Goal: Task Accomplishment & Management: Use online tool/utility

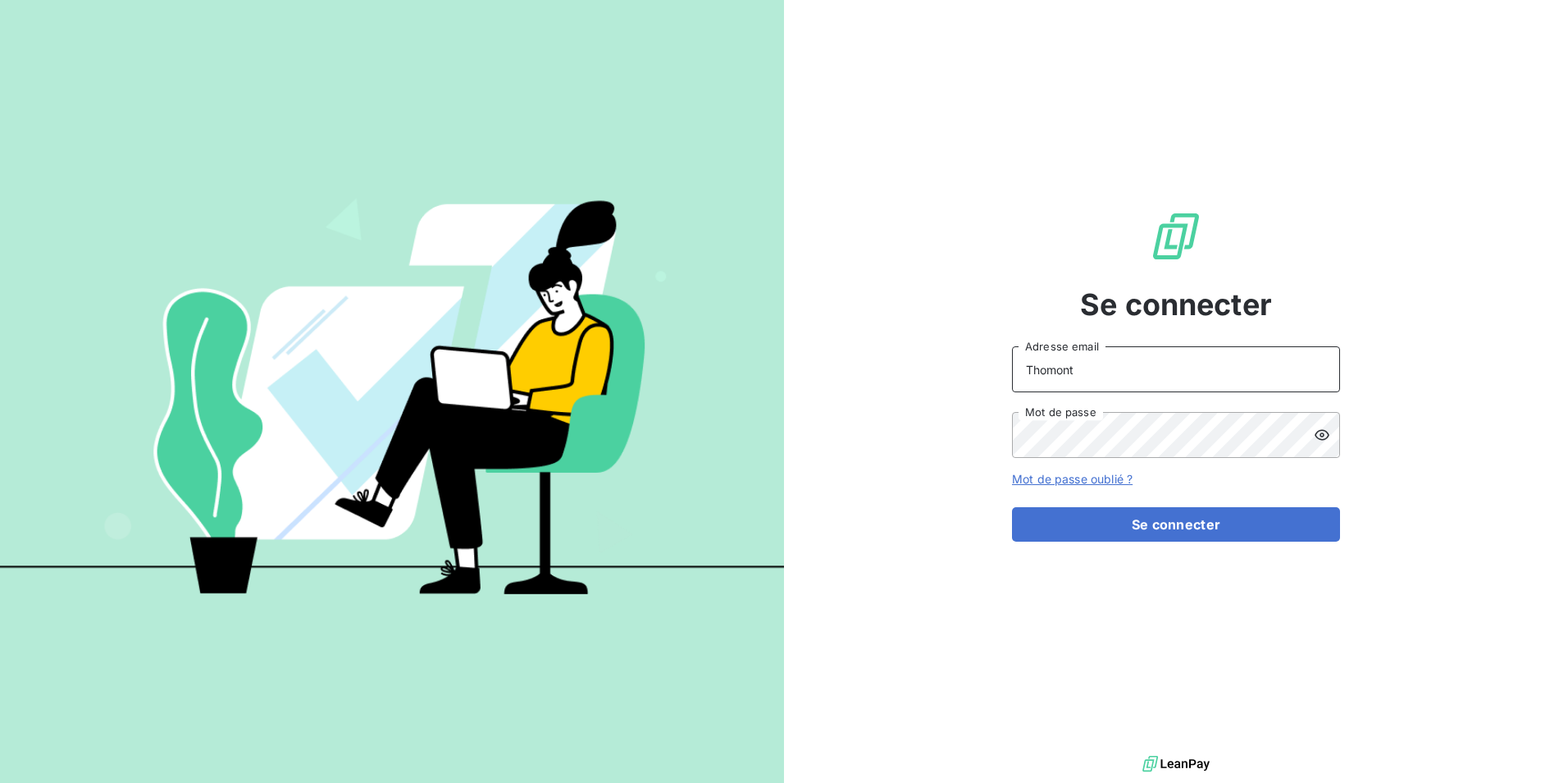
click at [1093, 385] on input "Thomont" at bounding box center [1176, 369] width 328 height 46
type input "[EMAIL_ADDRESS][DOMAIN_NAME]"
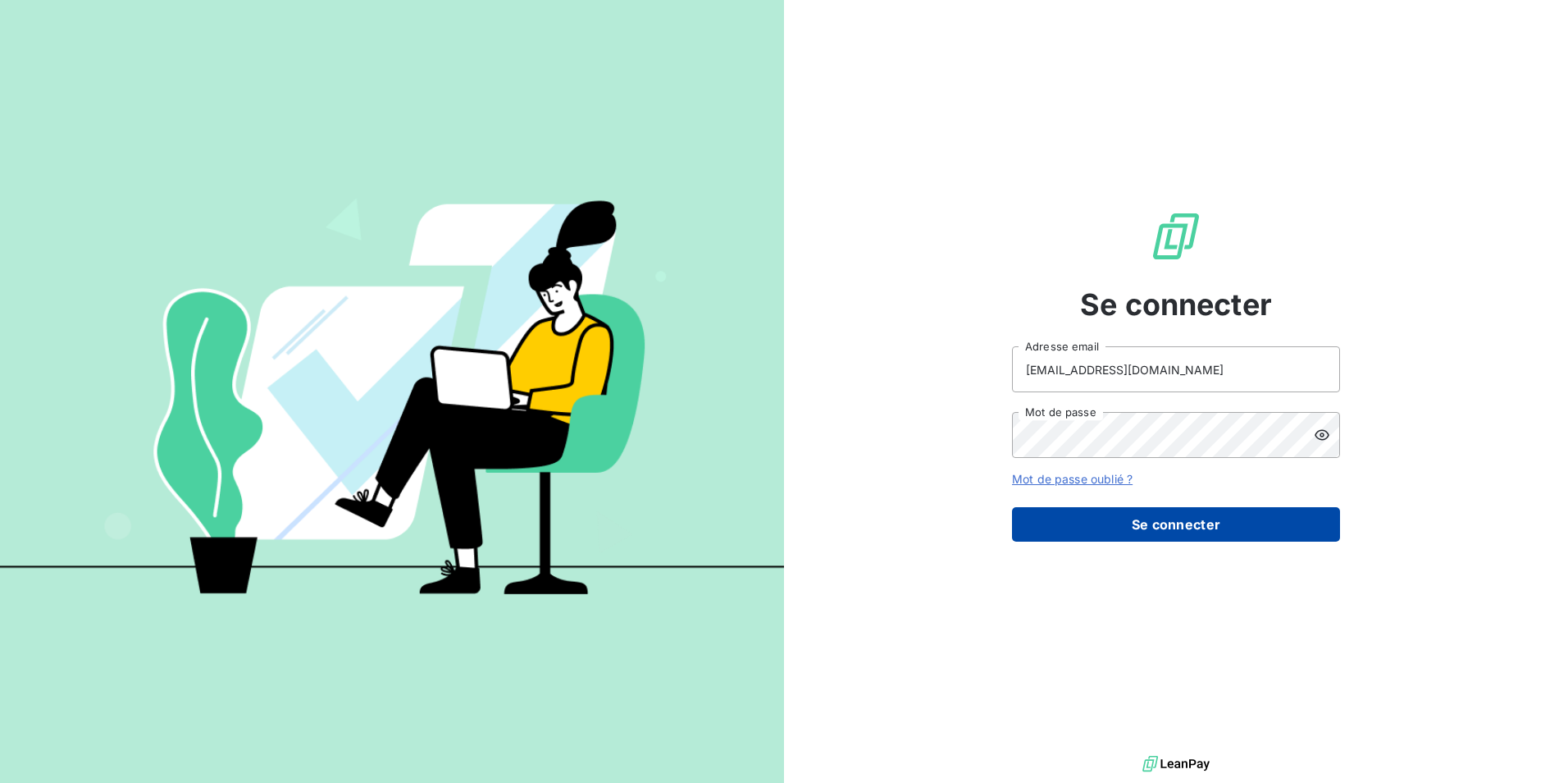
click at [1107, 514] on button "Se connecter" at bounding box center [1176, 524] width 328 height 34
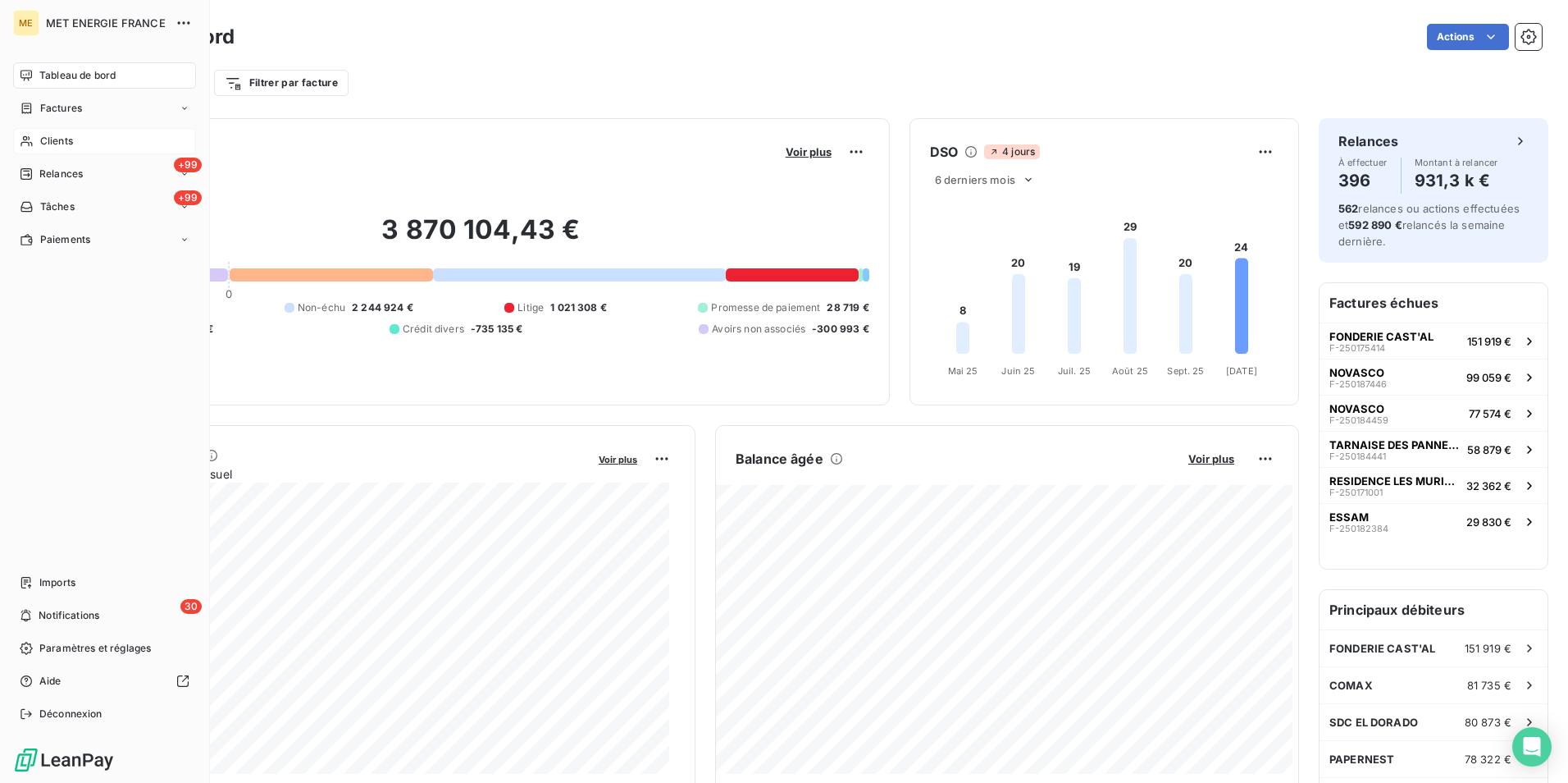
click at [62, 135] on span "Clients" at bounding box center [57, 141] width 33 height 15
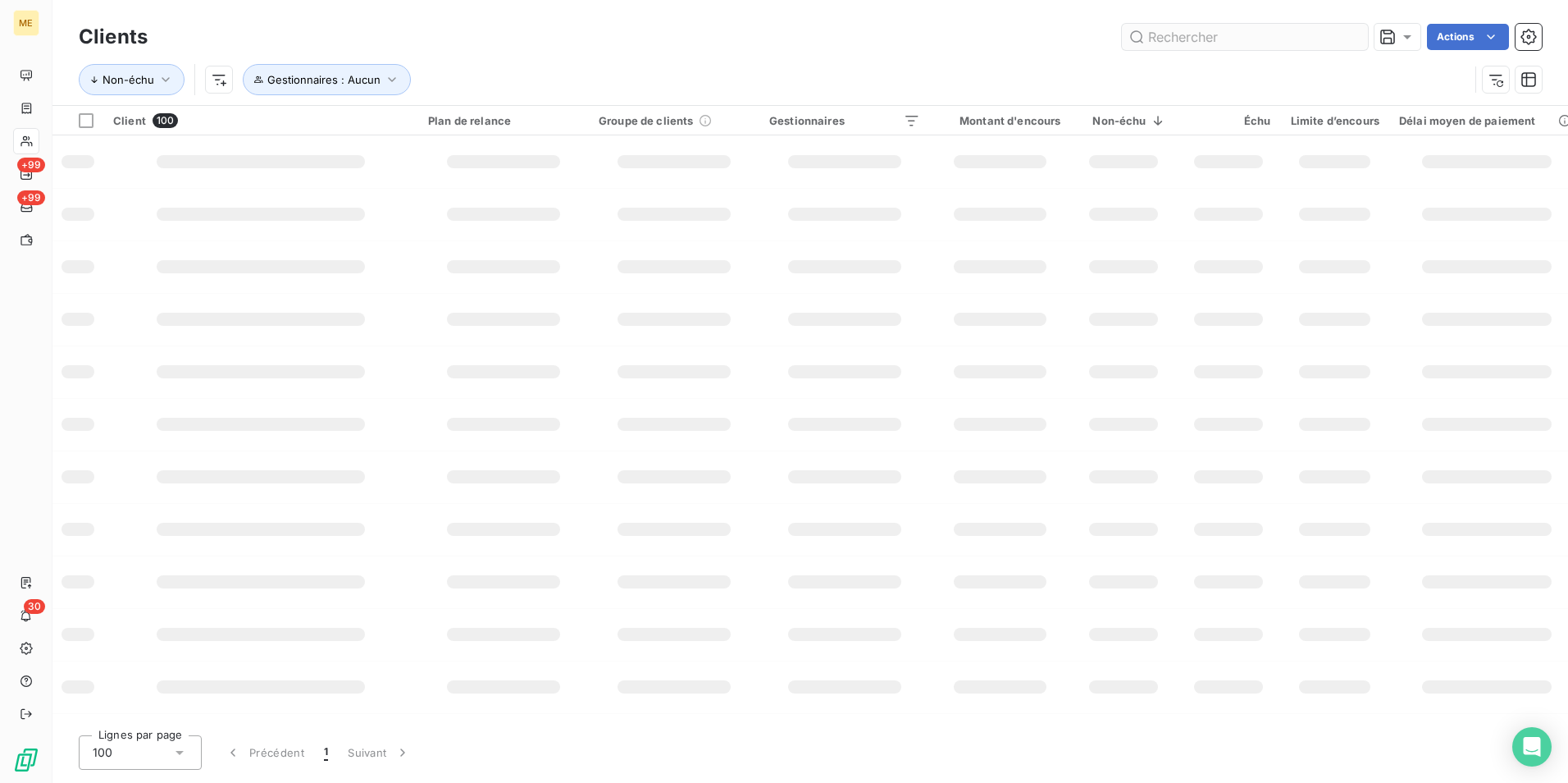
click at [1266, 43] on input "text" at bounding box center [1245, 36] width 246 height 26
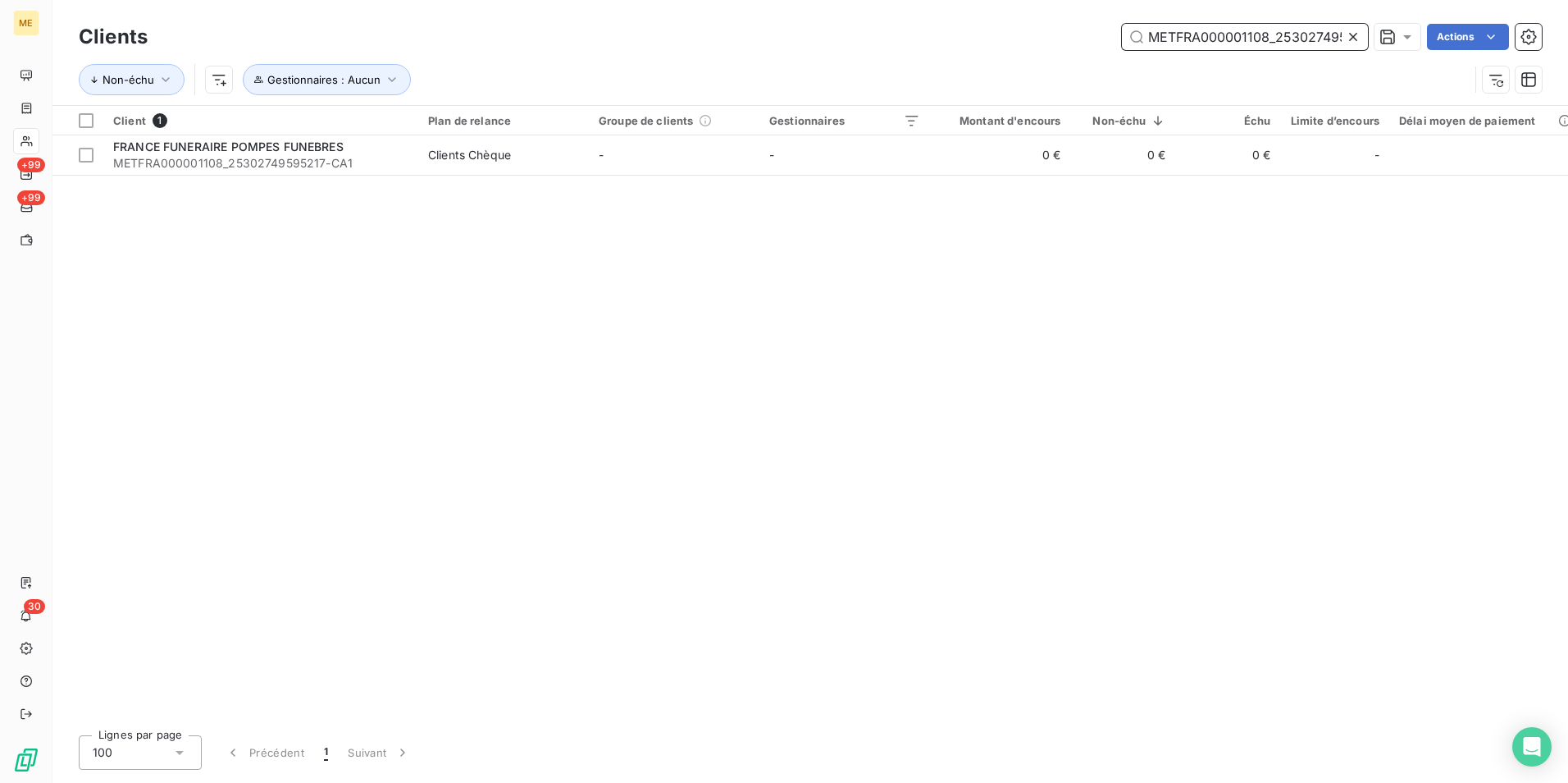
click at [1249, 38] on input "METFRA000001108_25302749595217" at bounding box center [1245, 36] width 246 height 26
paste input "938_0129160635884"
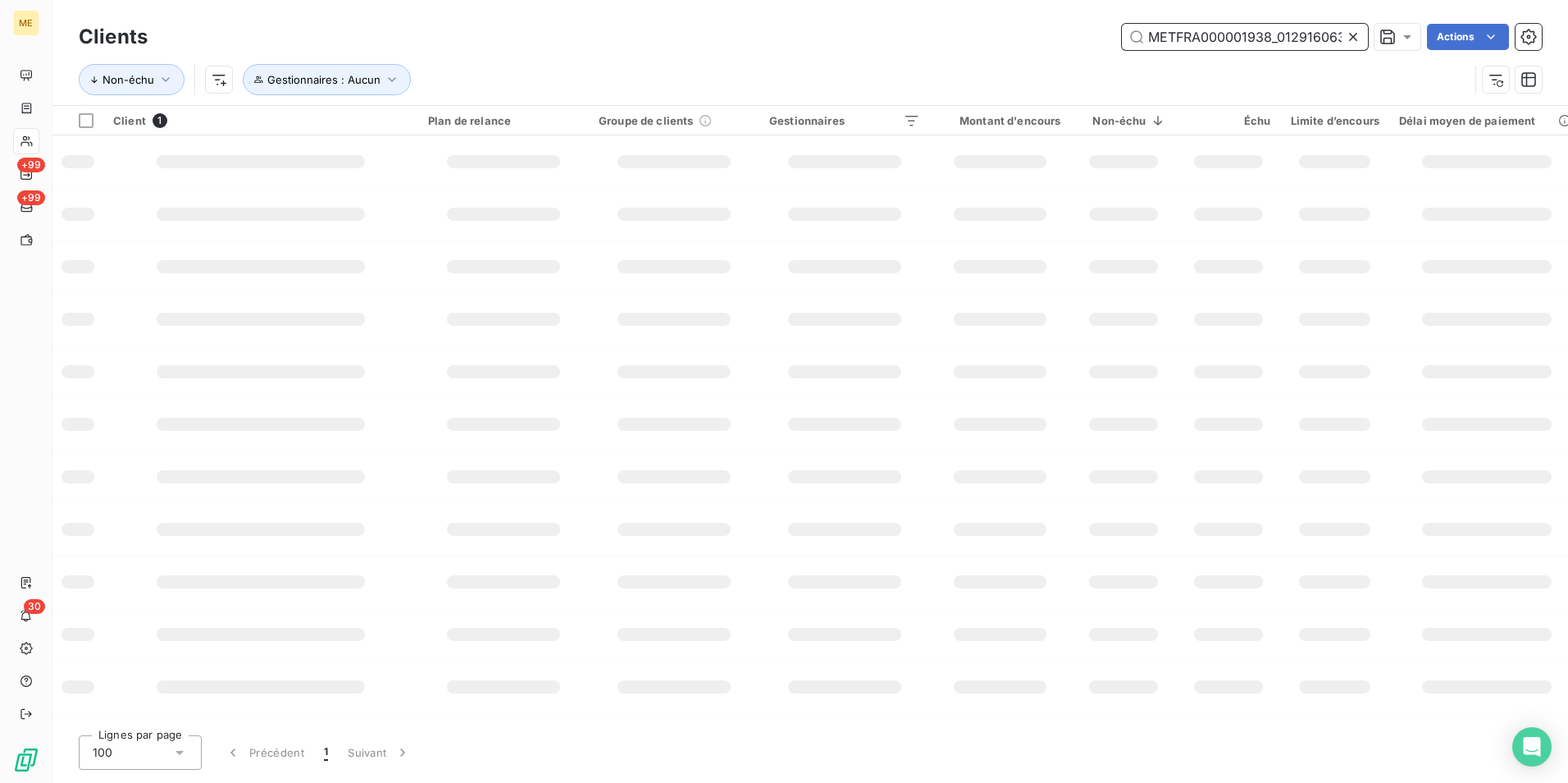
scroll to position [0, 43]
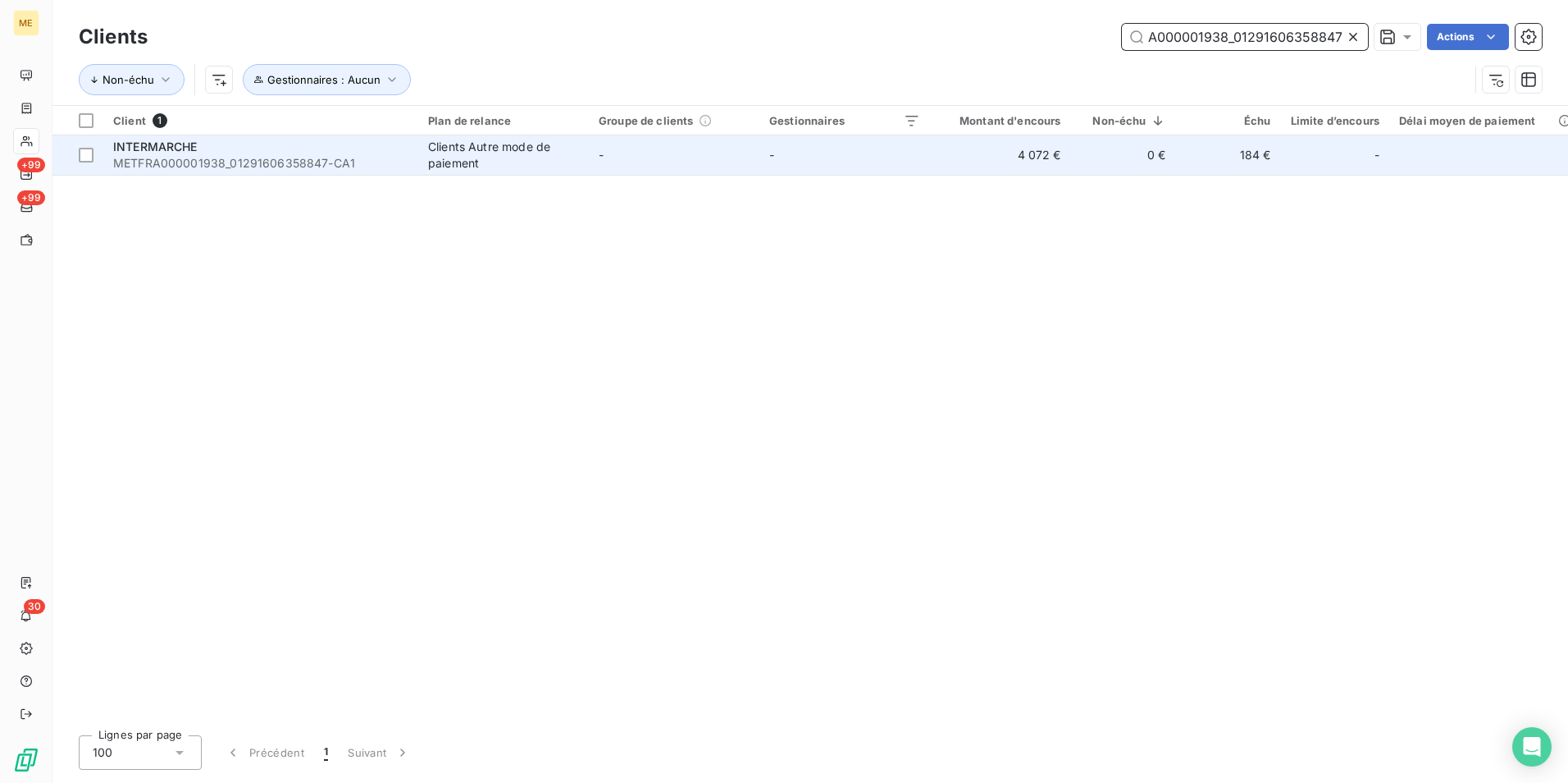
type input "METFRA000001938_01291606358847"
click at [414, 167] on td "INTERMARCHE METFRA000001938_01291606358847-CA1" at bounding box center [261, 155] width 315 height 39
click at [746, 161] on td "-" at bounding box center [674, 155] width 170 height 39
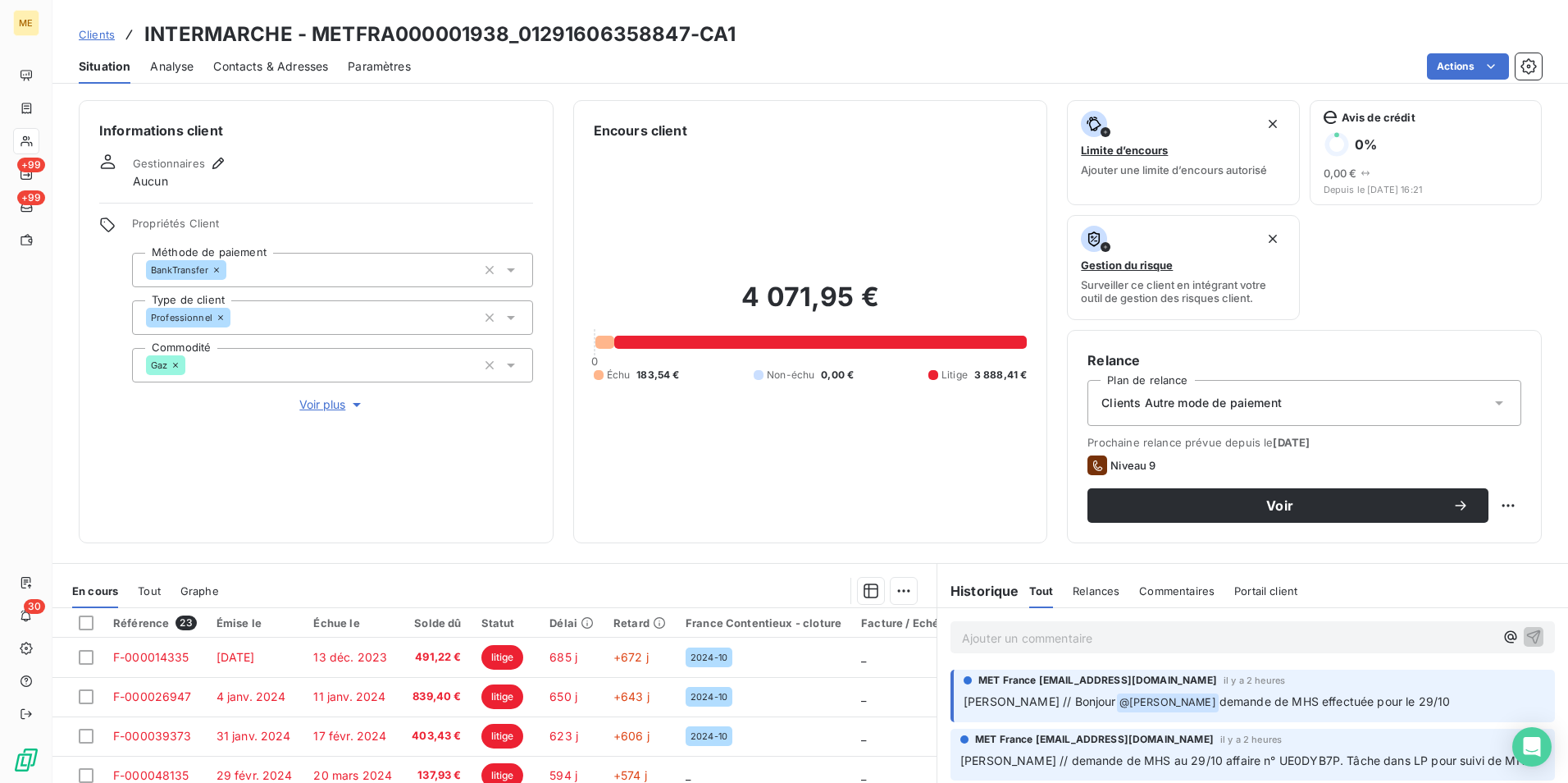
click at [310, 406] on span "Voir plus" at bounding box center [332, 404] width 66 height 17
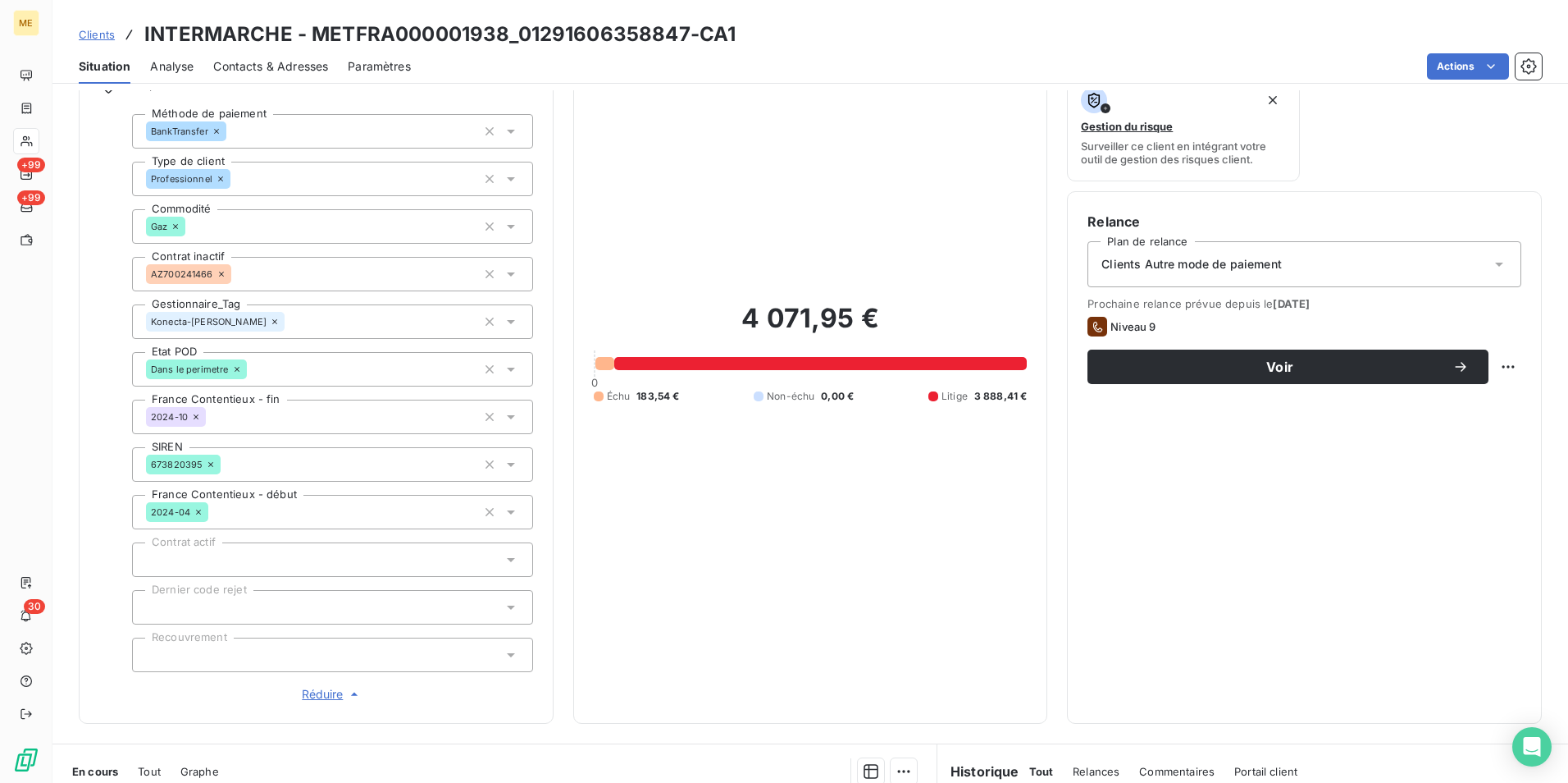
scroll to position [18, 0]
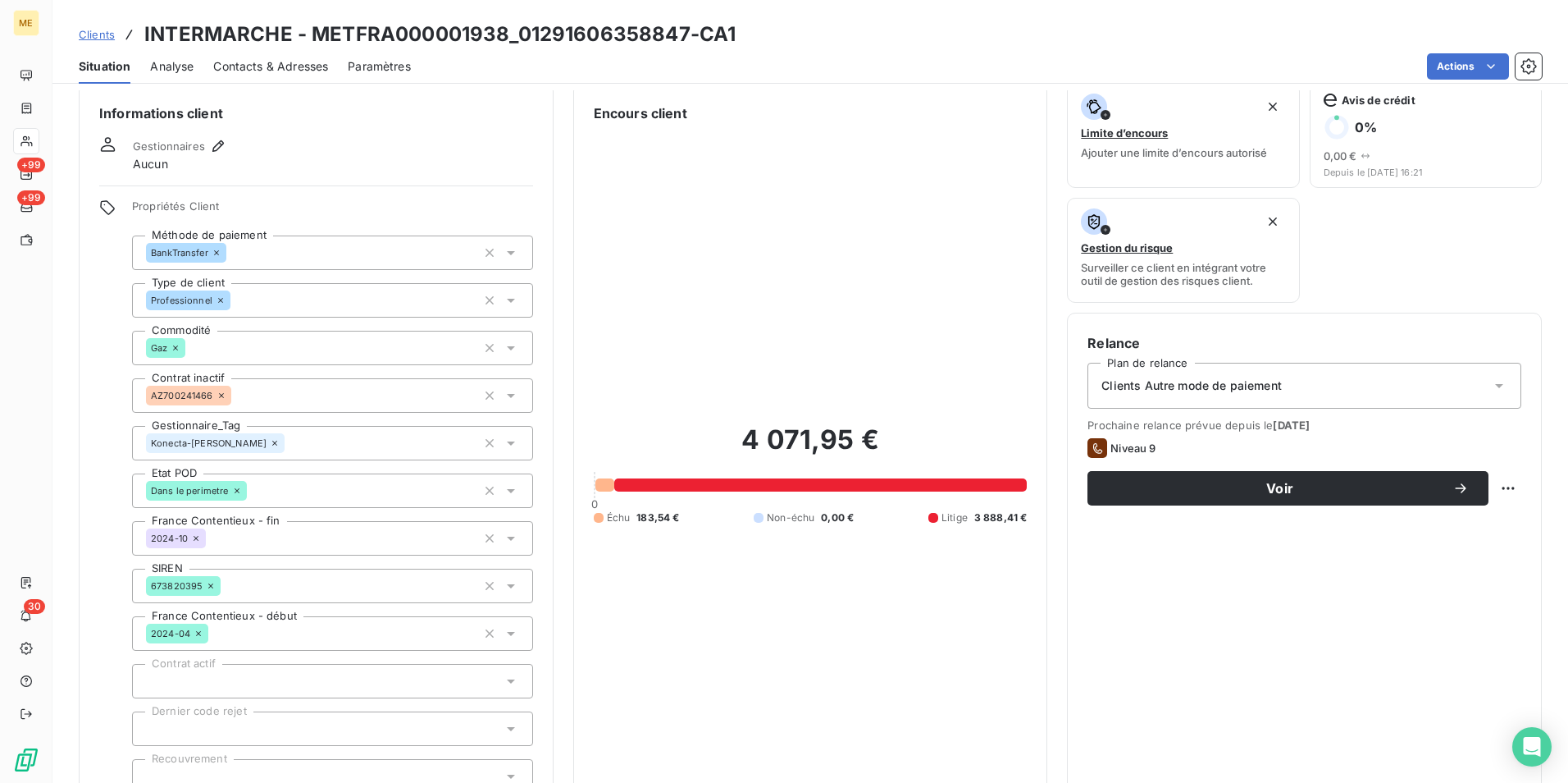
click at [107, 34] on span "Clients" at bounding box center [96, 34] width 36 height 13
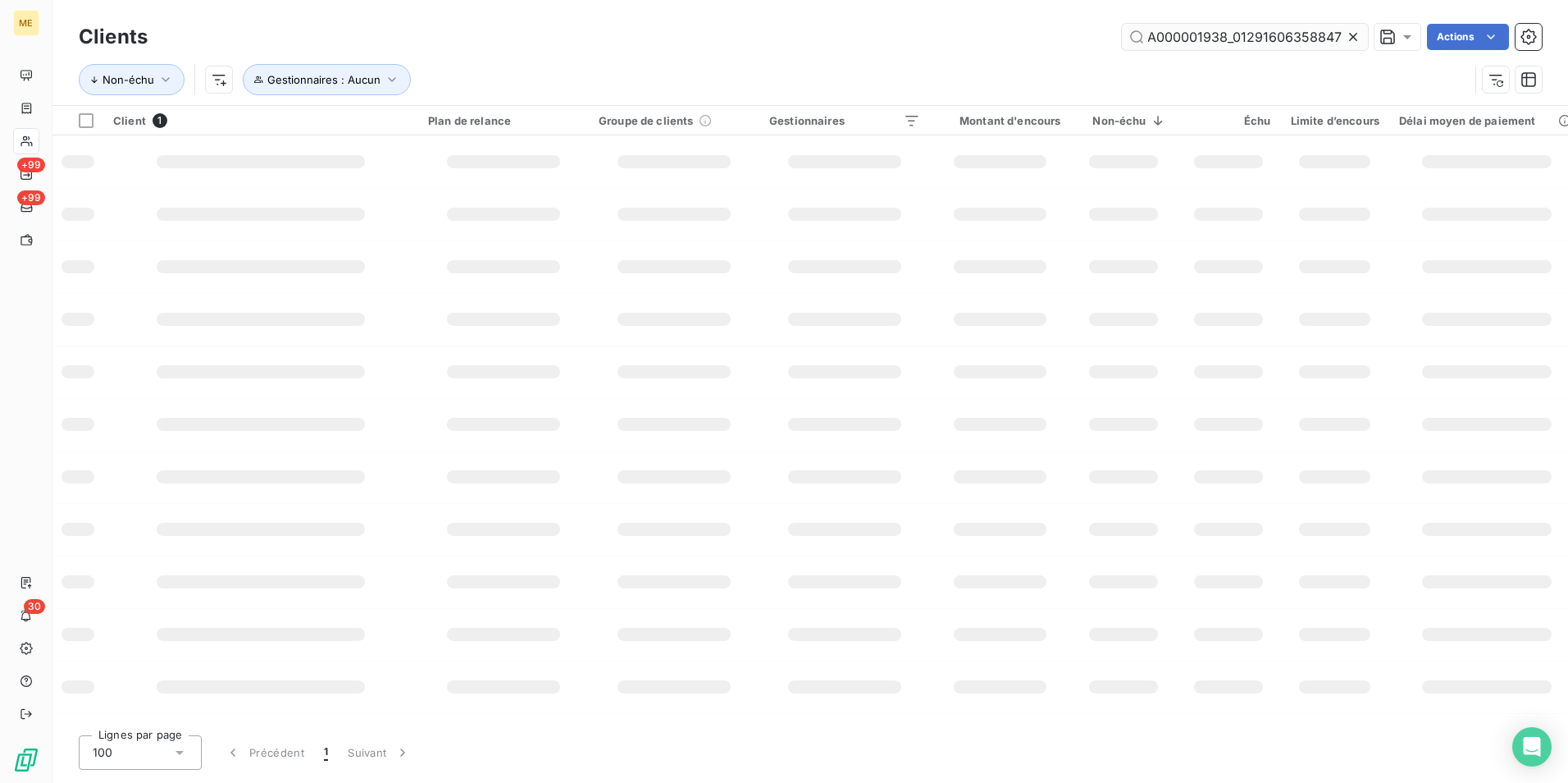
click at [1186, 38] on input "METFRA000001938_01291606358847" at bounding box center [1245, 36] width 246 height 26
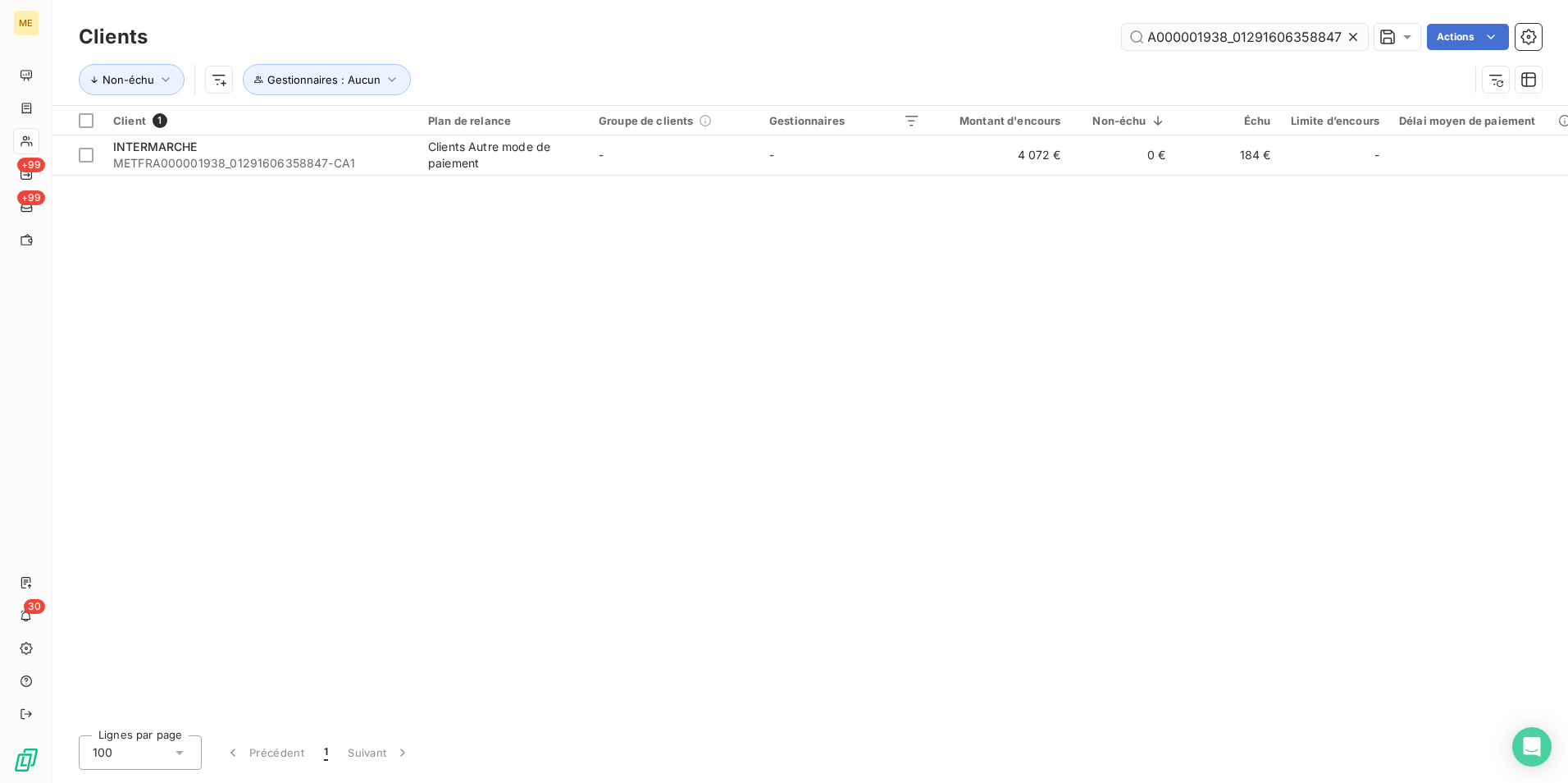
click at [1186, 38] on input "METFRA000001938_01291606358847" at bounding box center [1245, 36] width 246 height 26
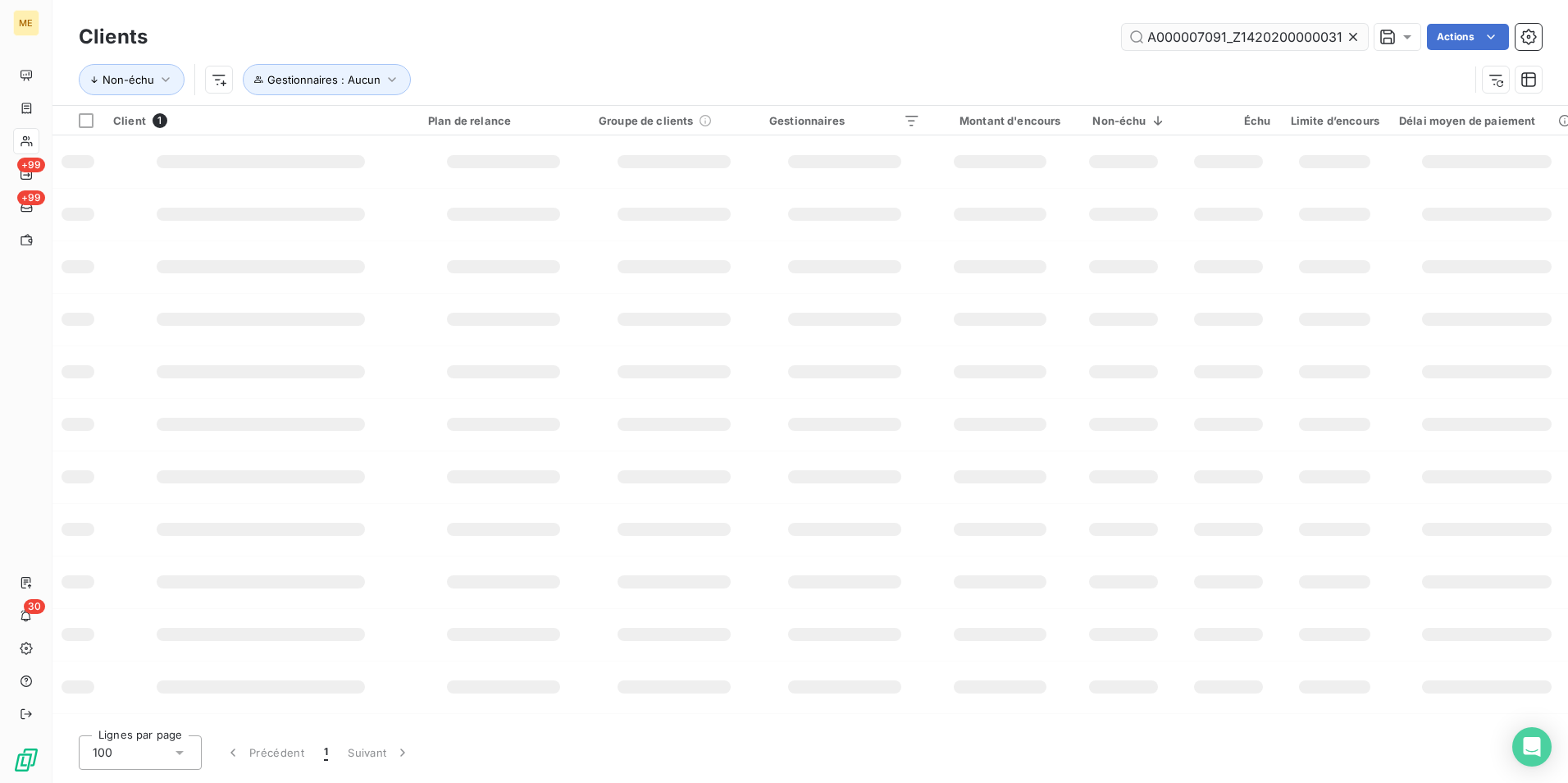
scroll to position [0, 45]
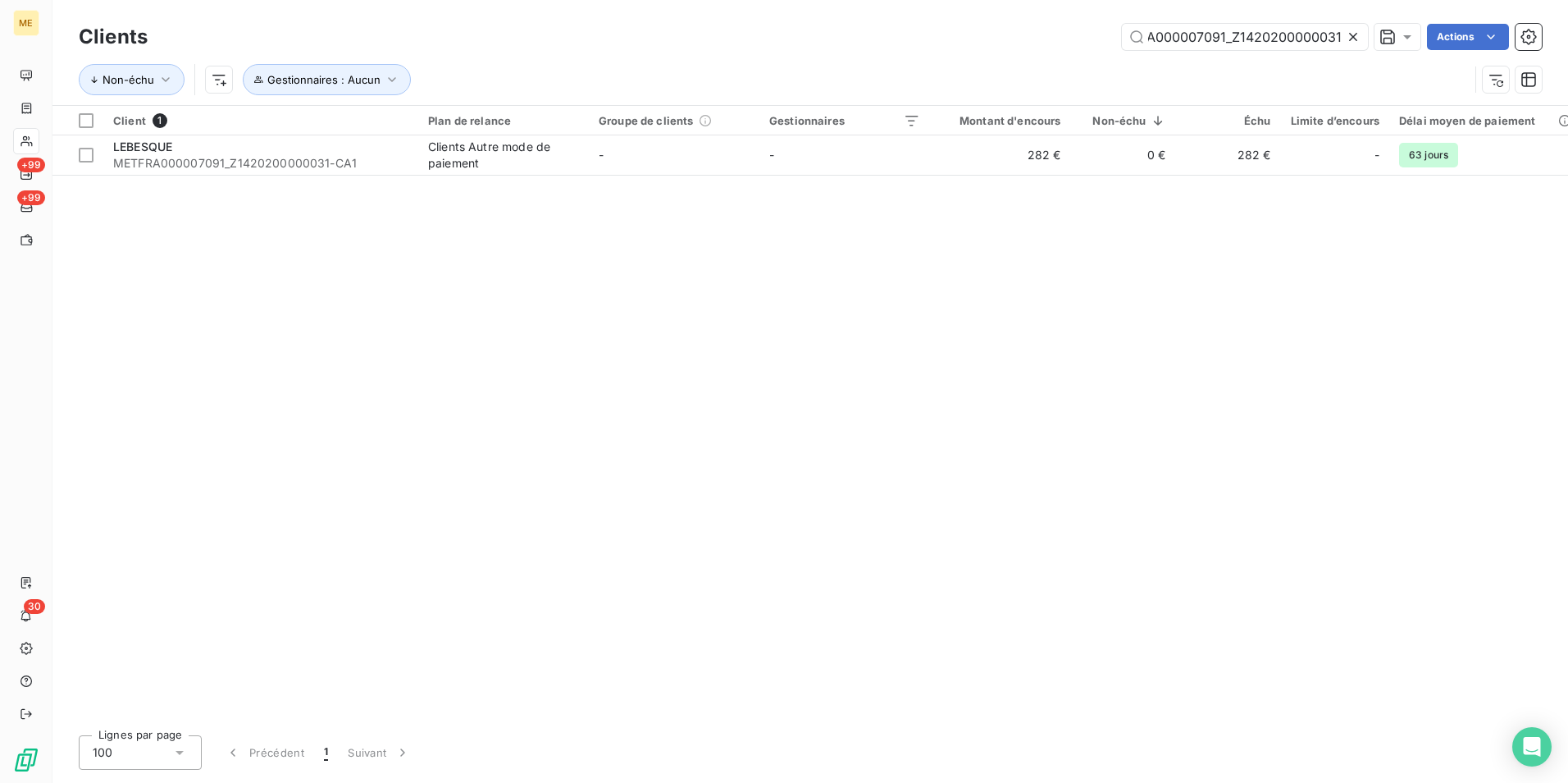
type input "METFRA000007091_Z1420200000031"
click at [326, 164] on span "METFRA000007091_Z1420200000031-CA1" at bounding box center [261, 162] width 295 height 17
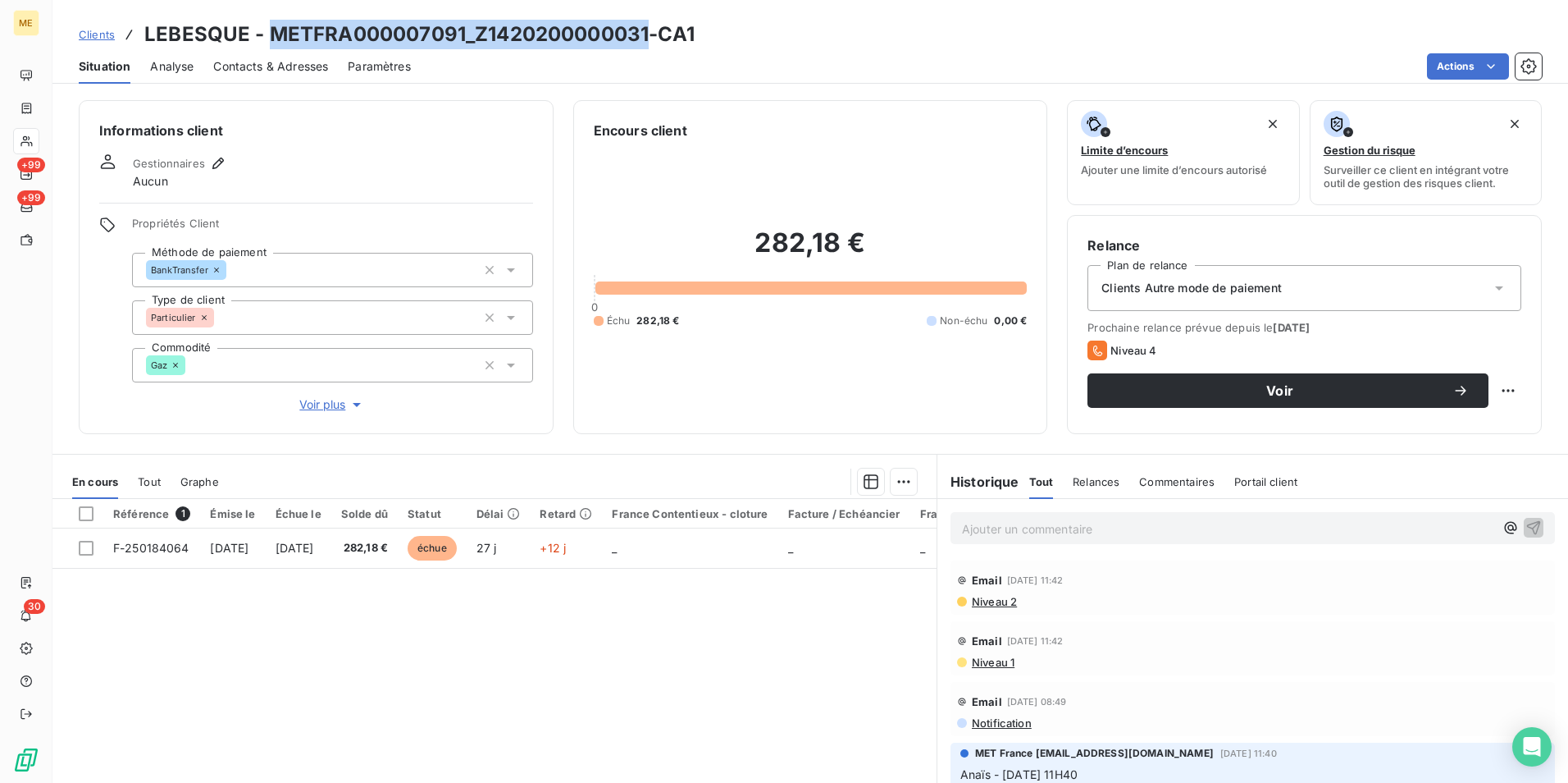
drag, startPoint x: 647, startPoint y: 34, endPoint x: 268, endPoint y: 24, distance: 379.1
click at [268, 24] on h3 "LEBESQUE - METFRA000007091_Z1420200000031-CA1" at bounding box center [420, 34] width 551 height 29
copy h3 "METFRA000007091_Z1420200000031"
click at [334, 404] on span "Voir plus" at bounding box center [332, 404] width 66 height 17
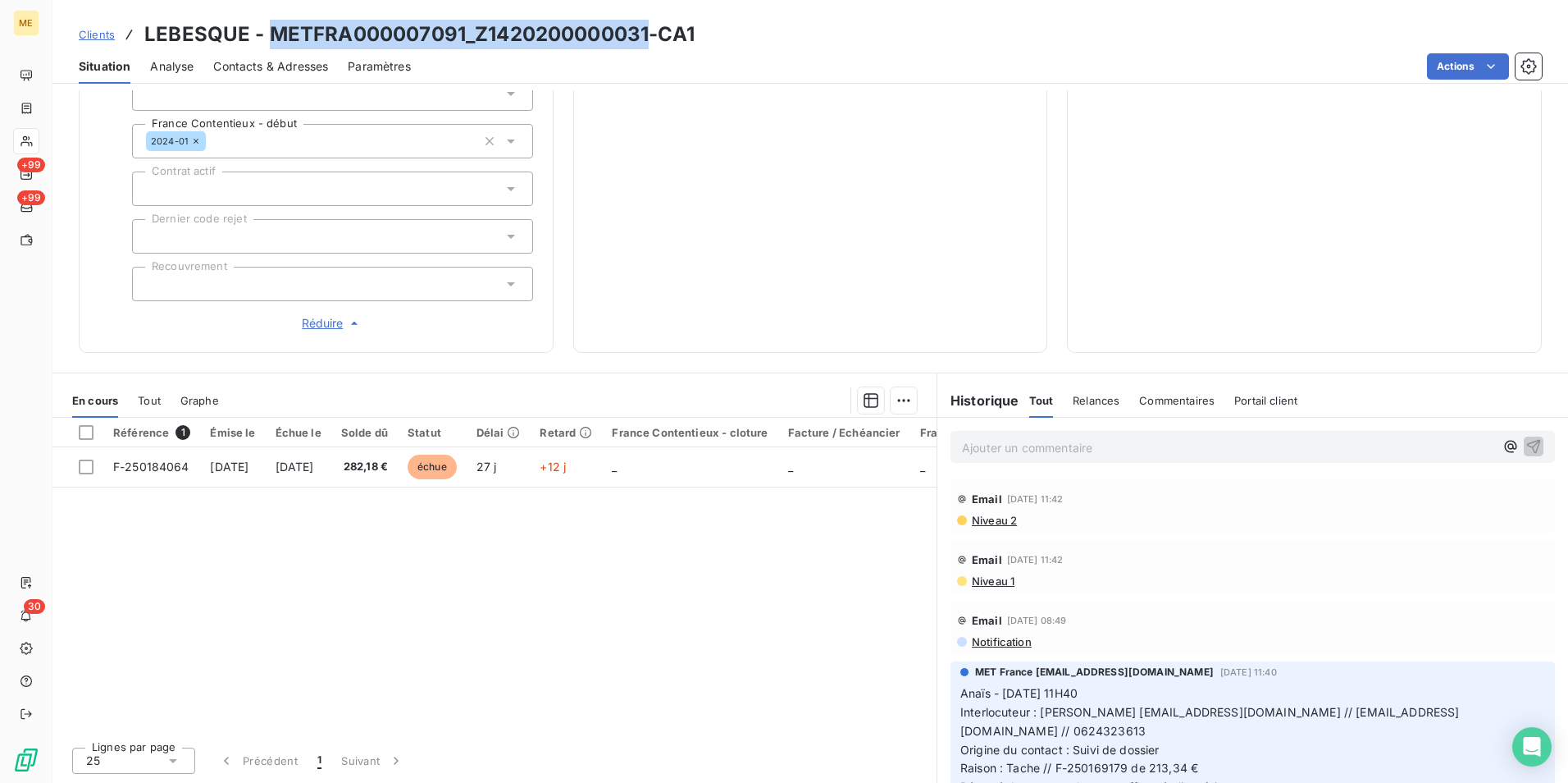
scroll to position [82, 0]
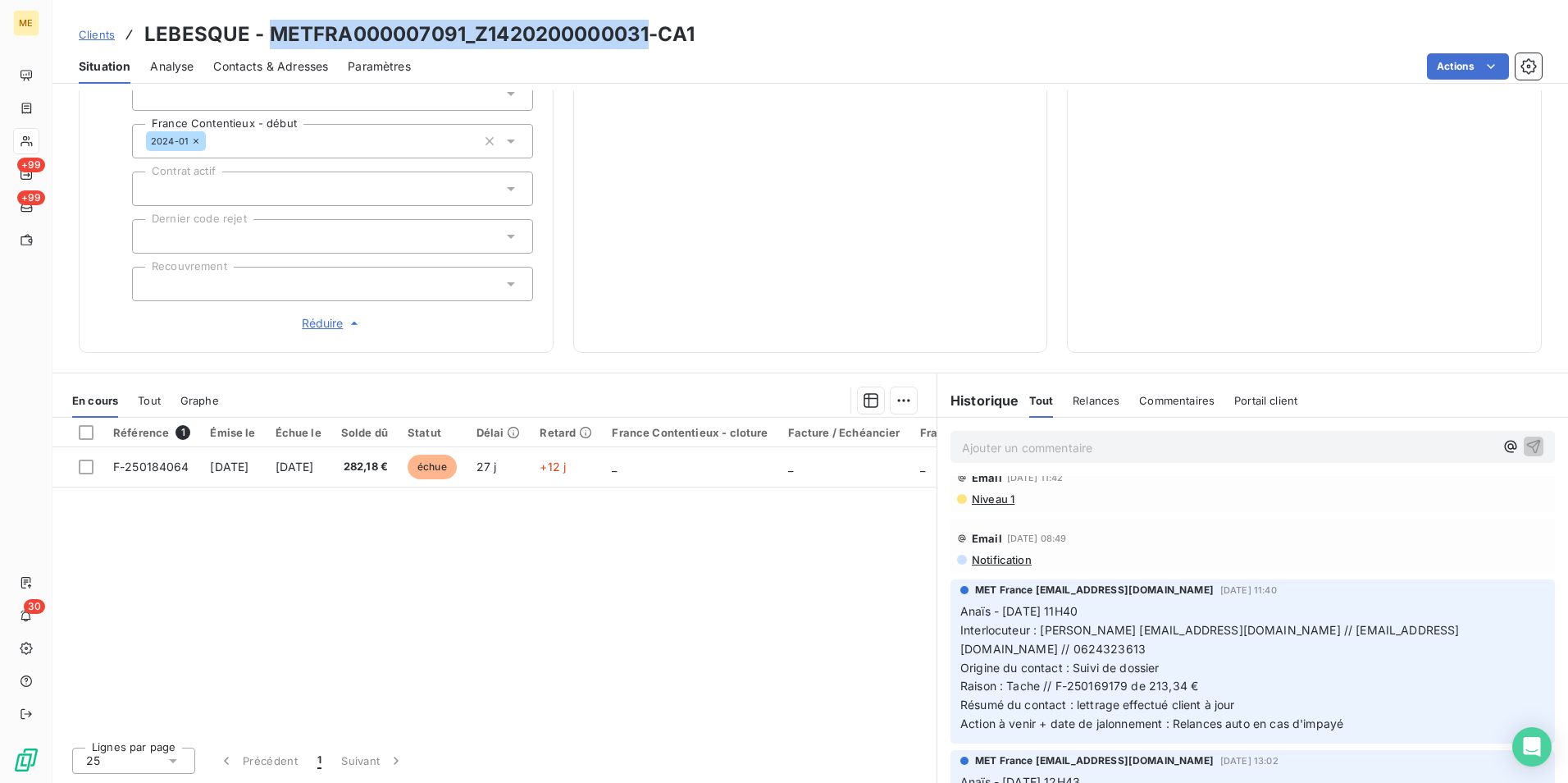
click at [884, 23] on div "Clients LEBESQUE - METFRA000007091_Z1420200000031-CA1" at bounding box center [810, 34] width 1515 height 29
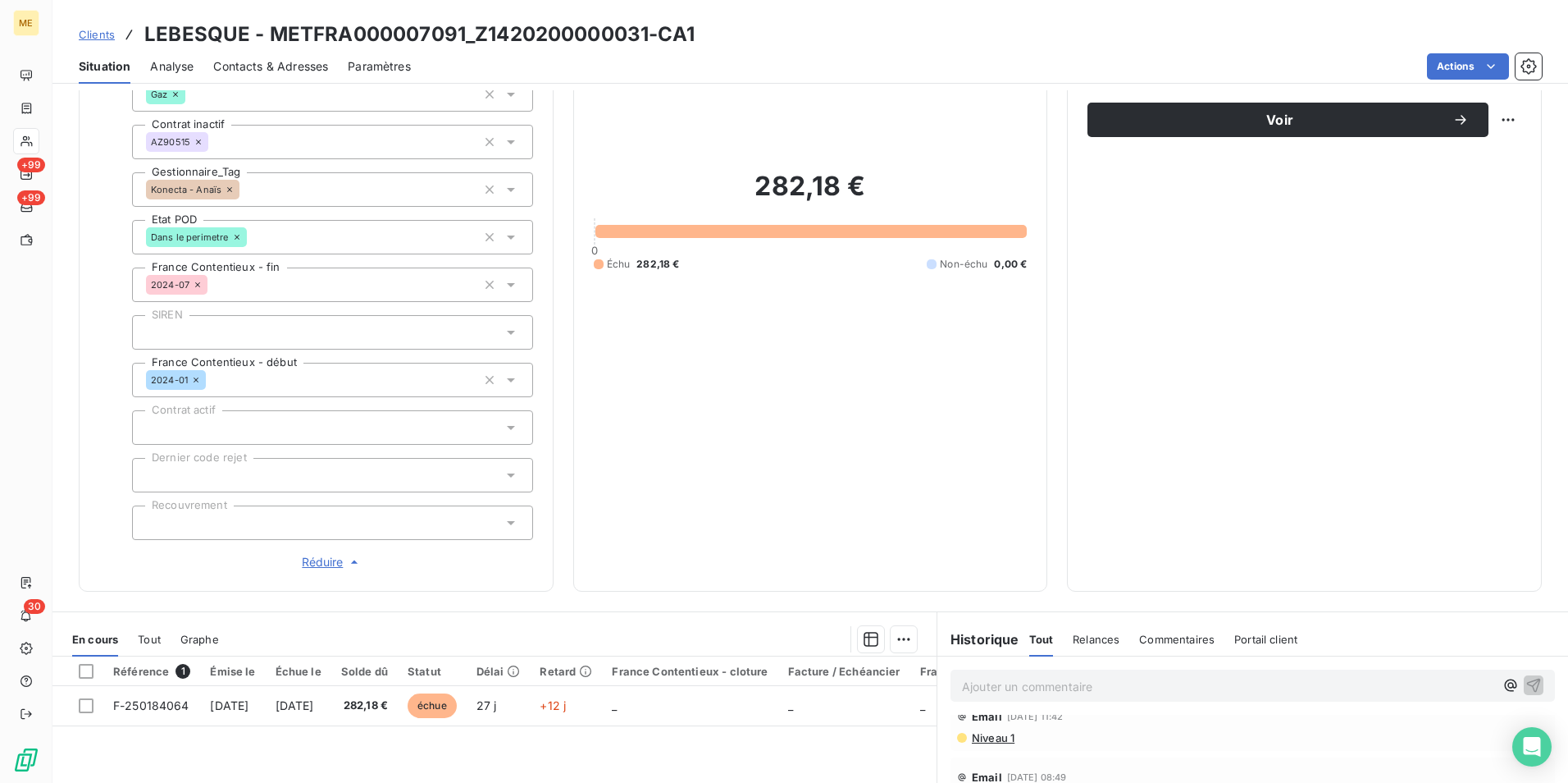
scroll to position [99, 0]
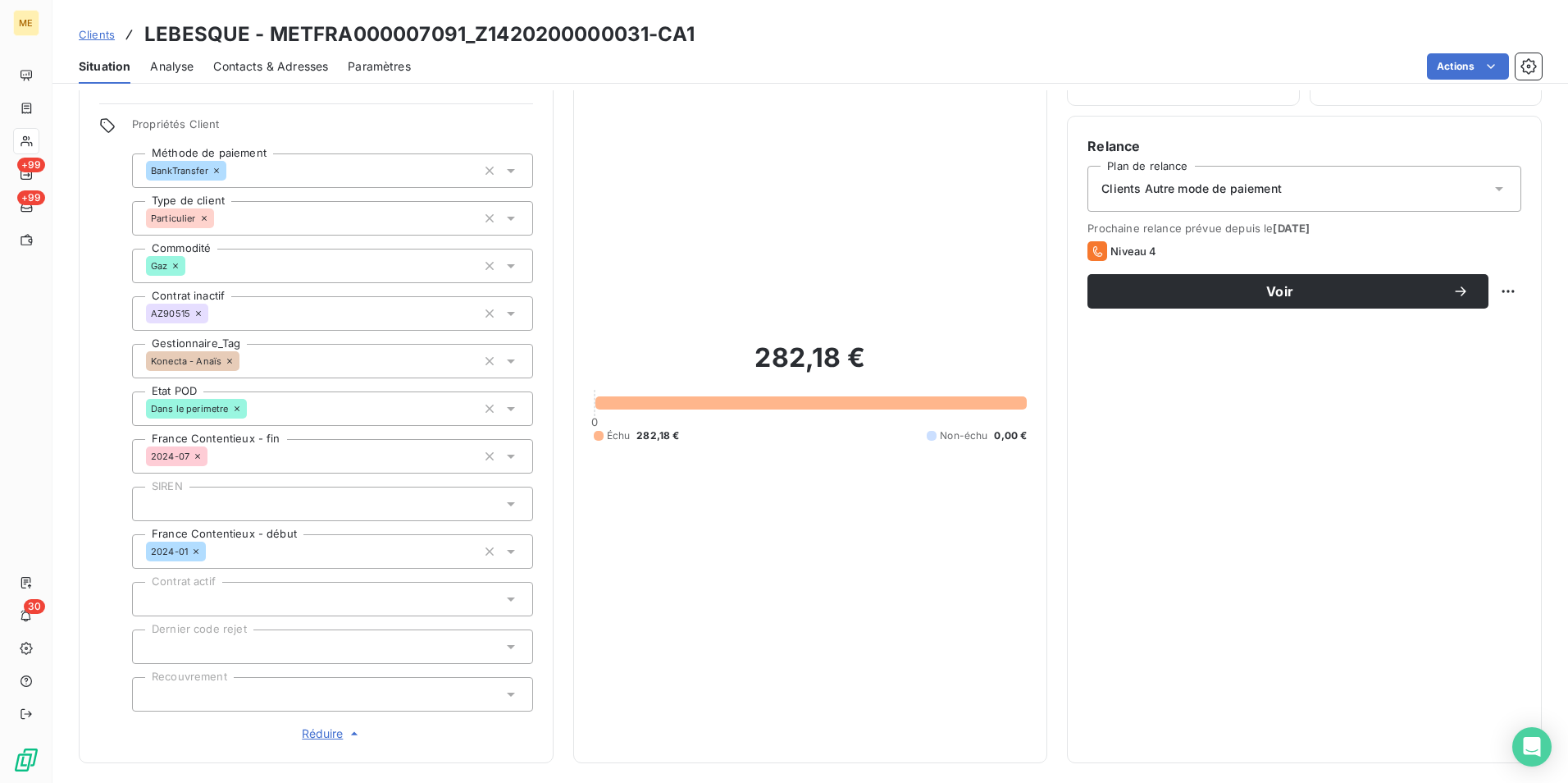
click at [111, 30] on span "Clients" at bounding box center [96, 34] width 36 height 13
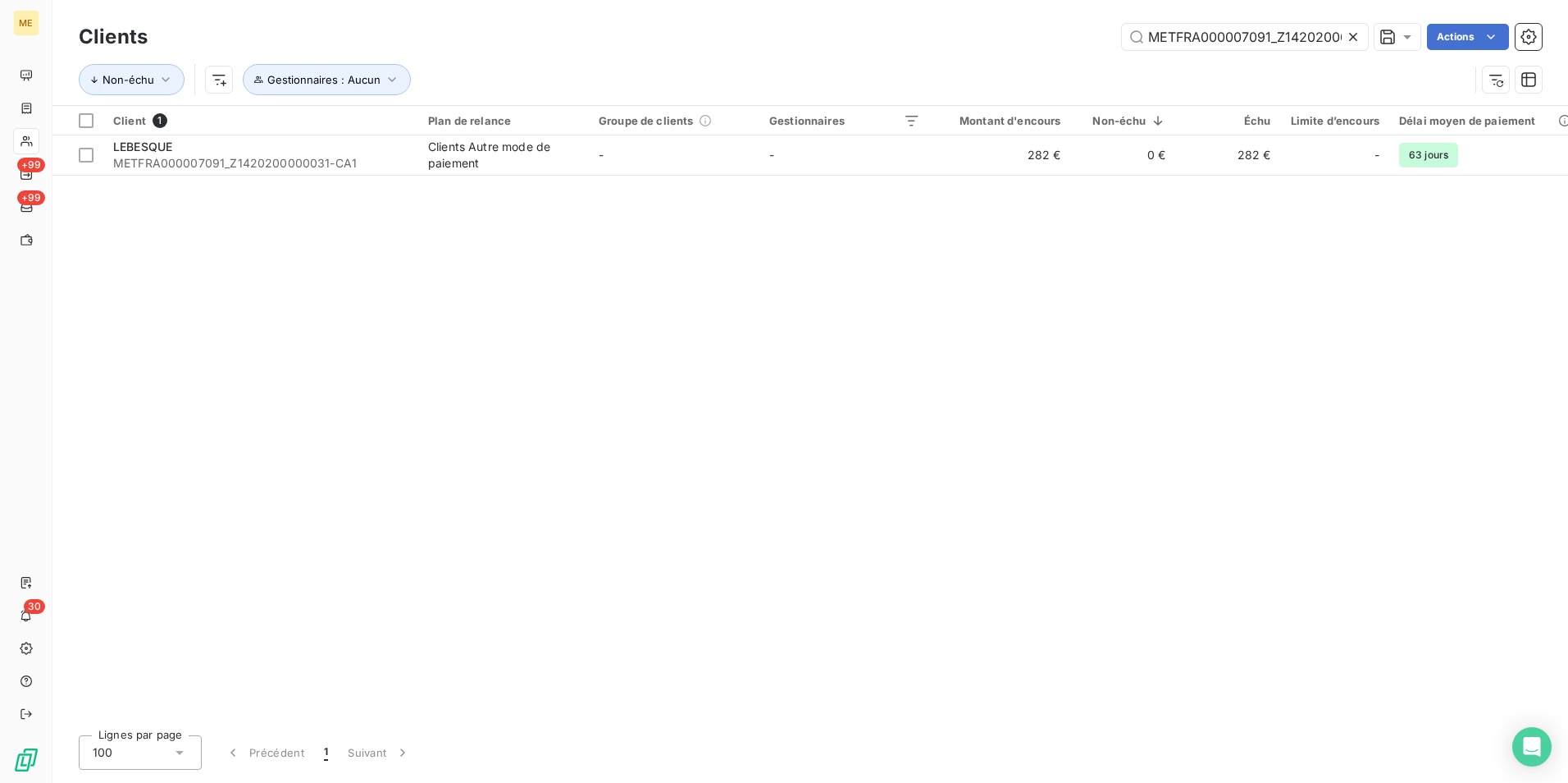
scroll to position [0, 45]
click at [1210, 43] on input "METFRA000007091_Z1420200000031" at bounding box center [1245, 36] width 246 height 26
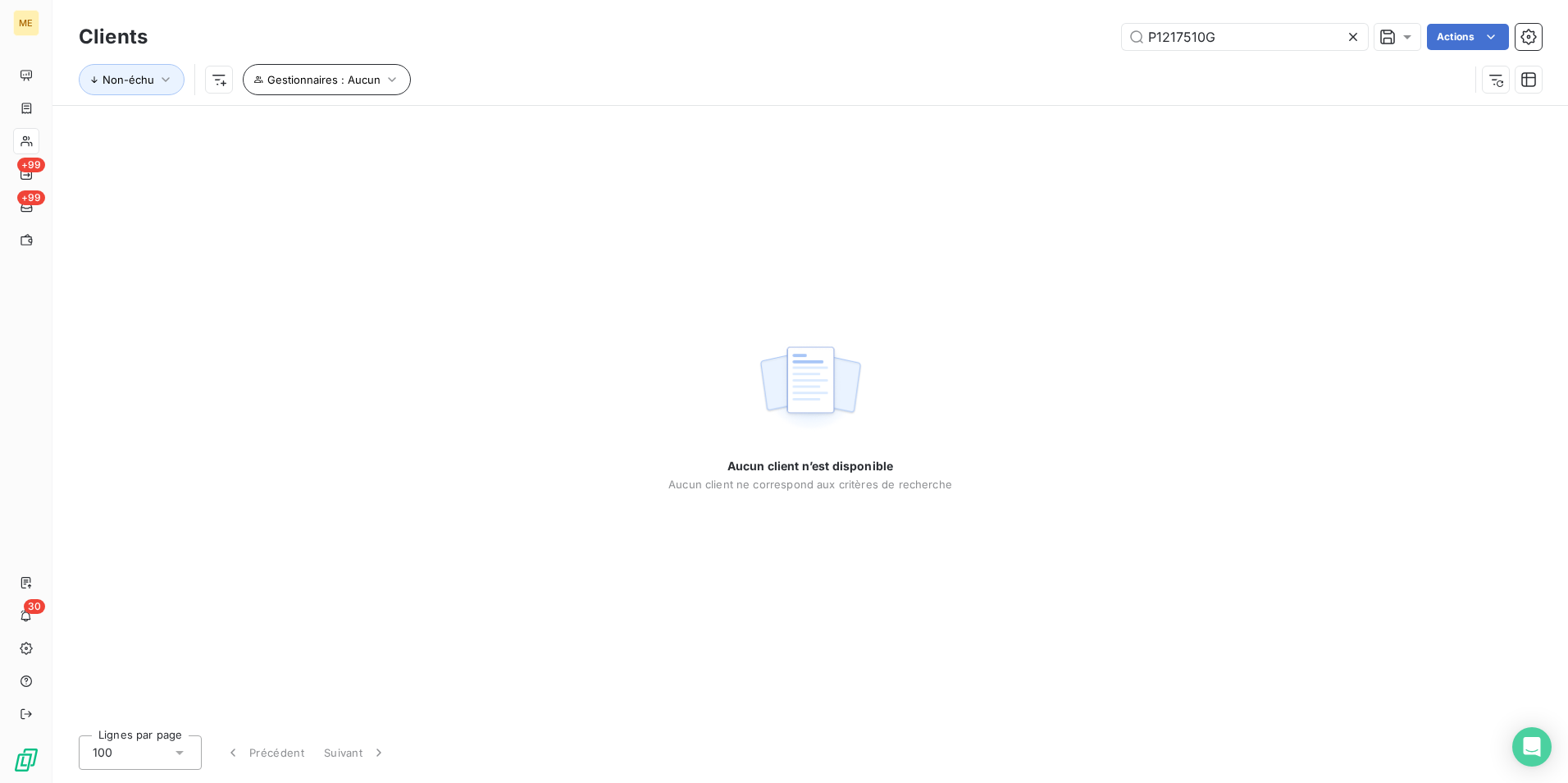
type input "P1217510G"
click at [356, 82] on span "Gestionnaires : Aucun" at bounding box center [324, 79] width 113 height 13
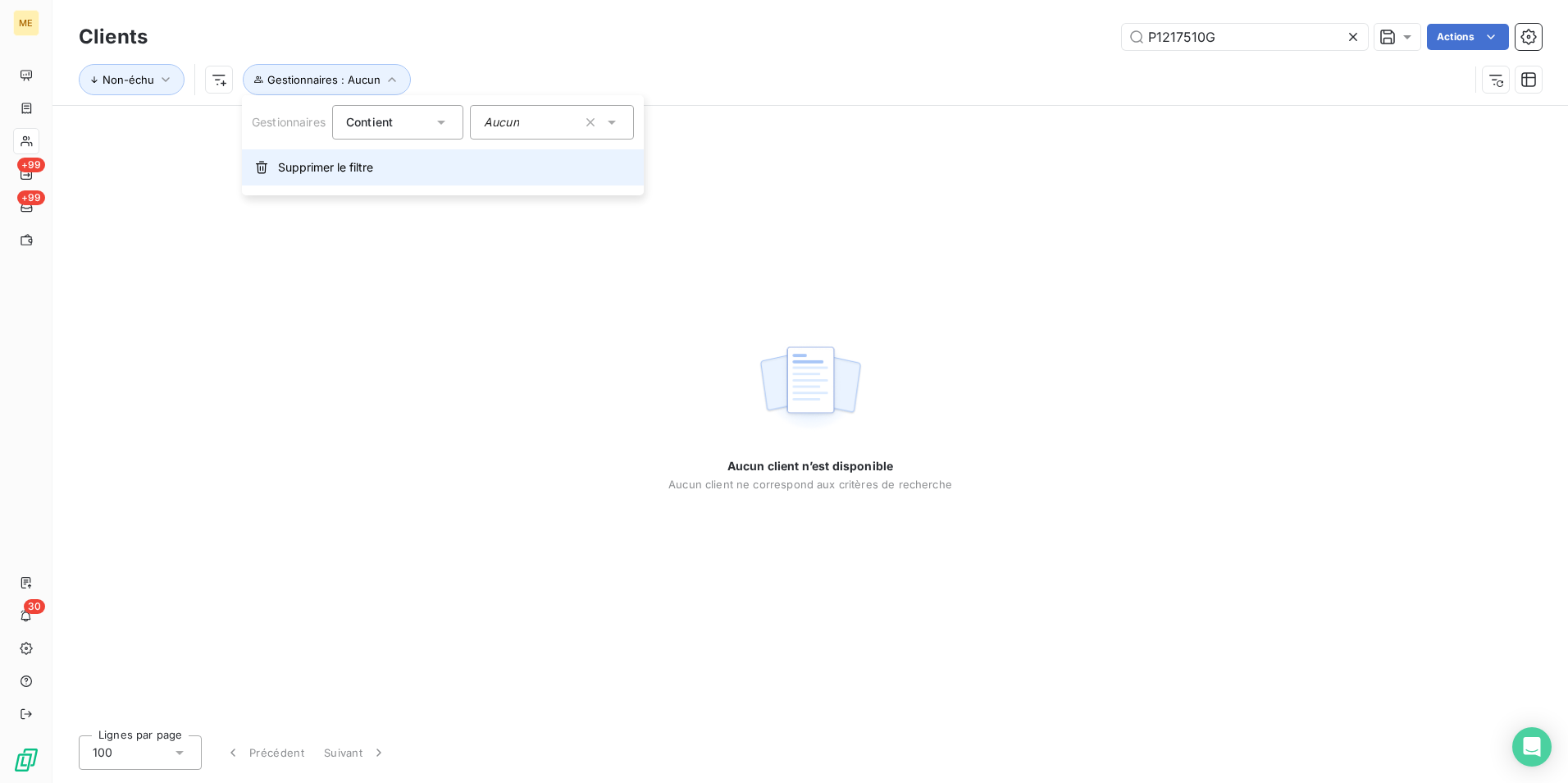
click at [384, 171] on button "Supprimer le filtre" at bounding box center [442, 167] width 402 height 36
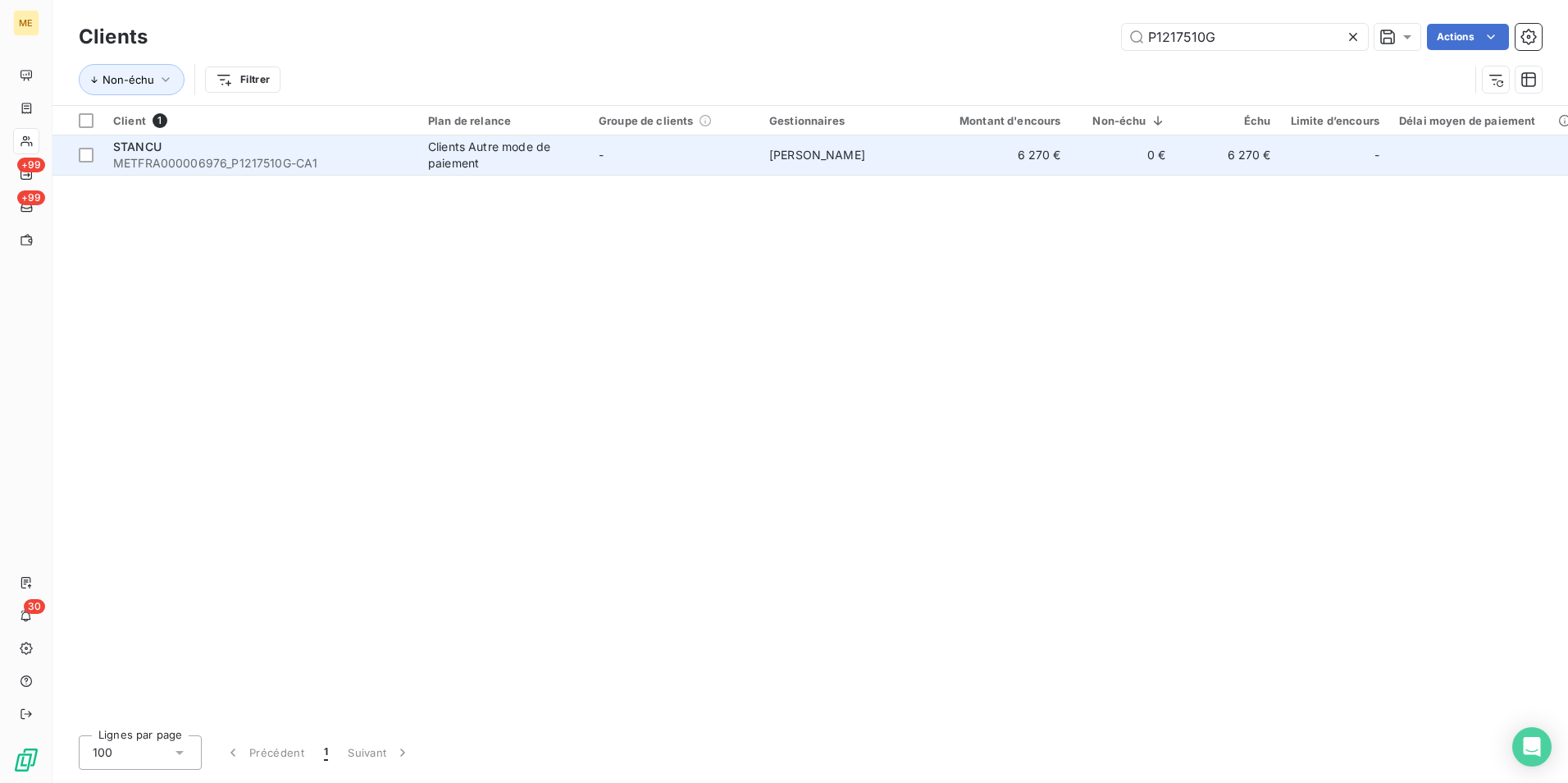
click at [369, 160] on span "METFRA000006976_P1217510G-CA1" at bounding box center [261, 162] width 295 height 17
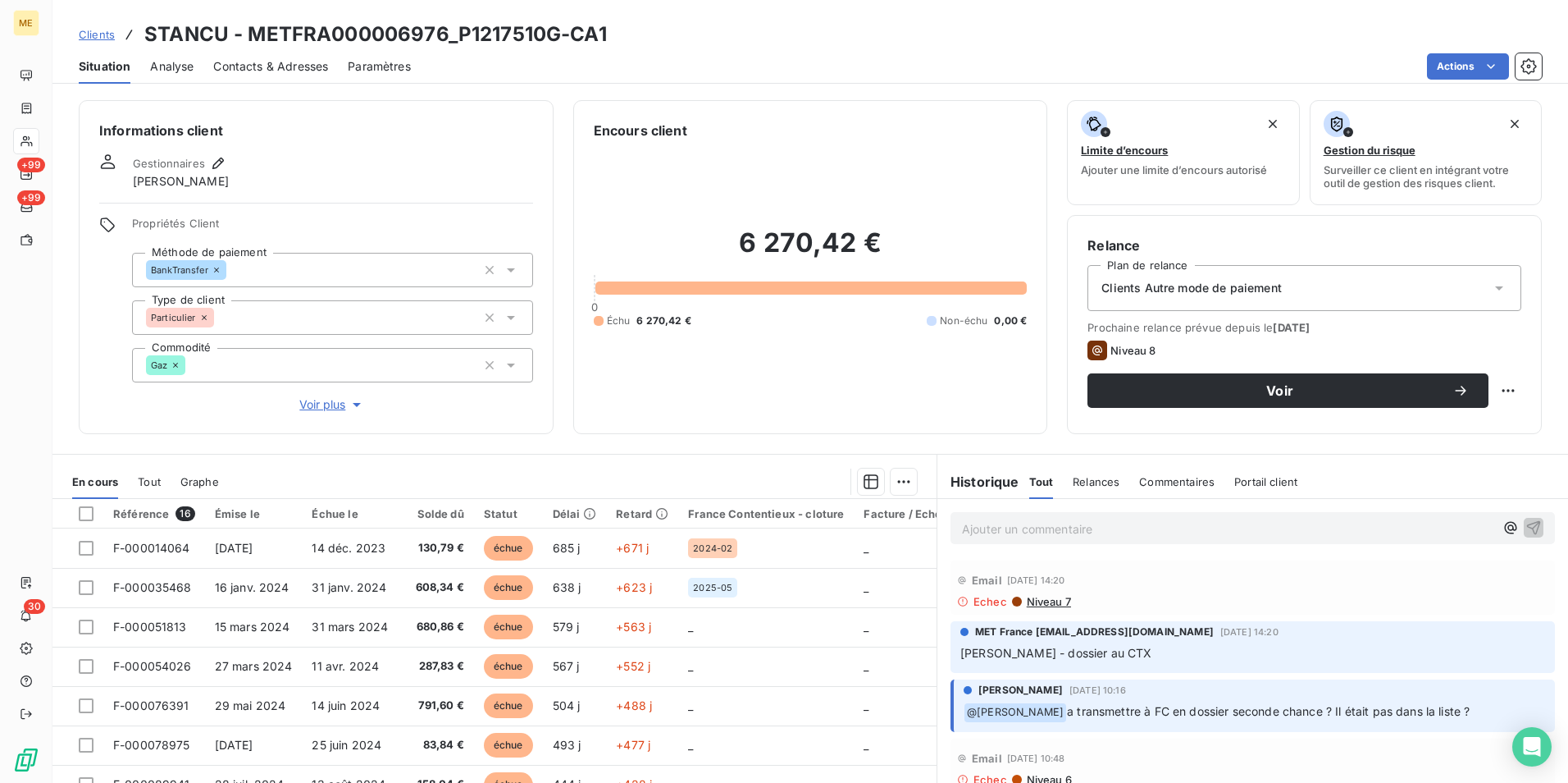
click at [335, 405] on span "Voir plus" at bounding box center [332, 404] width 66 height 17
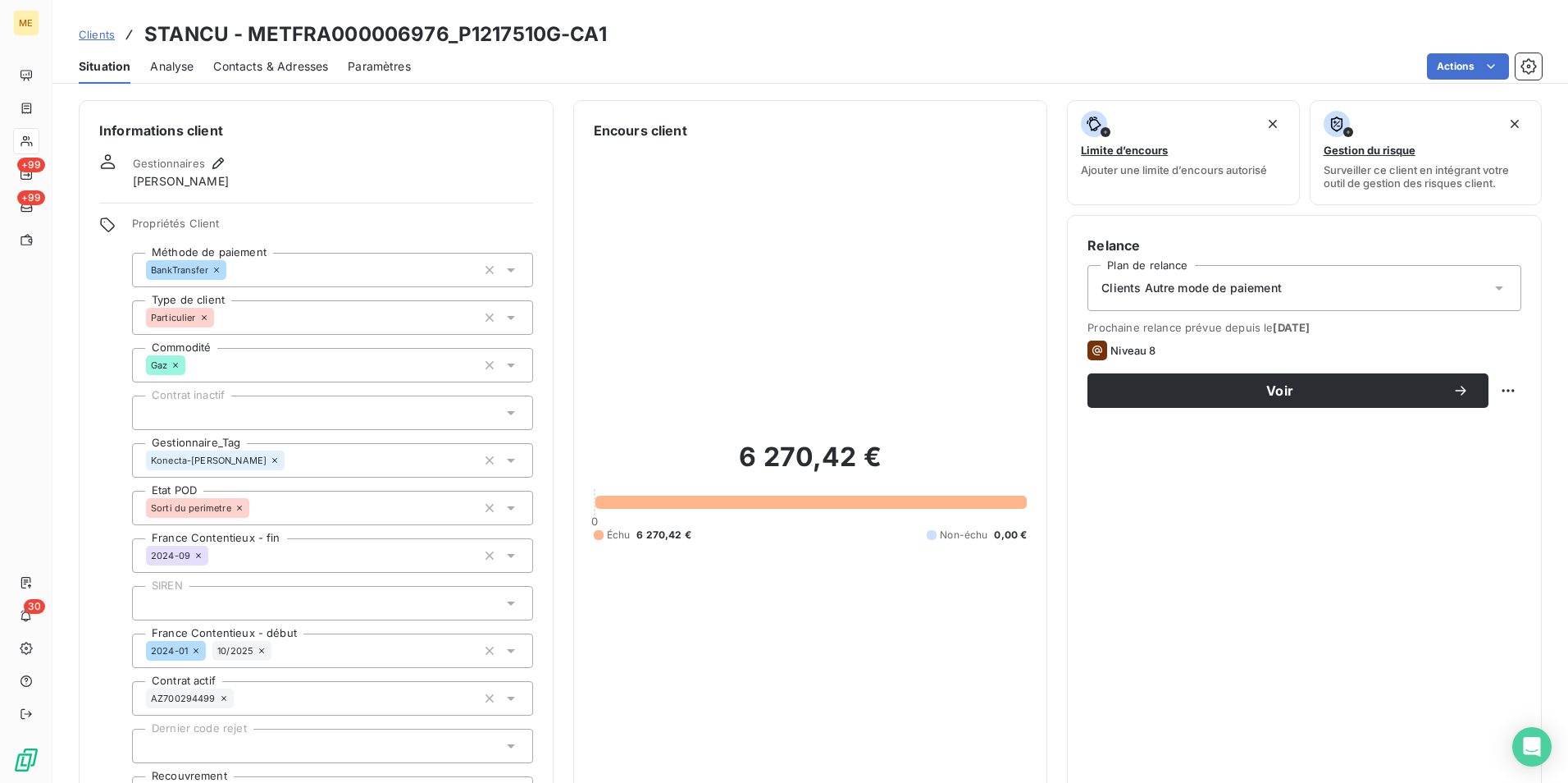
click at [94, 26] on link "Clients" at bounding box center [96, 34] width 36 height 17
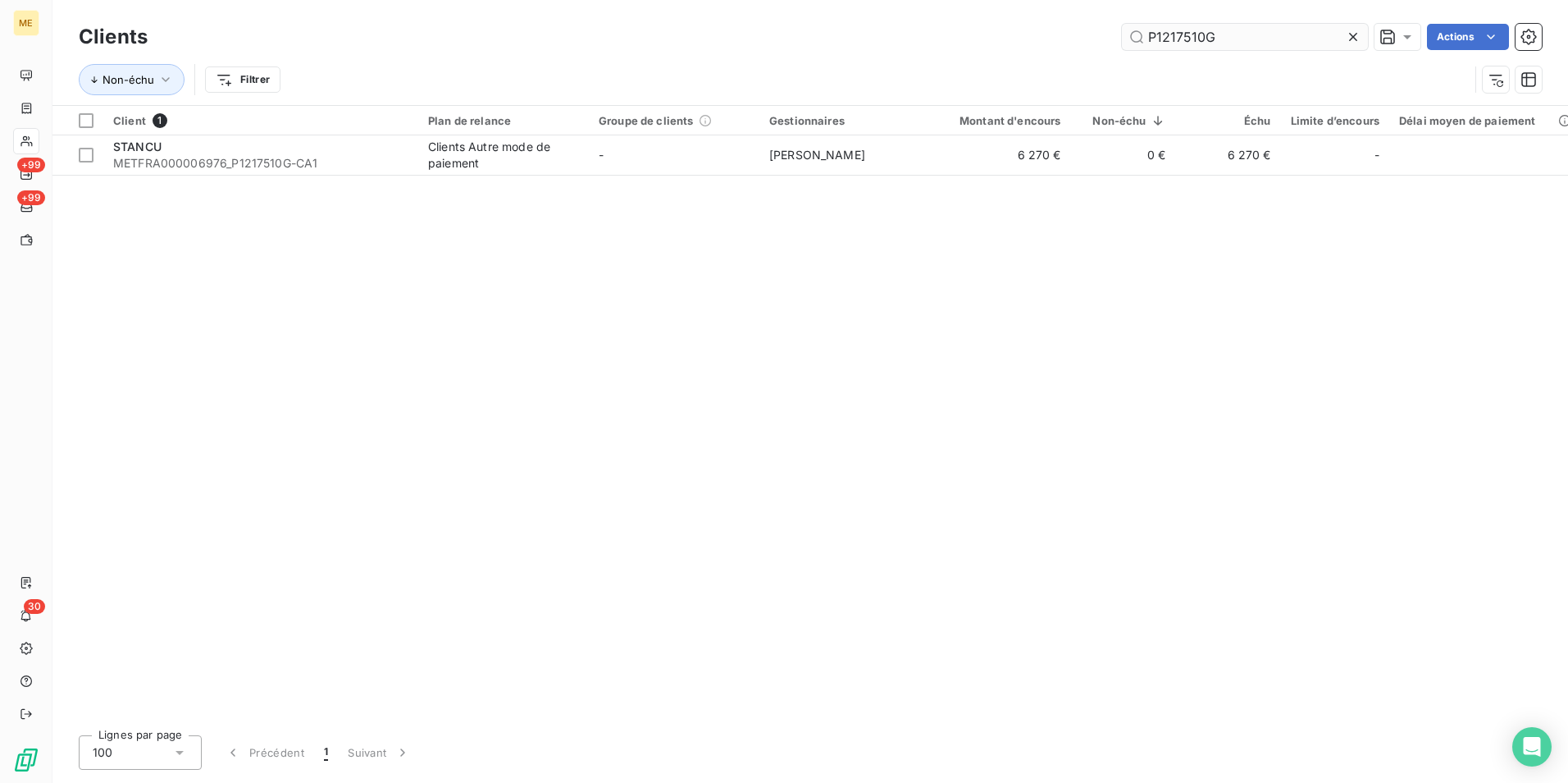
click at [1178, 35] on input "P1217510G" at bounding box center [1245, 36] width 246 height 26
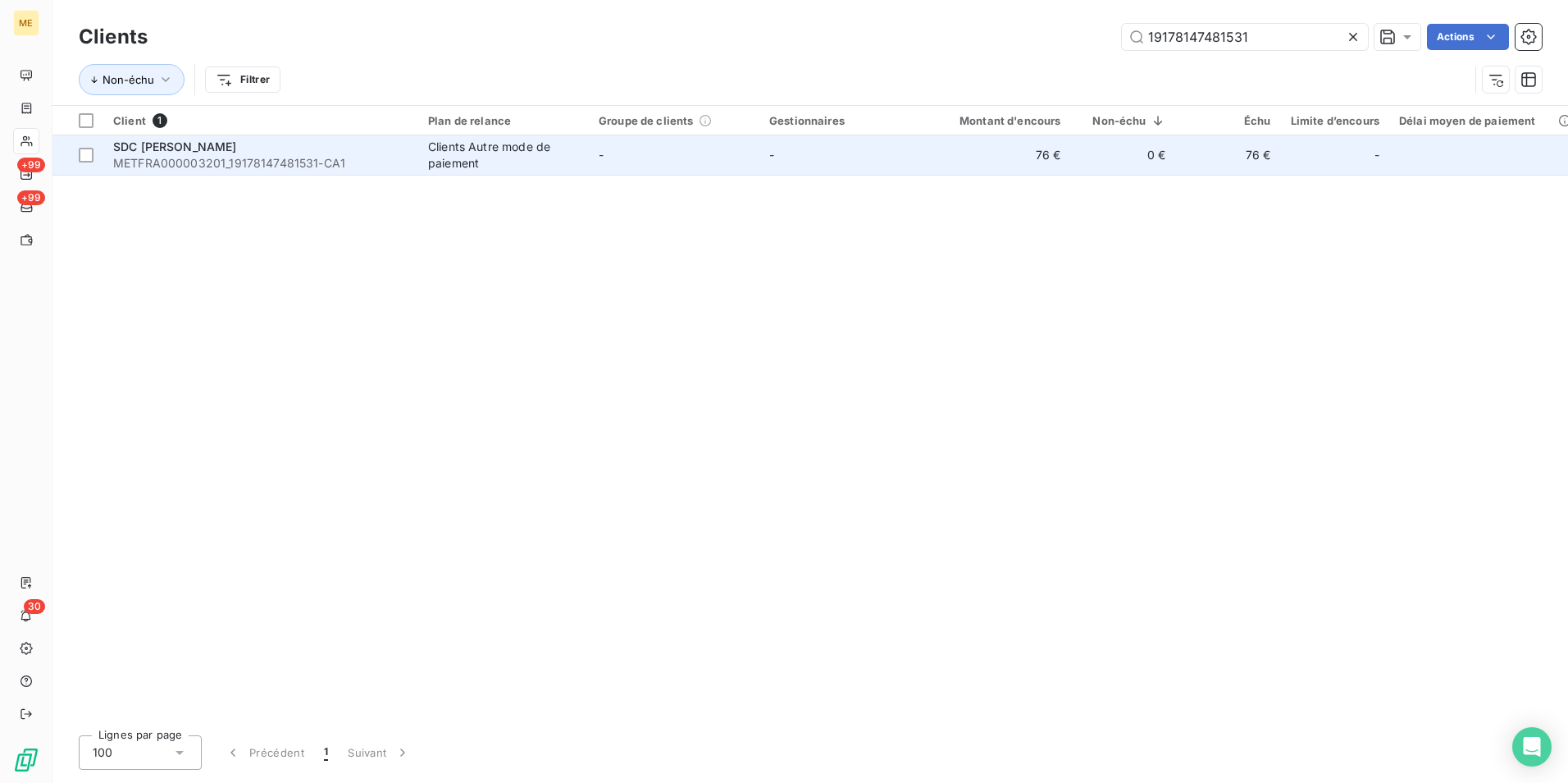
type input "19178147481531"
click at [299, 150] on div "SDC [PERSON_NAME]" at bounding box center [261, 147] width 295 height 17
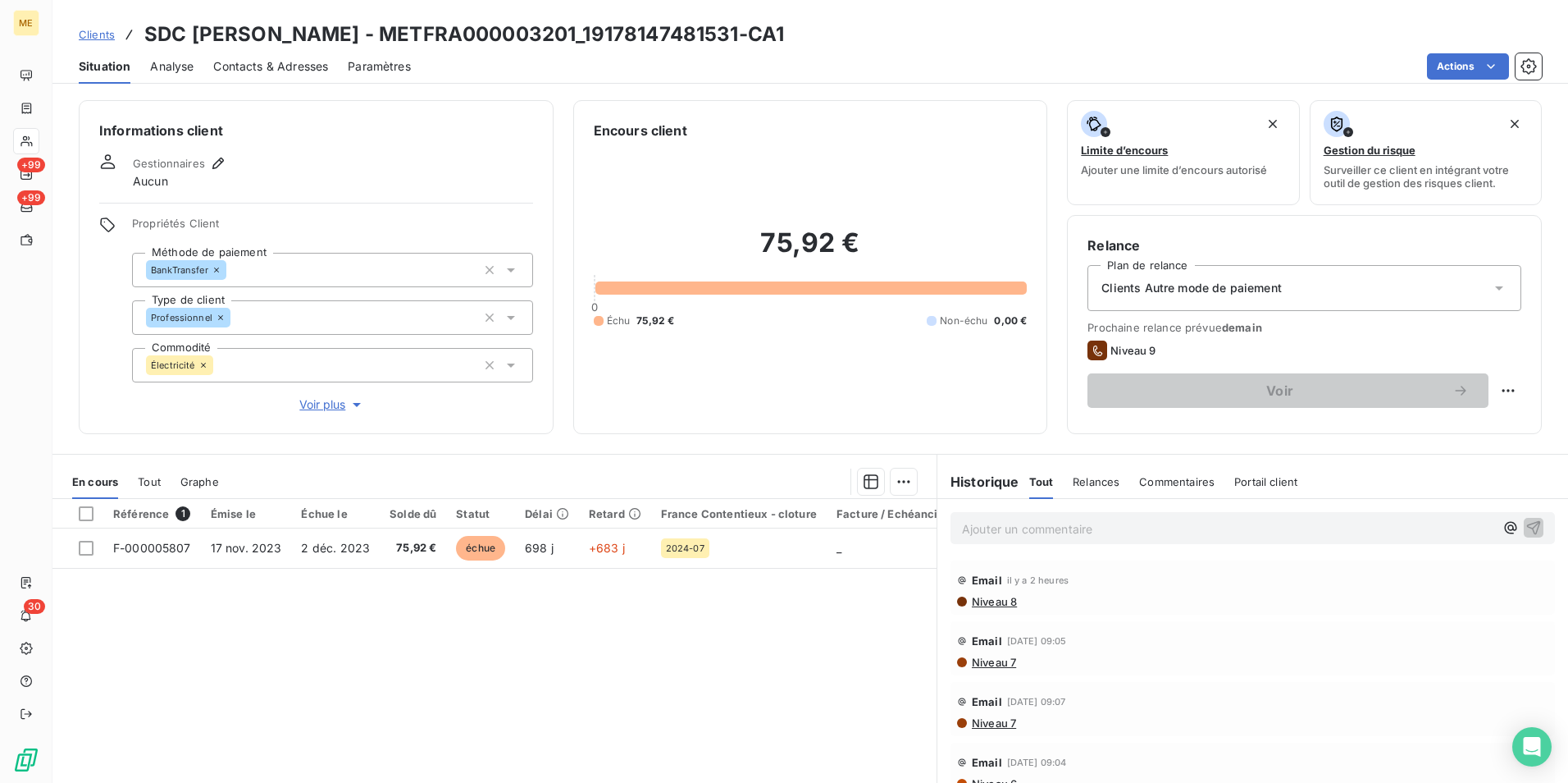
click at [335, 414] on div "Informations client Gestionnaires Aucun Propriétés Client Méthode de paiement B…" at bounding box center [315, 266] width 474 height 334
click at [333, 412] on span "Voir plus" at bounding box center [332, 404] width 66 height 17
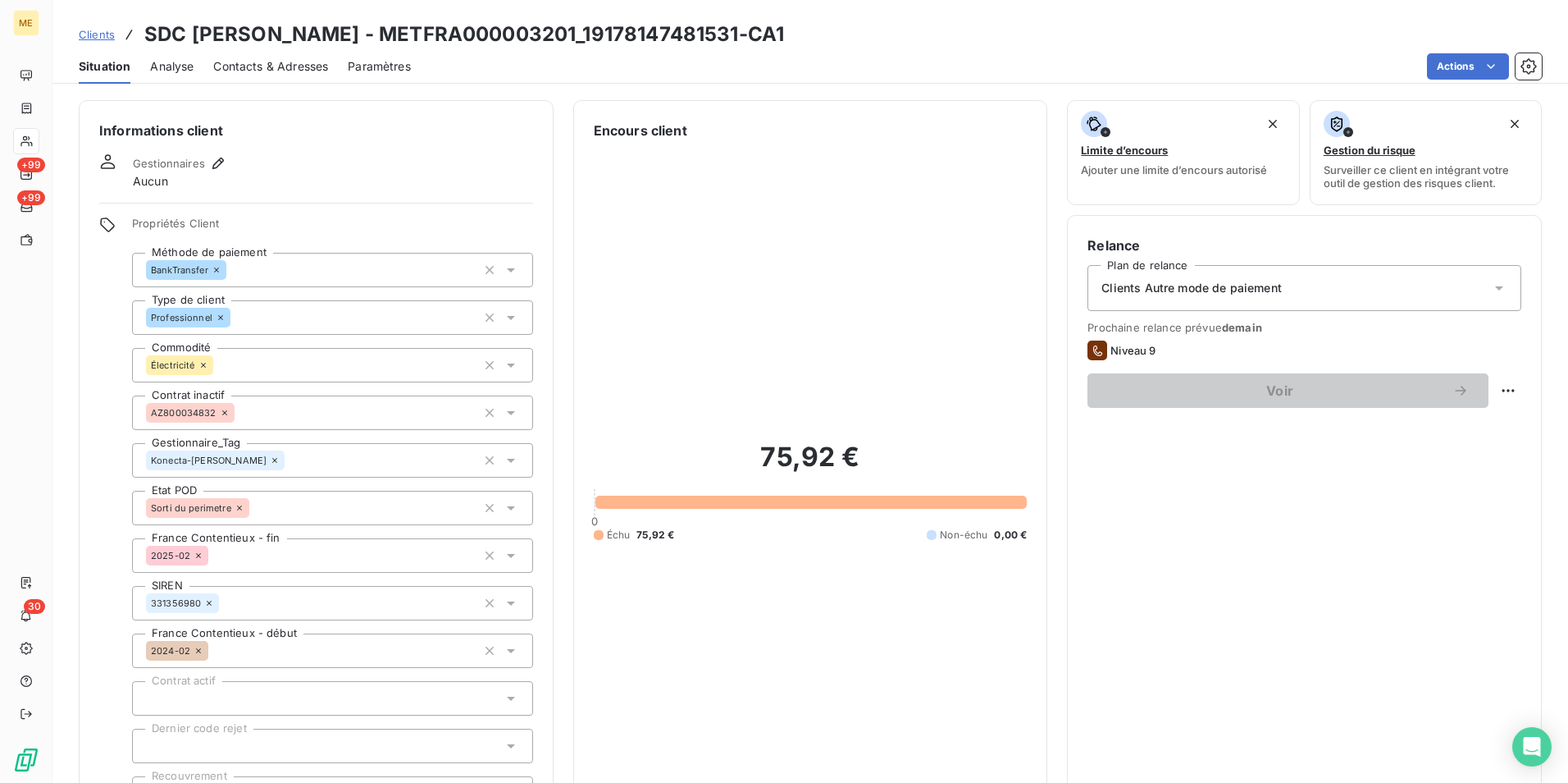
click at [104, 40] on span "Clients" at bounding box center [96, 34] width 36 height 13
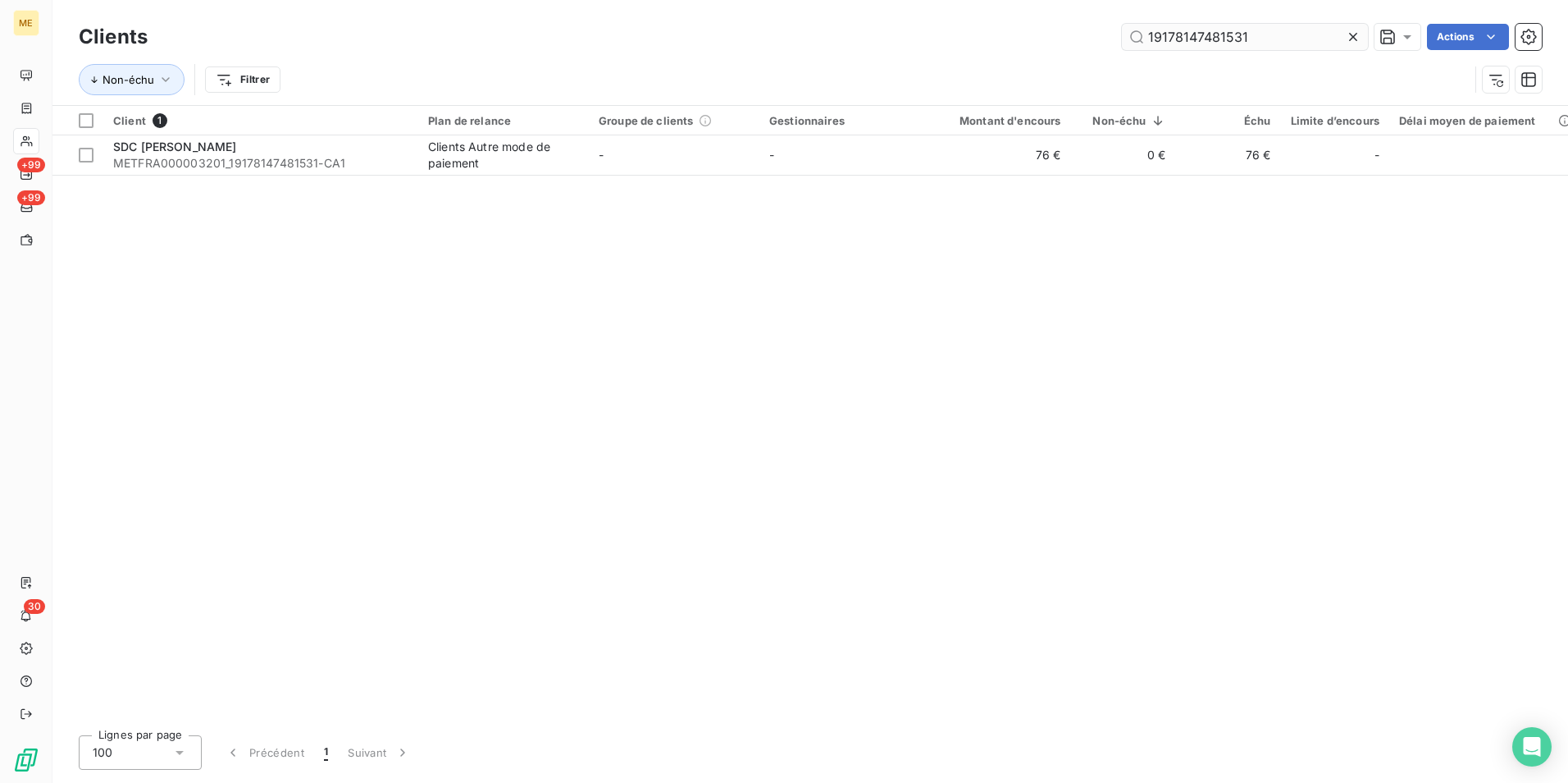
click at [1213, 36] on input "19178147481531" at bounding box center [1245, 36] width 246 height 26
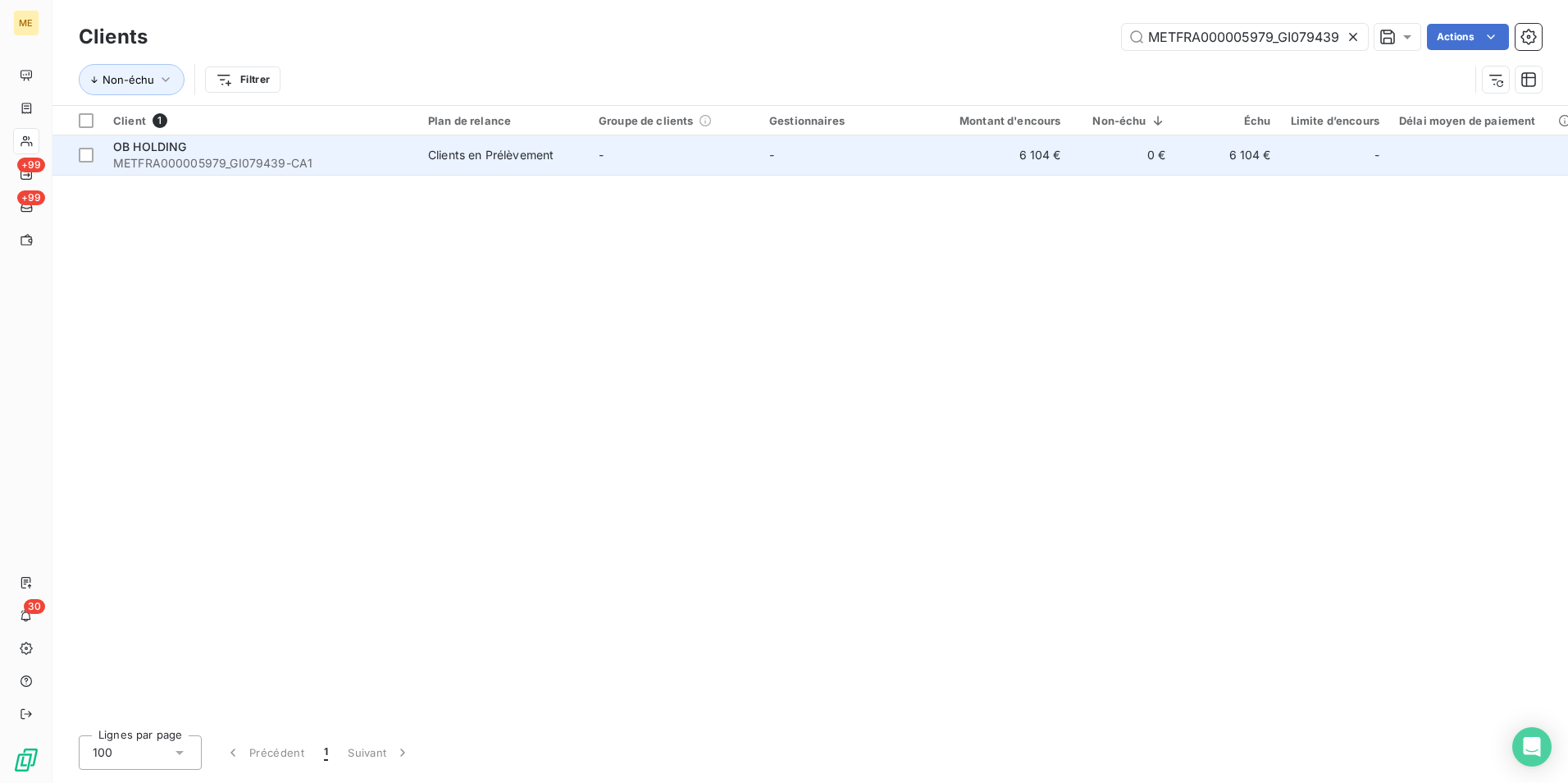
type input "METFRA000005979_GI079439"
click at [264, 156] on span "METFRA000005979_GI079439-CA1" at bounding box center [261, 162] width 295 height 17
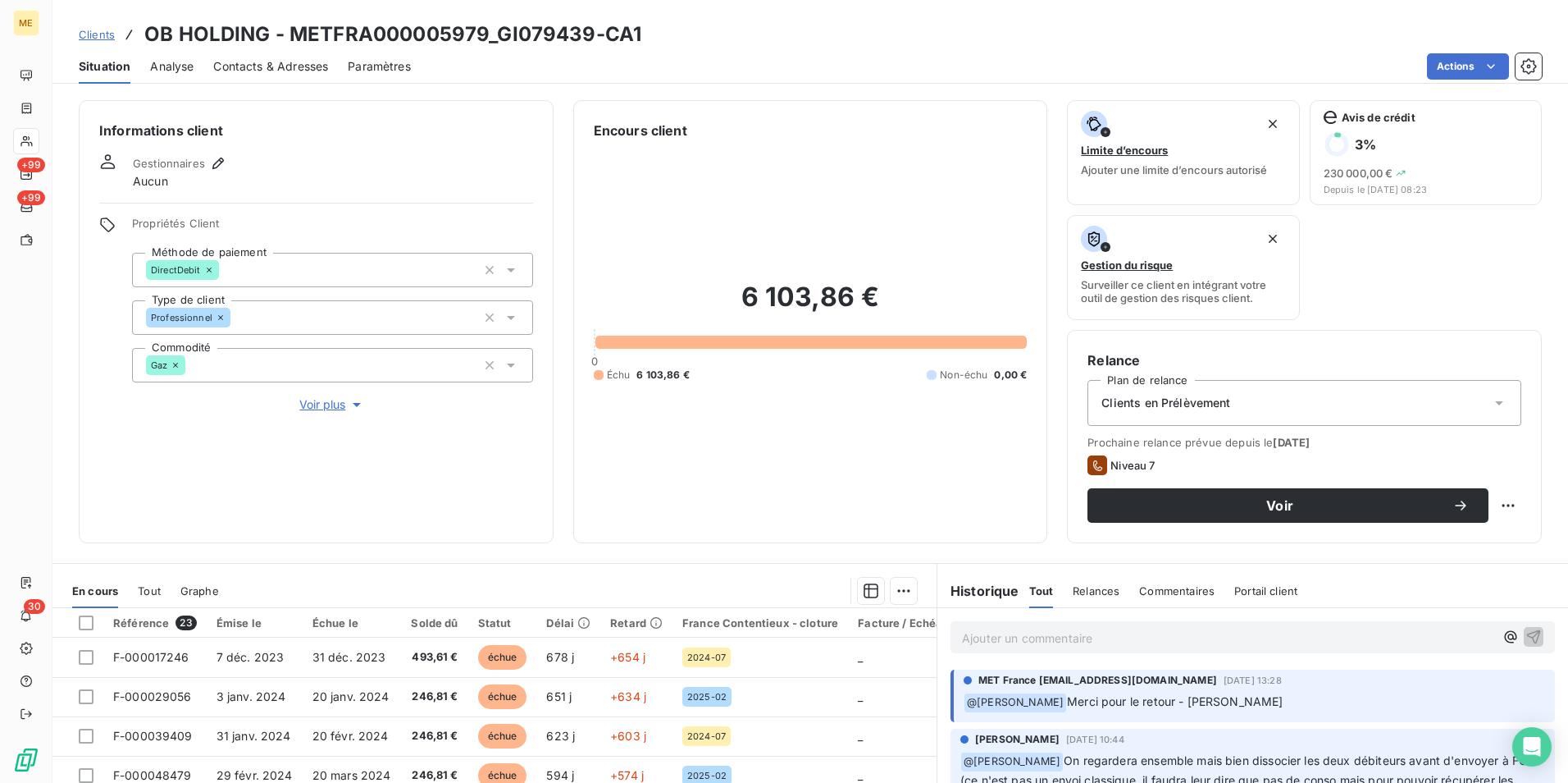
click at [312, 407] on span "Voir plus" at bounding box center [332, 404] width 66 height 17
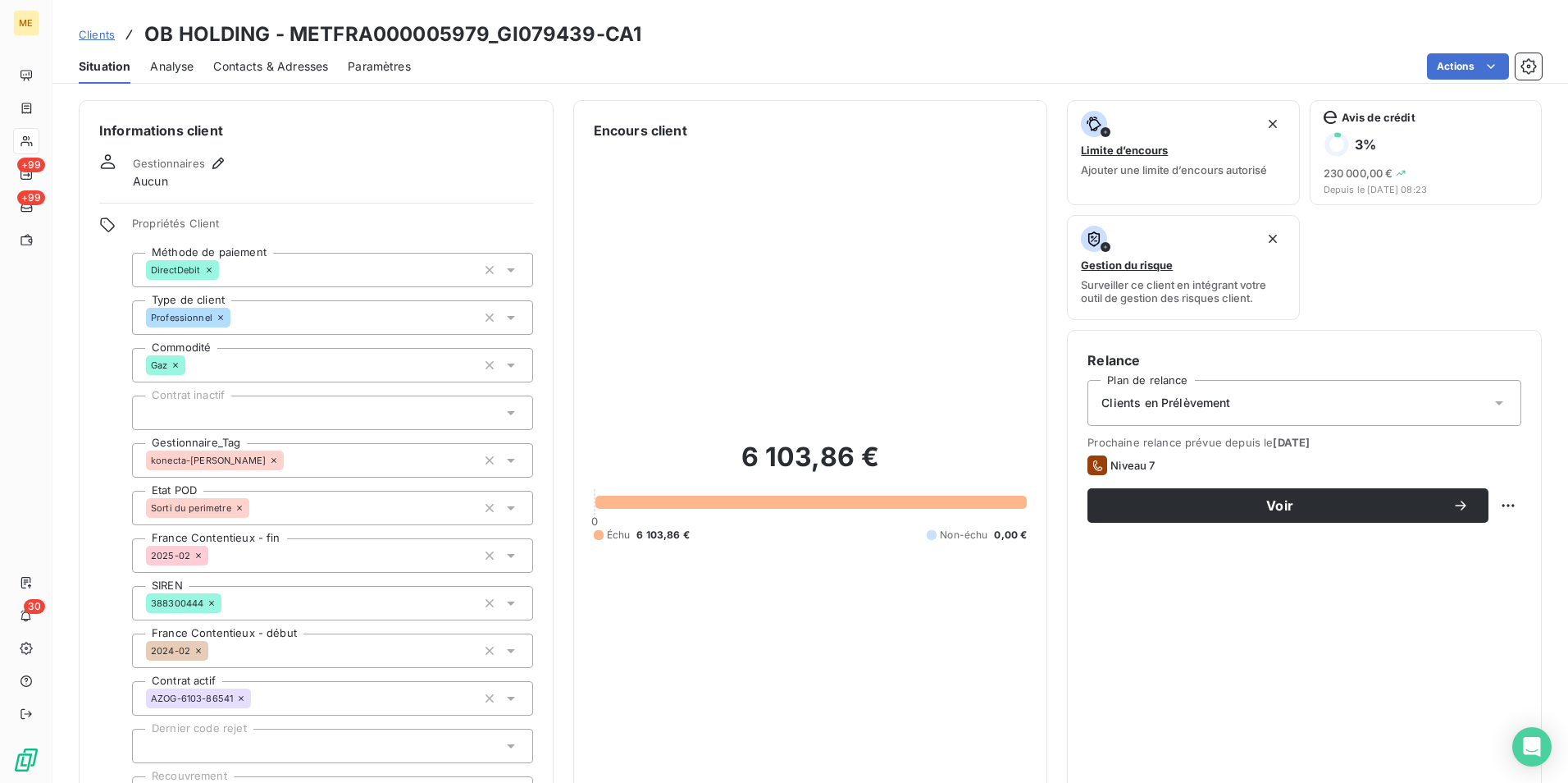
click at [98, 34] on span "Clients" at bounding box center [96, 34] width 36 height 13
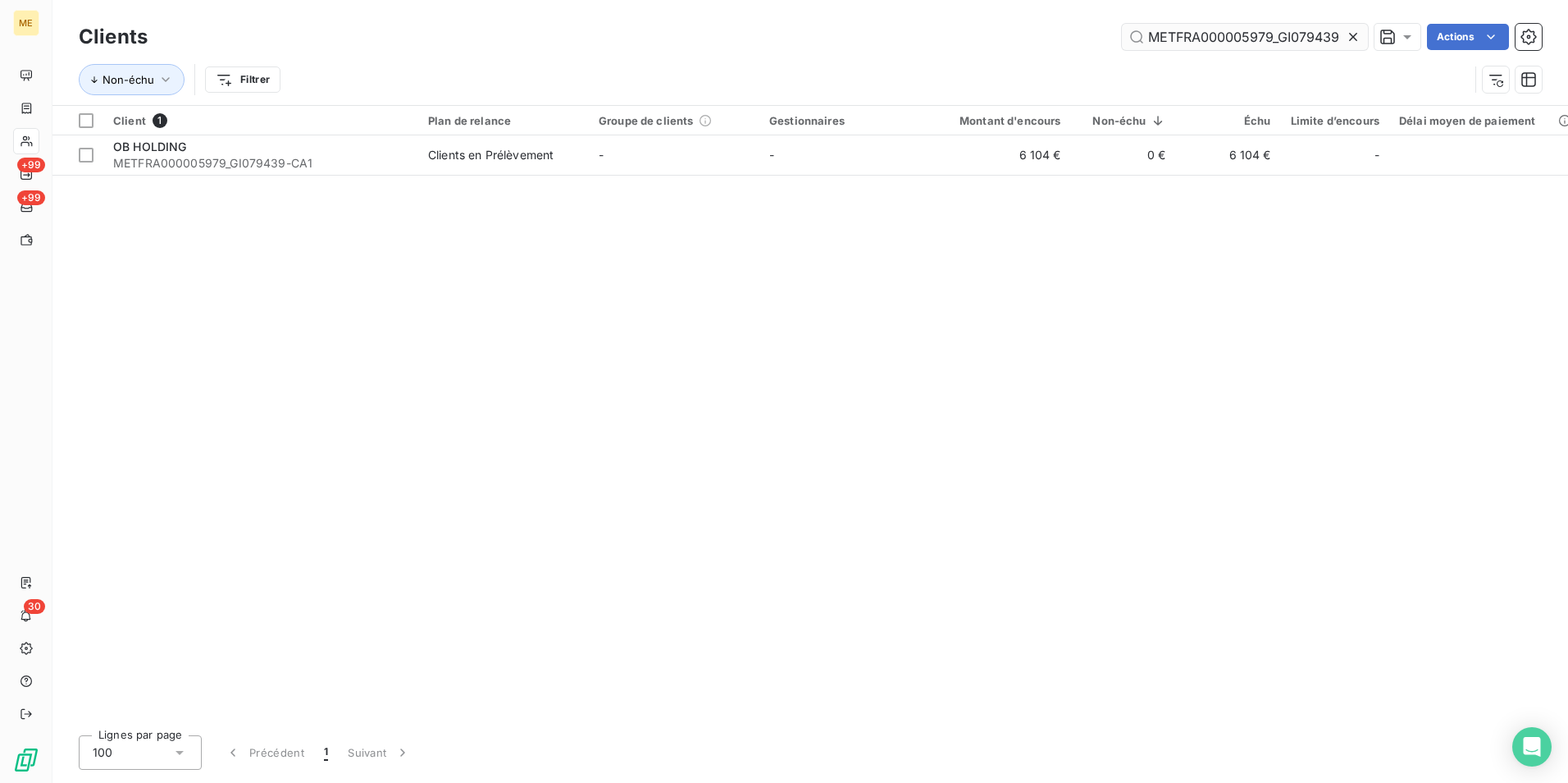
click at [1205, 39] on input "METFRA000005979_GI079439" at bounding box center [1245, 36] width 246 height 26
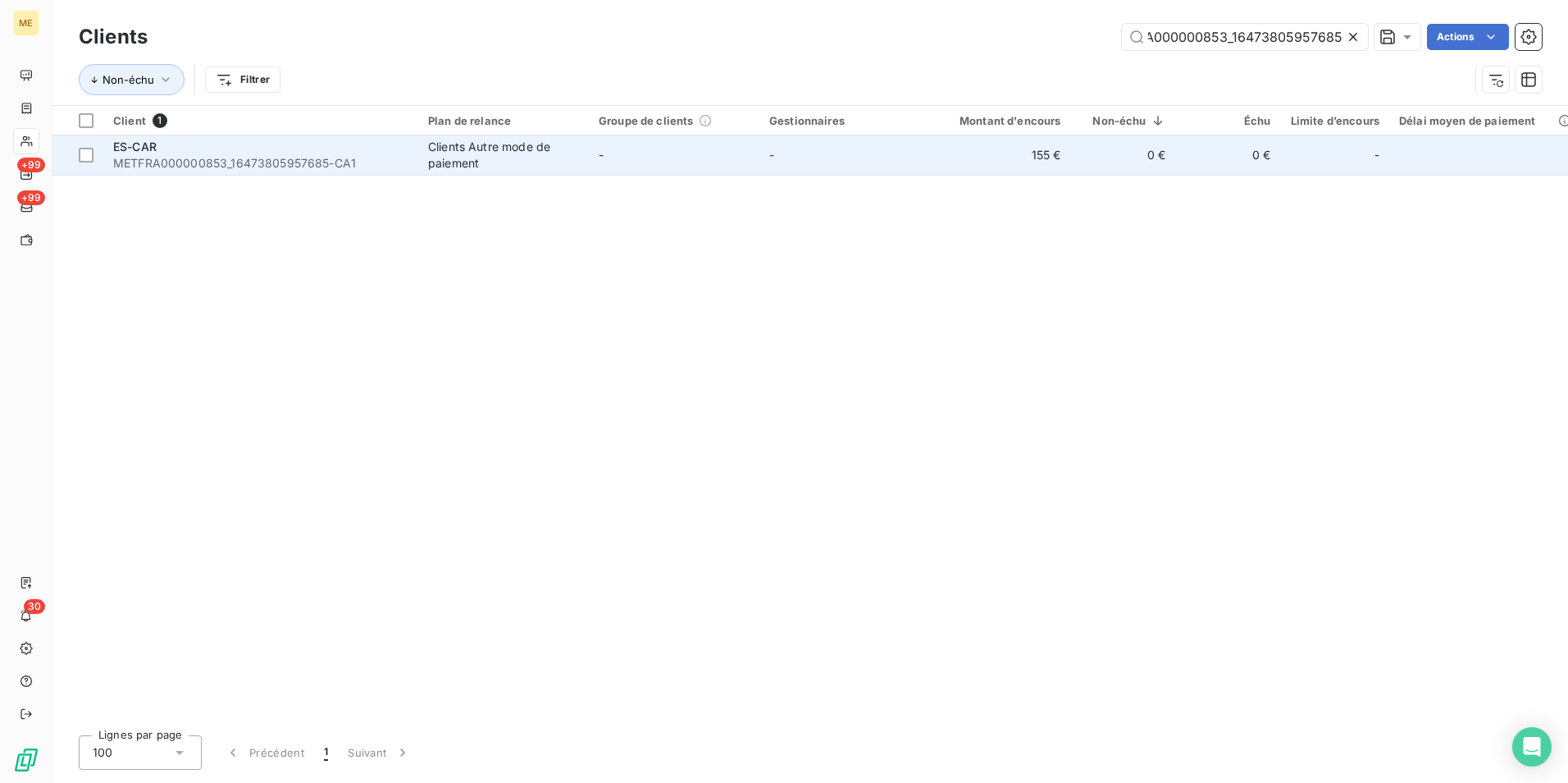
type input "METFRA000000853_16473805957685"
click at [336, 168] on span "METFRA000000853_16473805957685-CA1" at bounding box center [261, 162] width 295 height 17
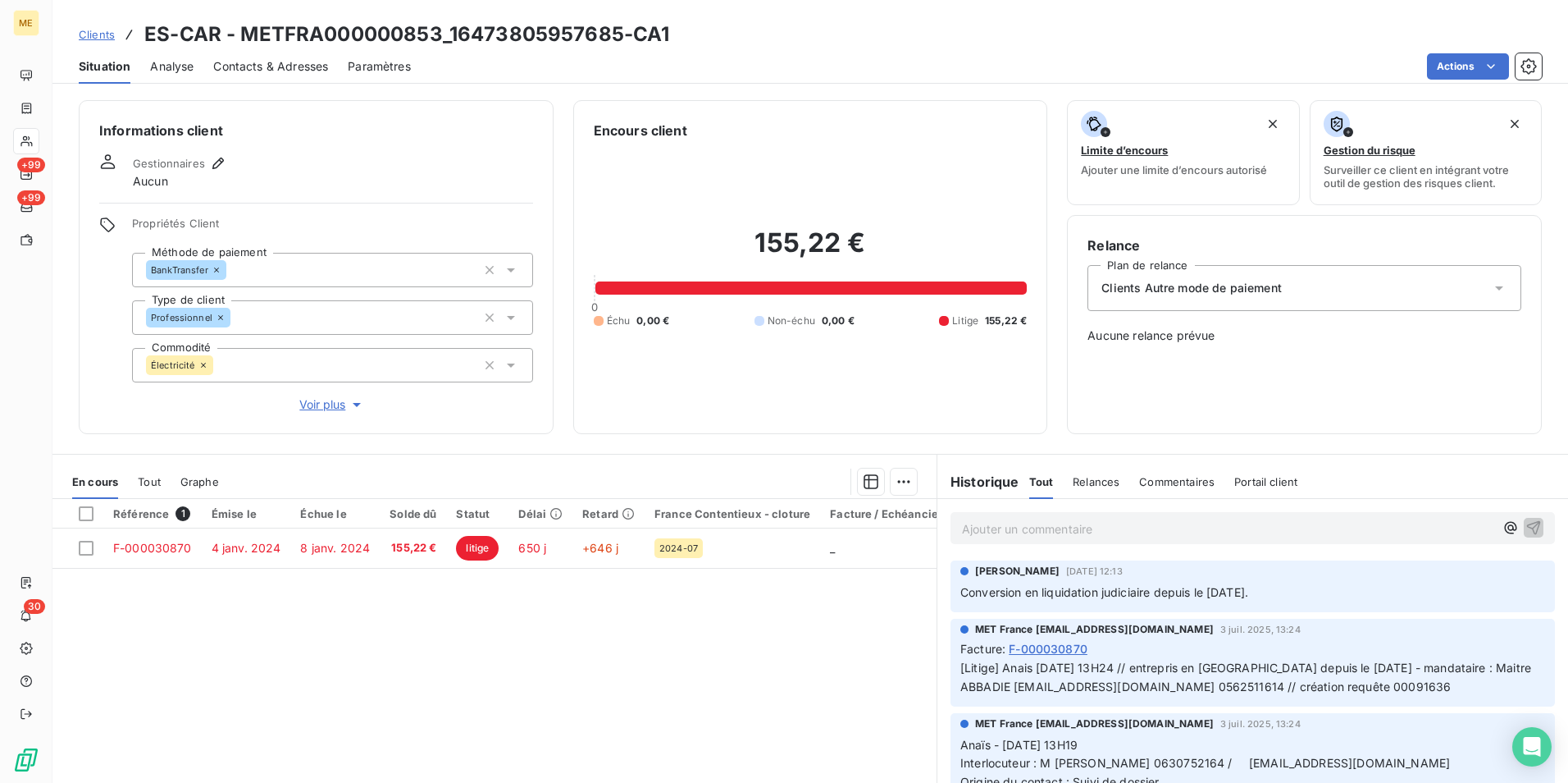
click at [334, 403] on span "Voir plus" at bounding box center [332, 404] width 66 height 17
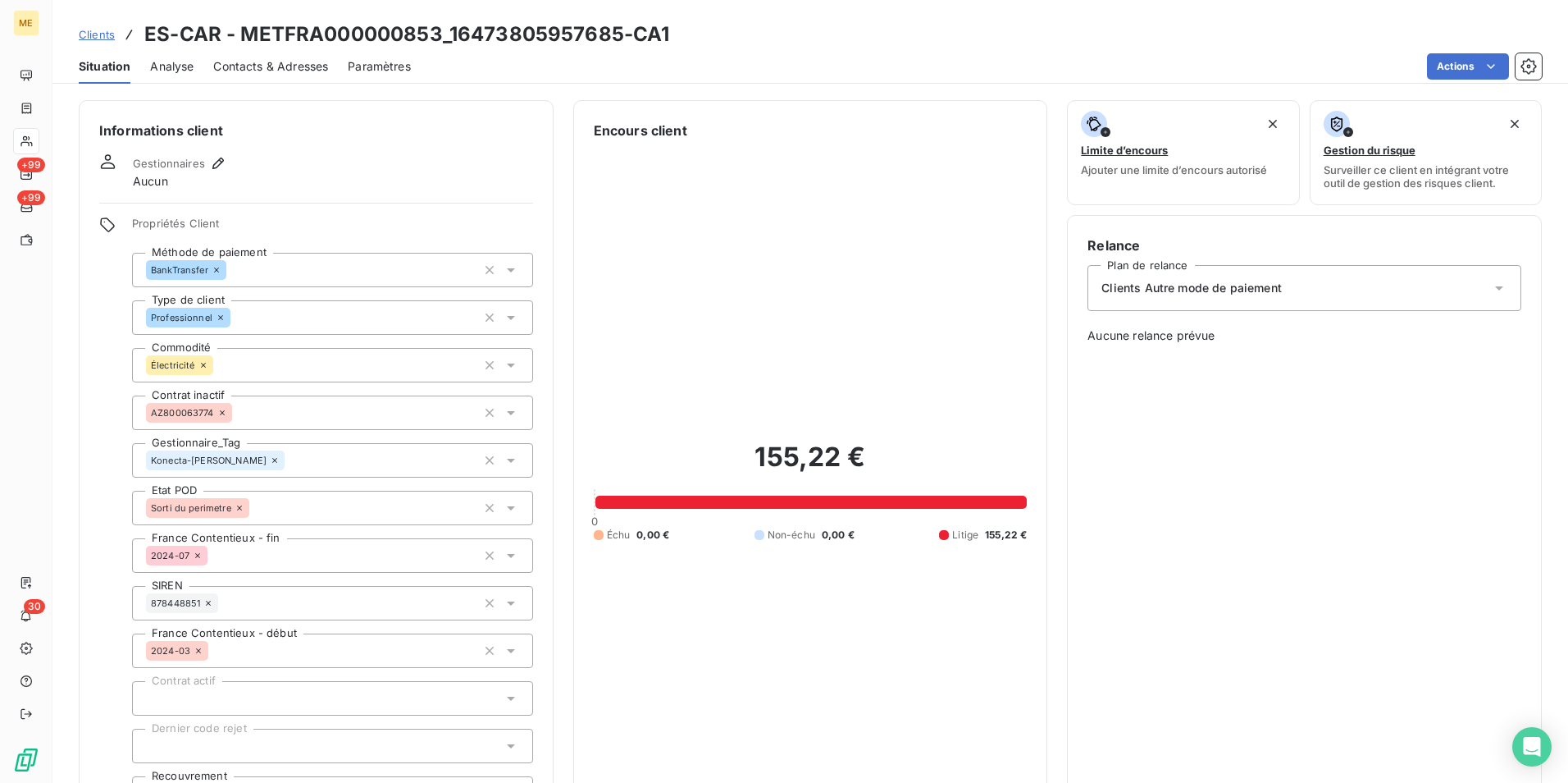
drag, startPoint x: 1322, startPoint y: 453, endPoint x: 1302, endPoint y: 445, distance: 21.5
click at [1322, 453] on div "Relance Plan de relance Clients Autre mode de paiement Aucune relance prévue" at bounding box center [1305, 539] width 434 height 607
click at [27, 126] on nav "+99 +99" at bounding box center [25, 158] width 25 height 191
click at [37, 140] on div at bounding box center [25, 141] width 26 height 26
click at [97, 37] on span "Clients" at bounding box center [96, 34] width 36 height 13
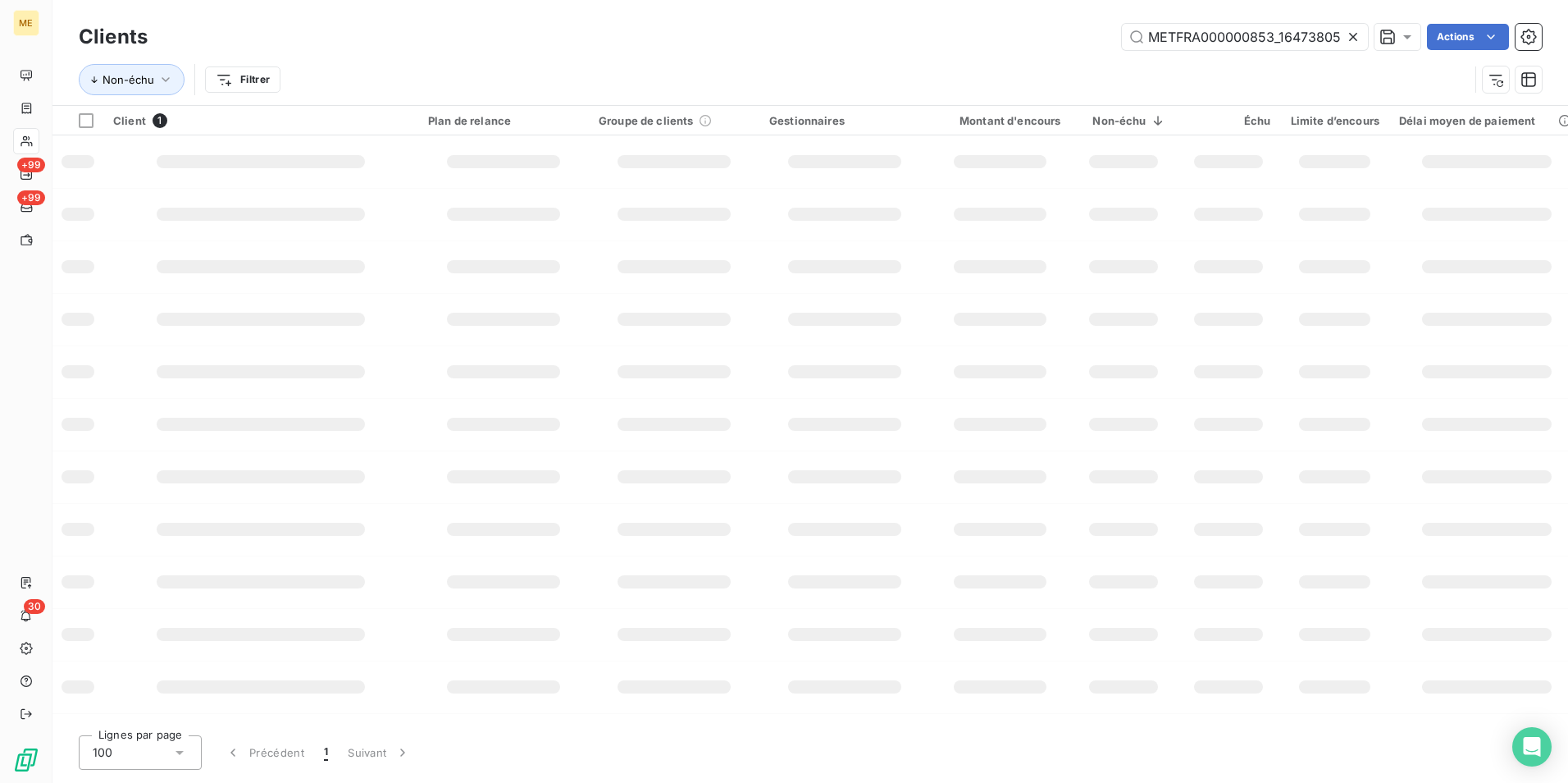
scroll to position [0, 47]
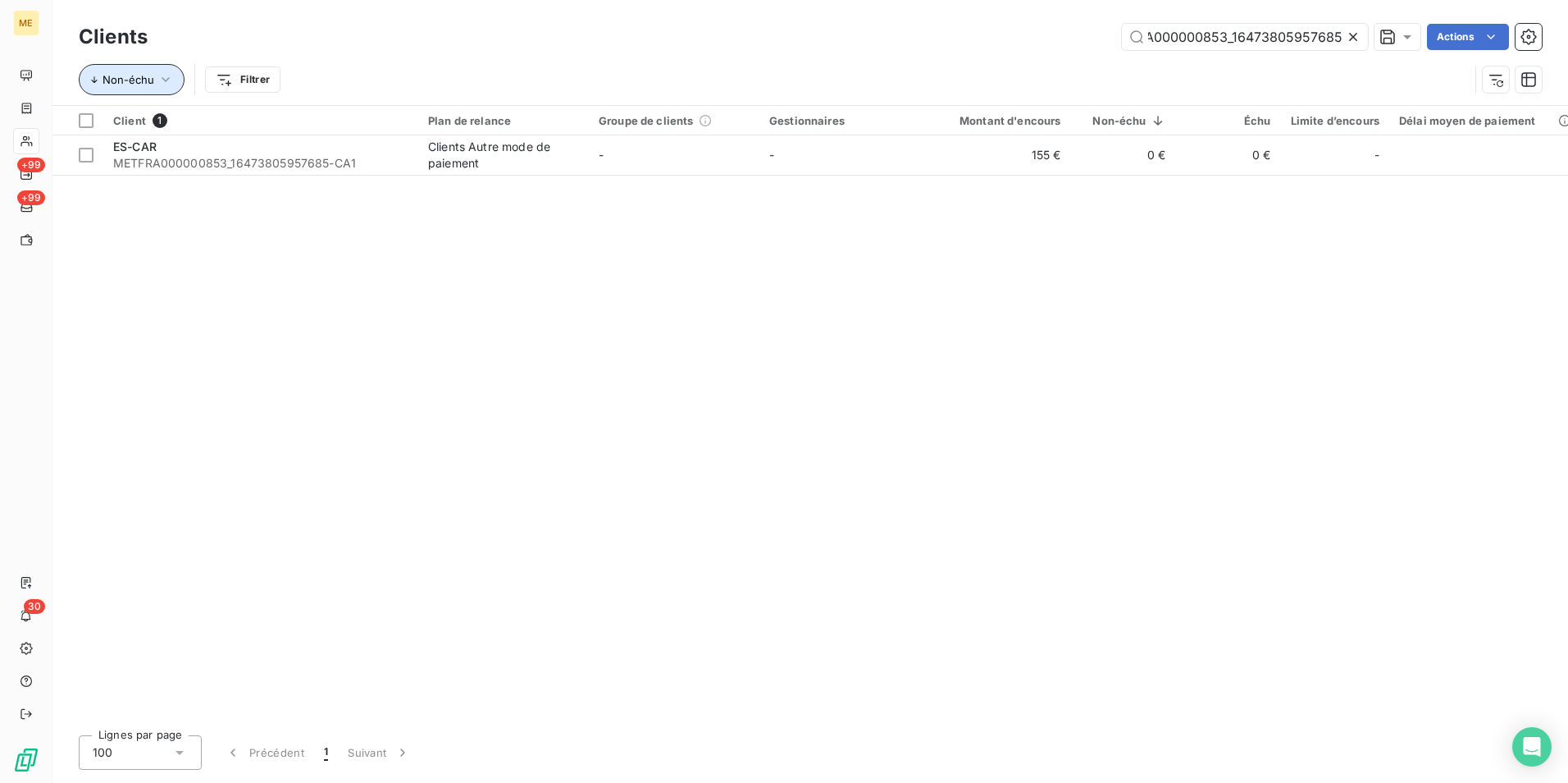
click at [145, 89] on button "Non-échu" at bounding box center [131, 79] width 106 height 31
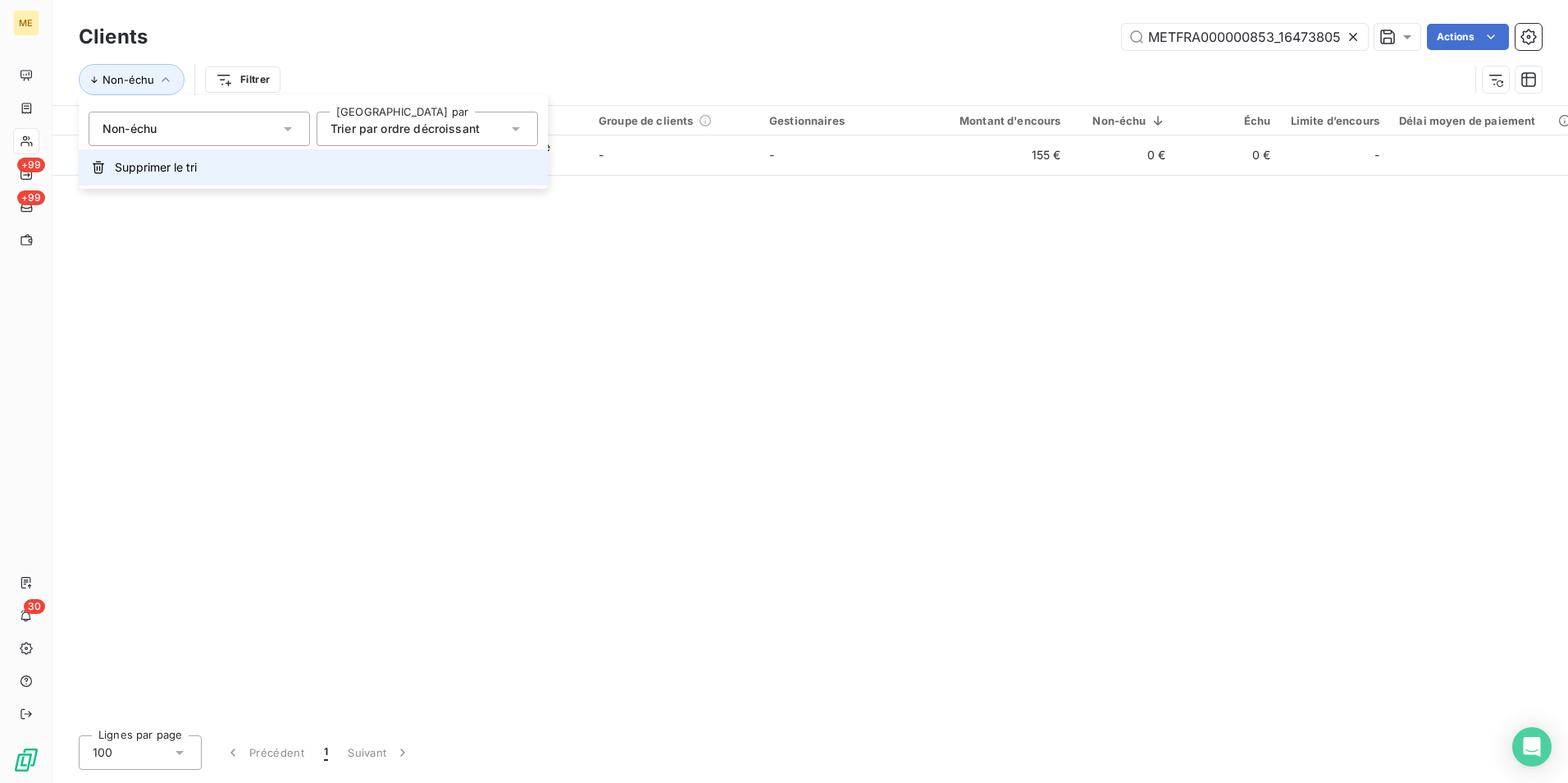
click at [179, 175] on span "Supprimer le tri" at bounding box center [156, 167] width 82 height 17
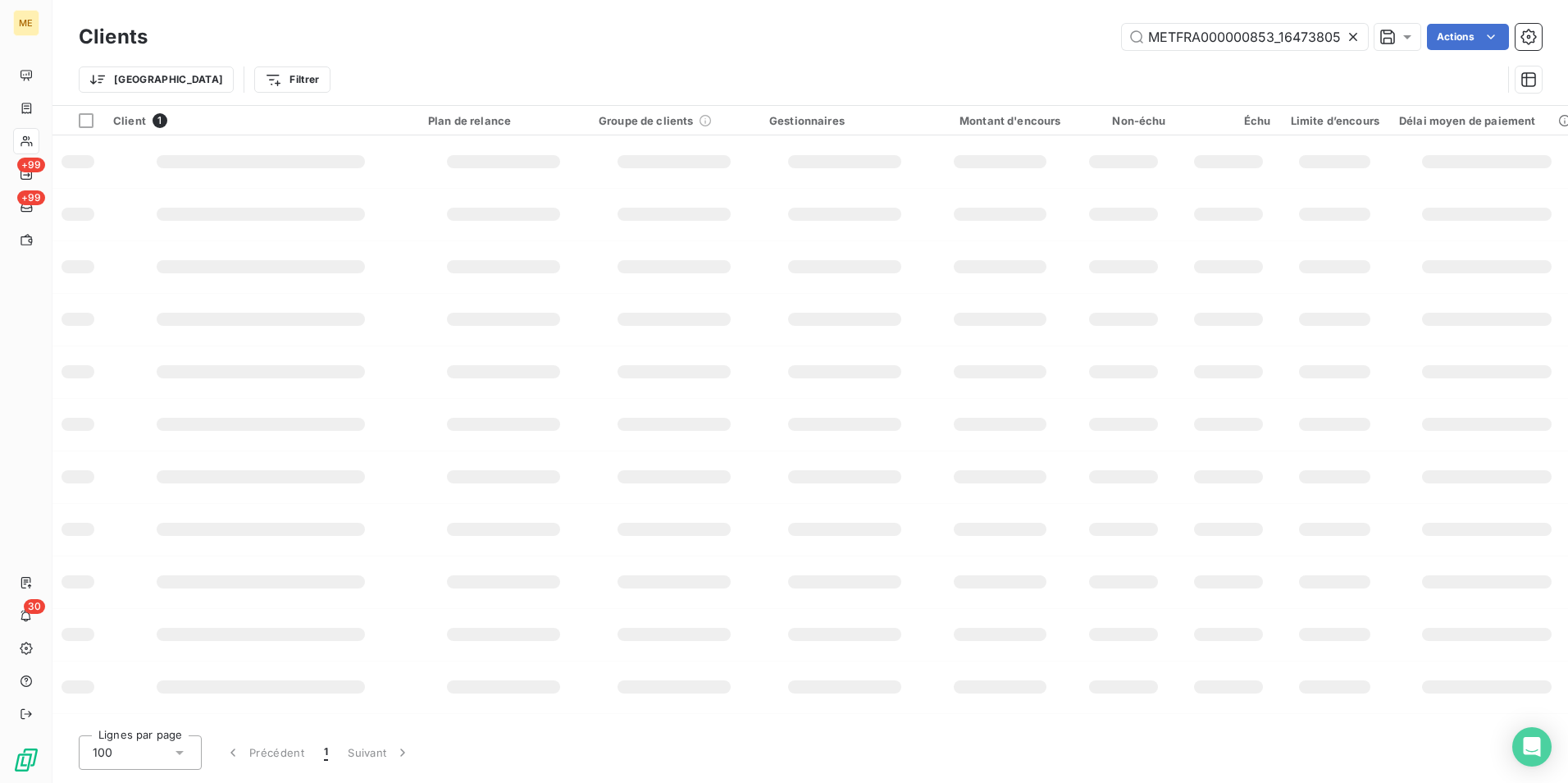
click at [1352, 38] on icon at bounding box center [1353, 37] width 8 height 8
click at [205, 73] on html "ME +99 +99 30 Clients Actions Trier Filtrer Client 1 Plan de relance Groupe de …" at bounding box center [784, 392] width 1568 height 783
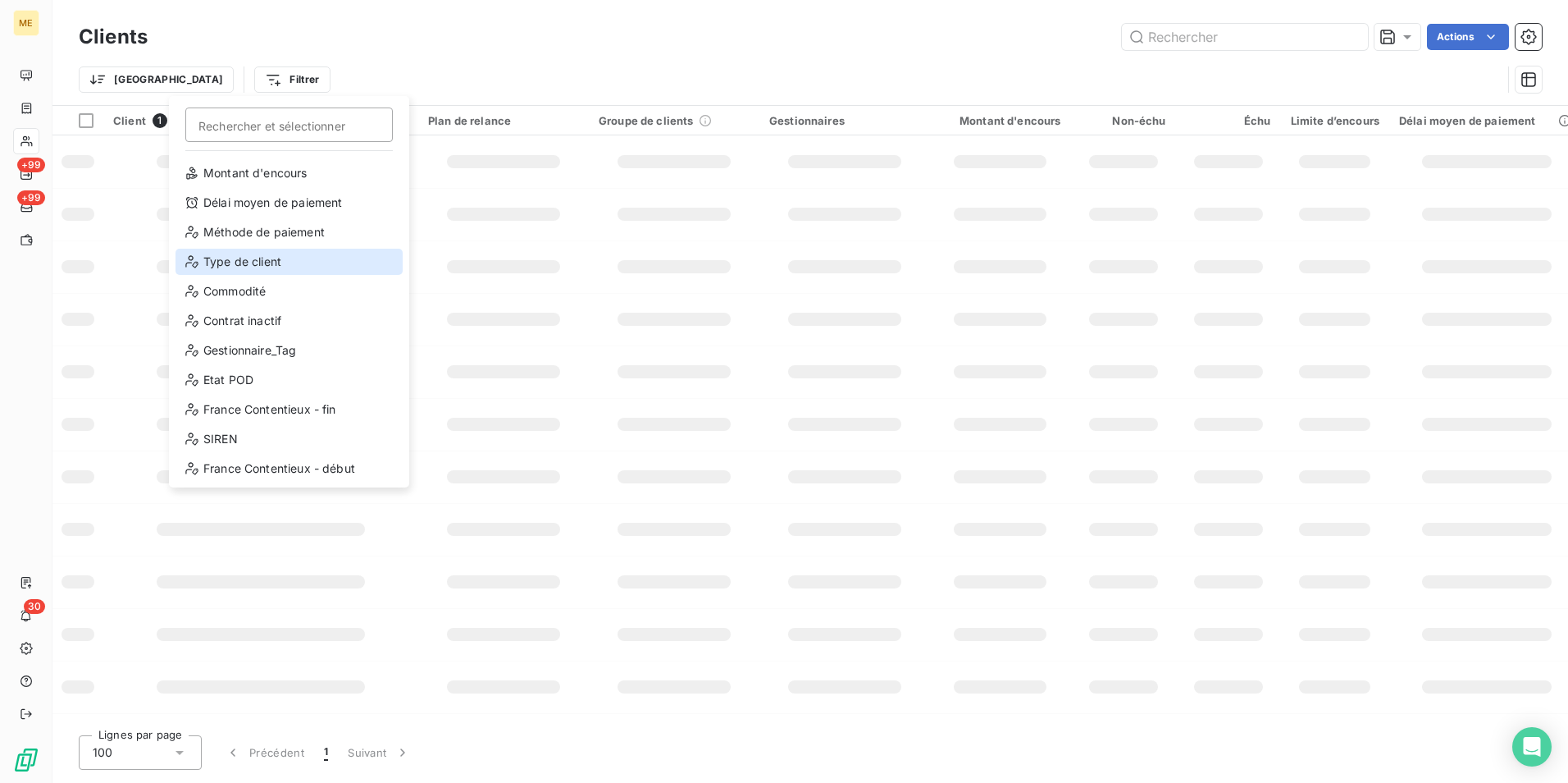
scroll to position [177, 0]
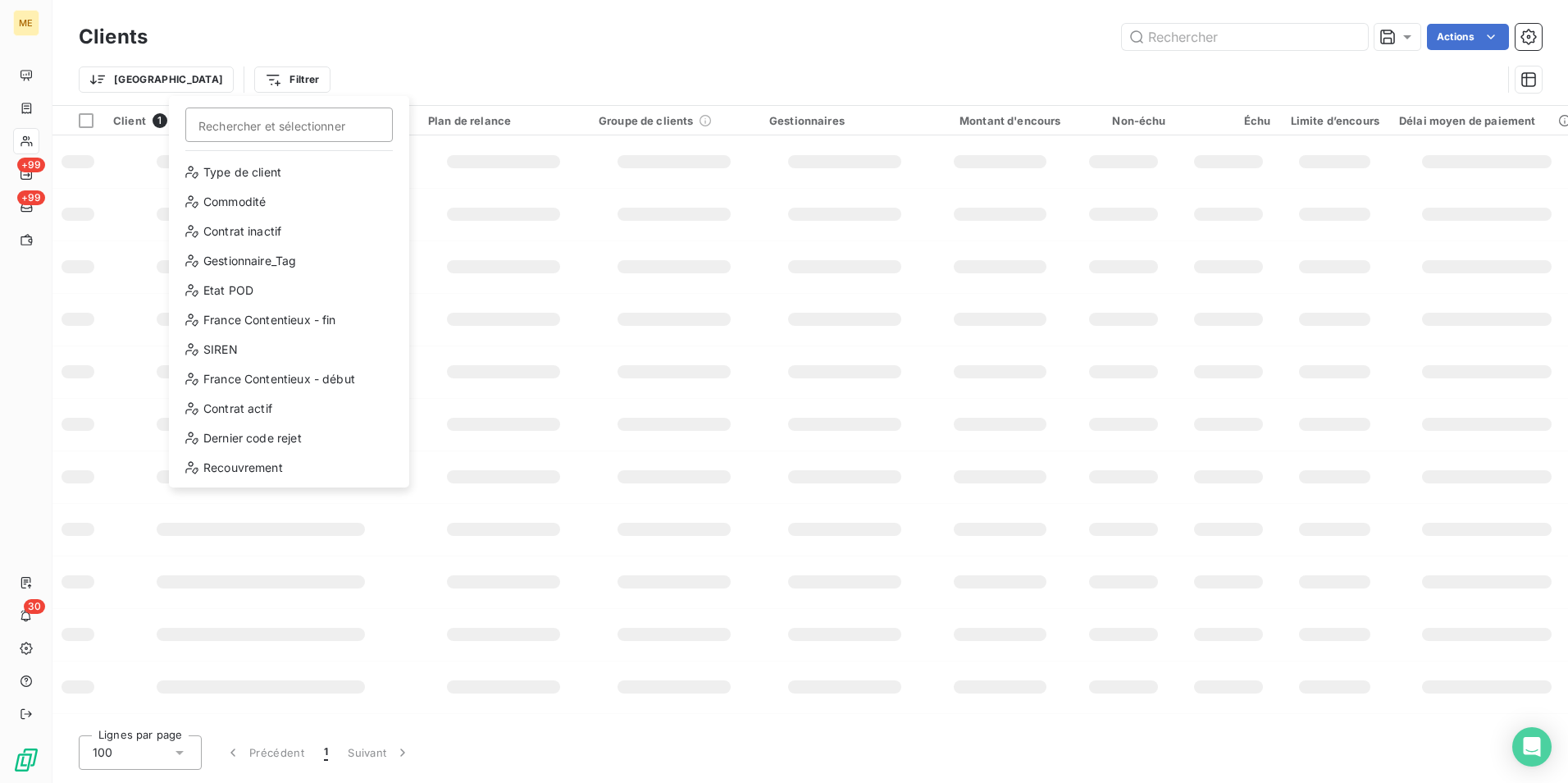
click at [546, 53] on html "ME +99 +99 30 Clients Actions Trier Filtrer Rechercher et sélectionner Client P…" at bounding box center [784, 392] width 1568 height 783
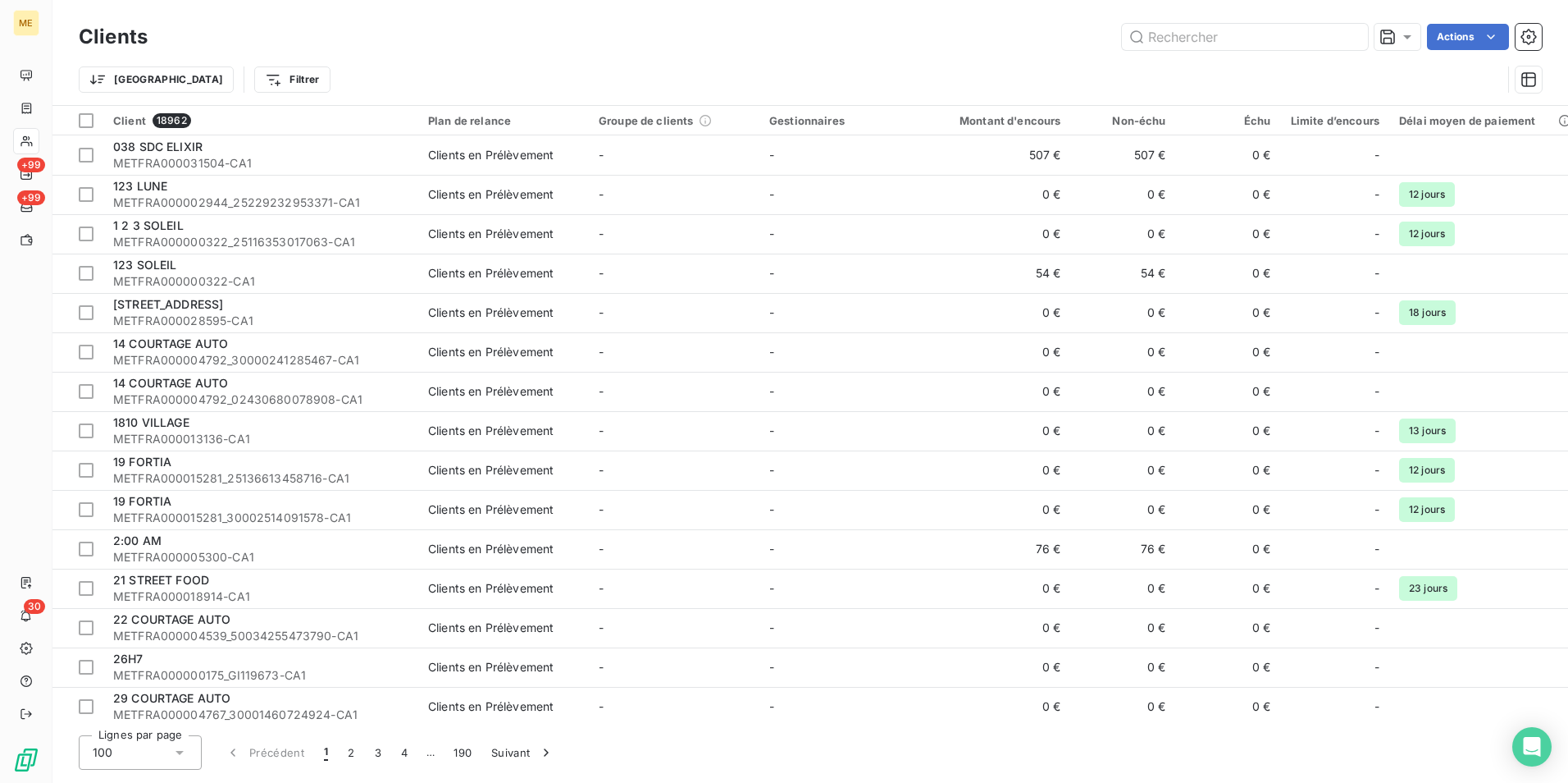
click at [134, 76] on html "ME +99 +99 30 Clients Actions Trier Filtrer Client 18962 Plan de relance Groupe…" at bounding box center [784, 392] width 1568 height 783
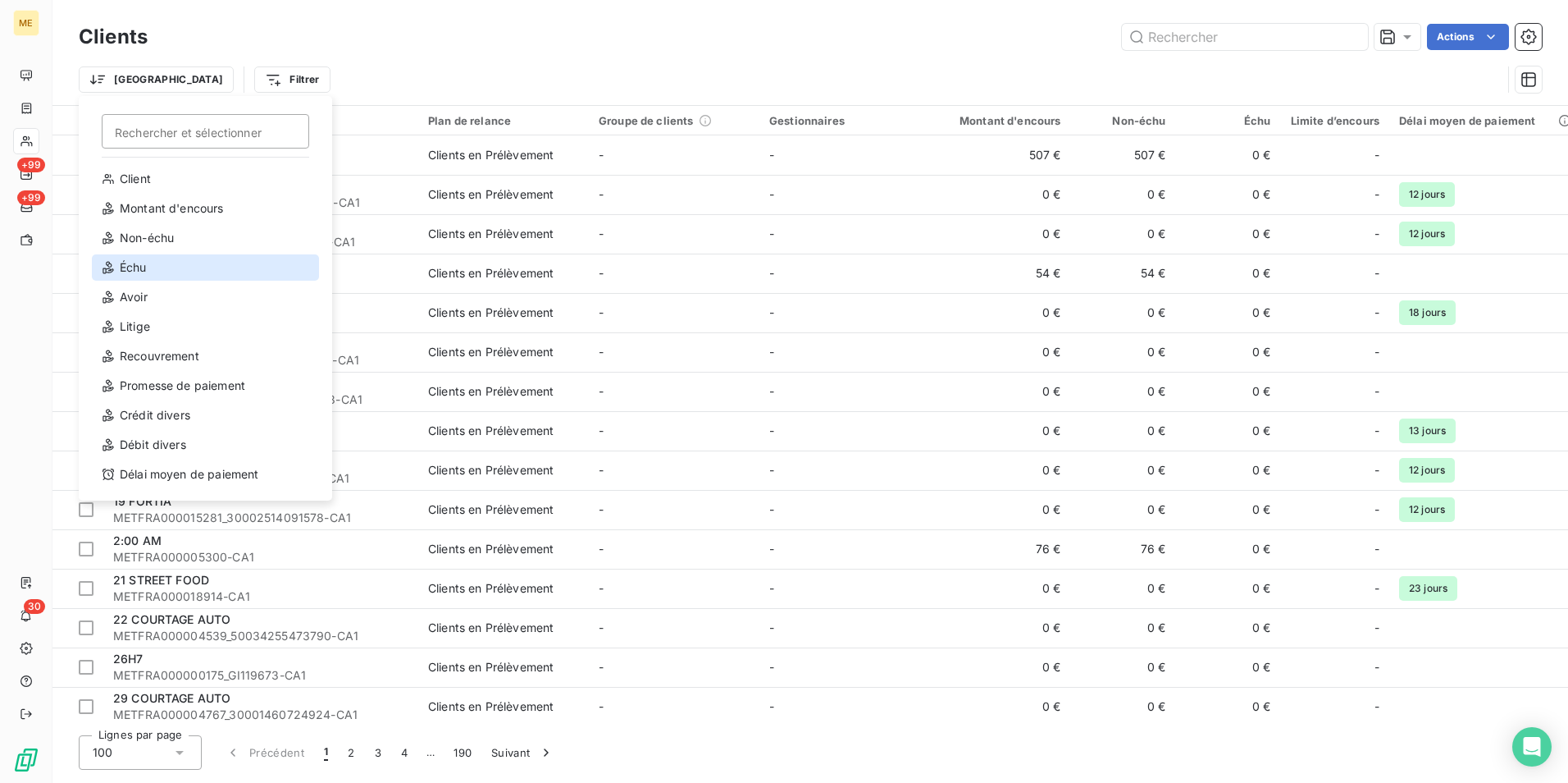
click at [157, 271] on div "Échu" at bounding box center [205, 267] width 227 height 26
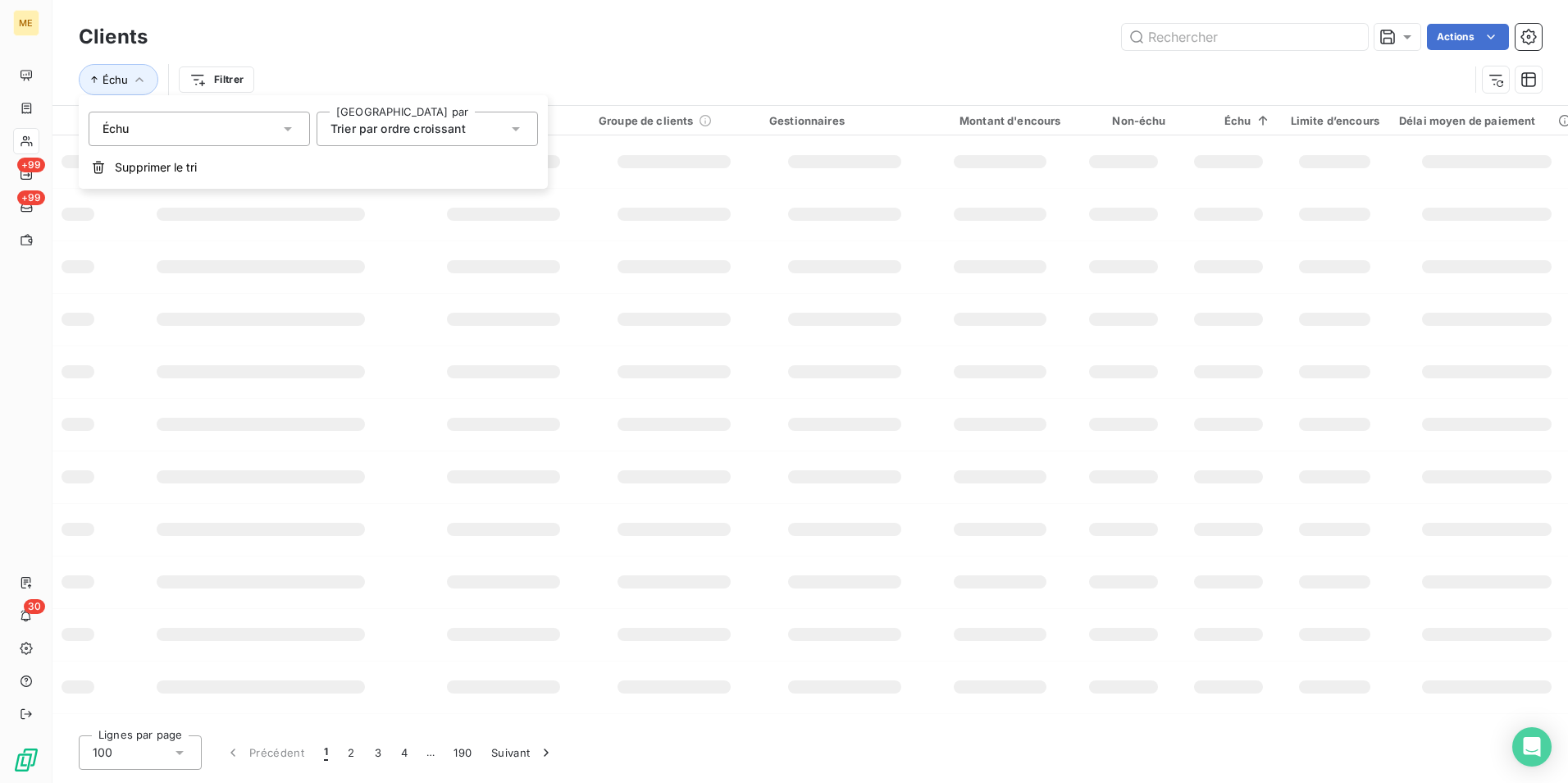
click at [380, 58] on div "Échu Filtrer" at bounding box center [810, 79] width 1463 height 51
click at [136, 78] on icon "button" at bounding box center [139, 79] width 8 height 5
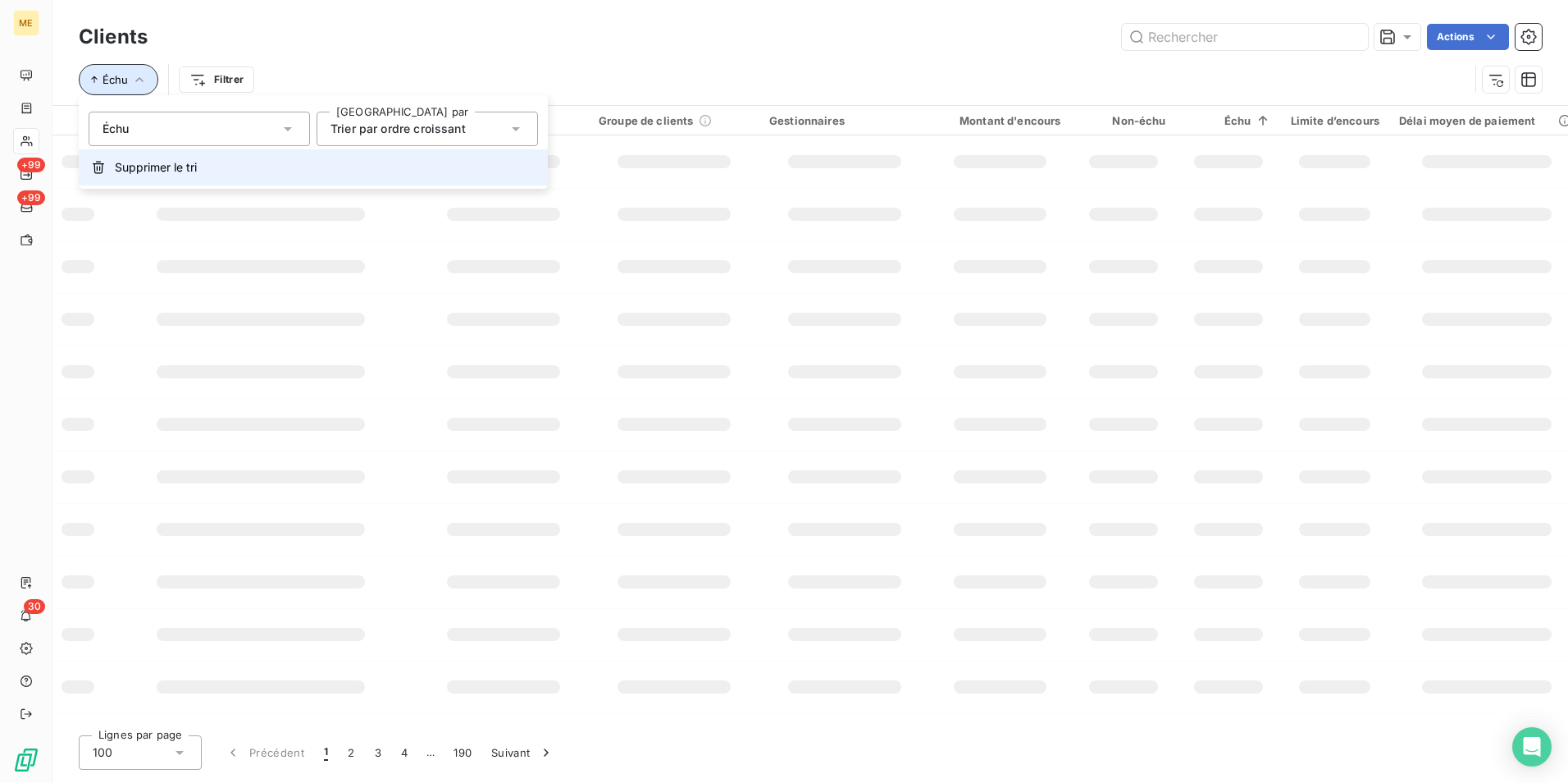
click at [155, 166] on span "Supprimer le tri" at bounding box center [156, 167] width 82 height 17
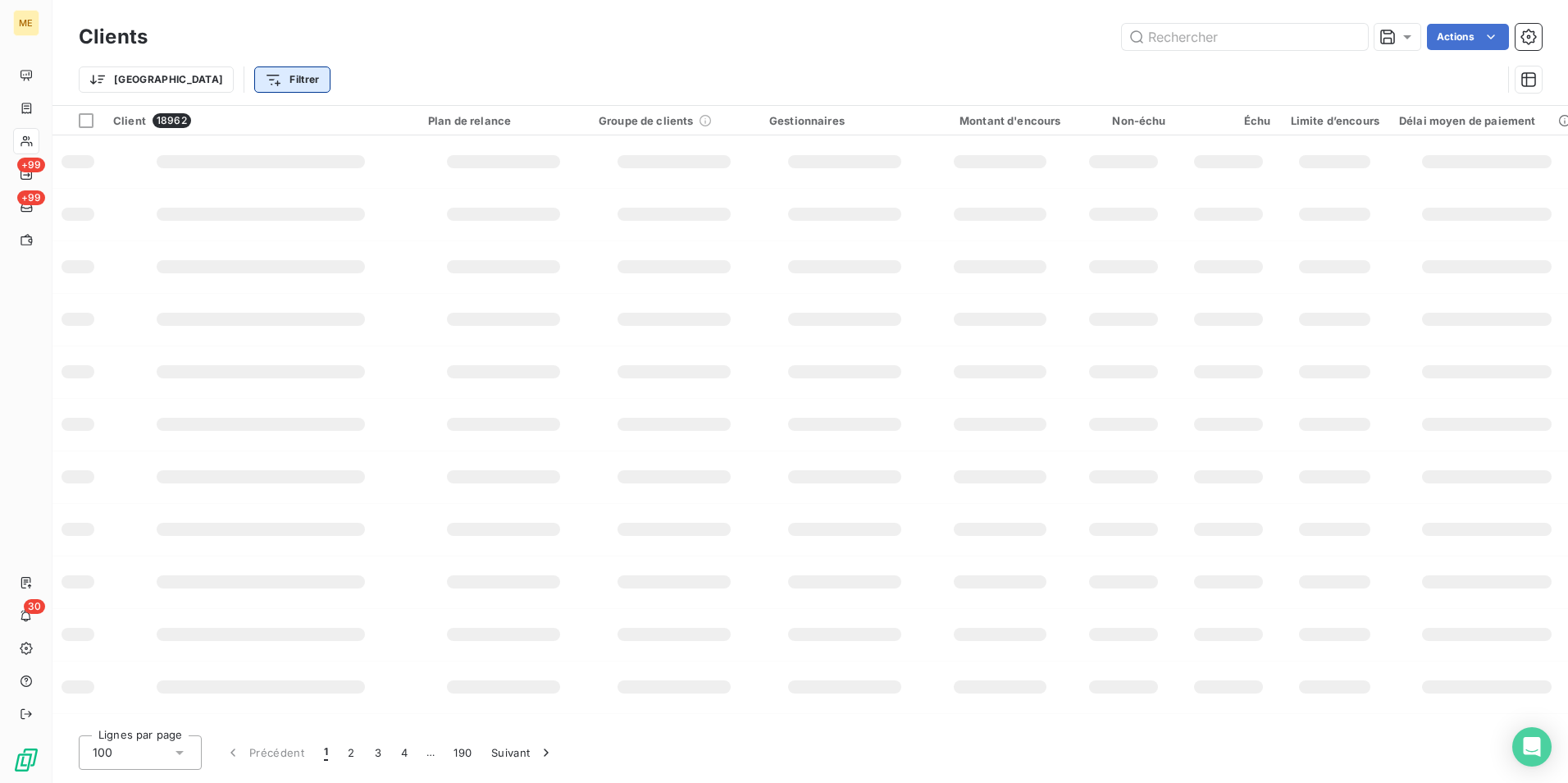
click at [192, 83] on html "ME +99 +99 30 Clients Actions Trier Filtrer Client 18962 Plan de relance Groupe…" at bounding box center [784, 392] width 1568 height 783
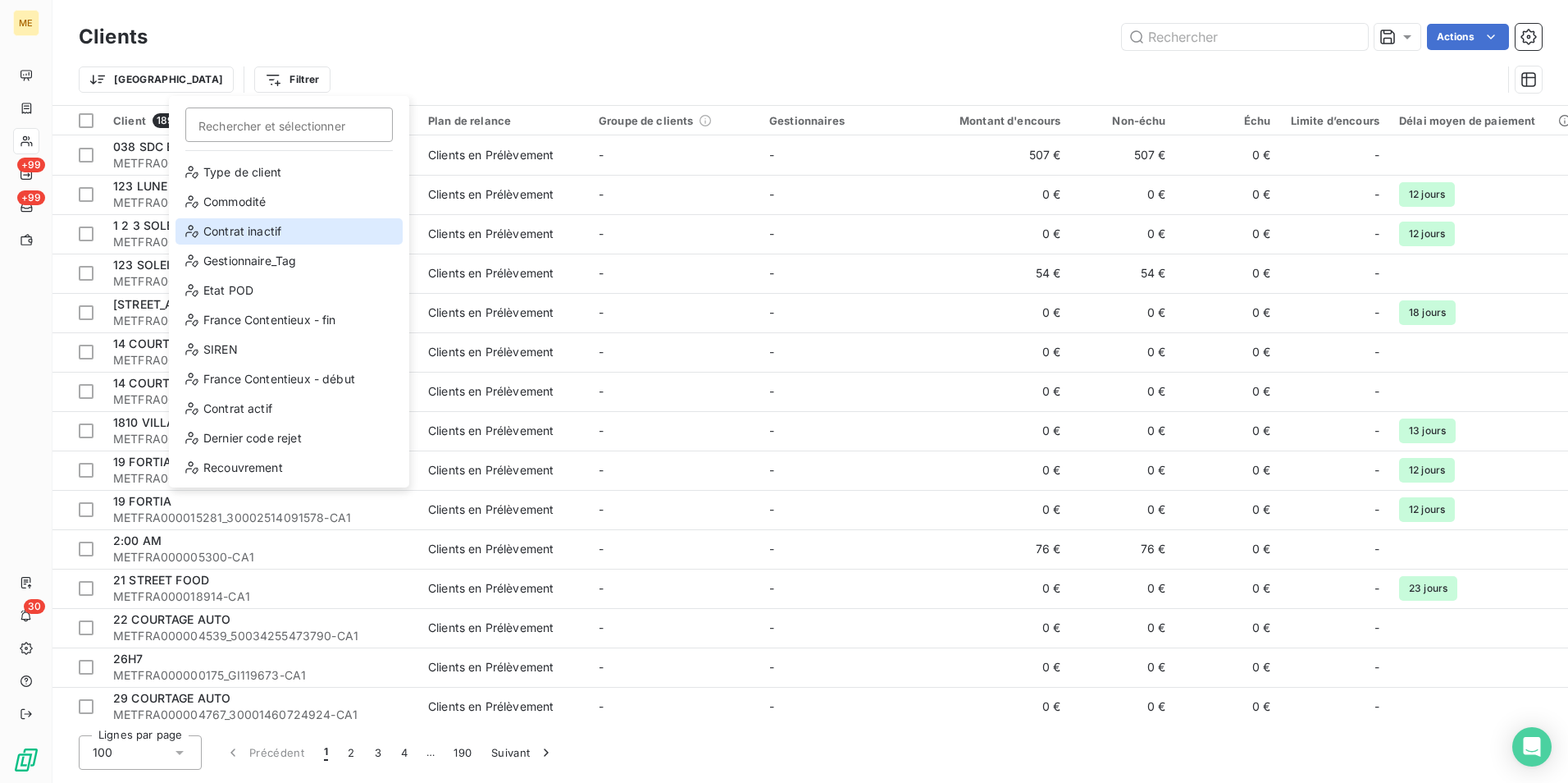
click at [317, 225] on div "Contrat inactif" at bounding box center [289, 231] width 227 height 26
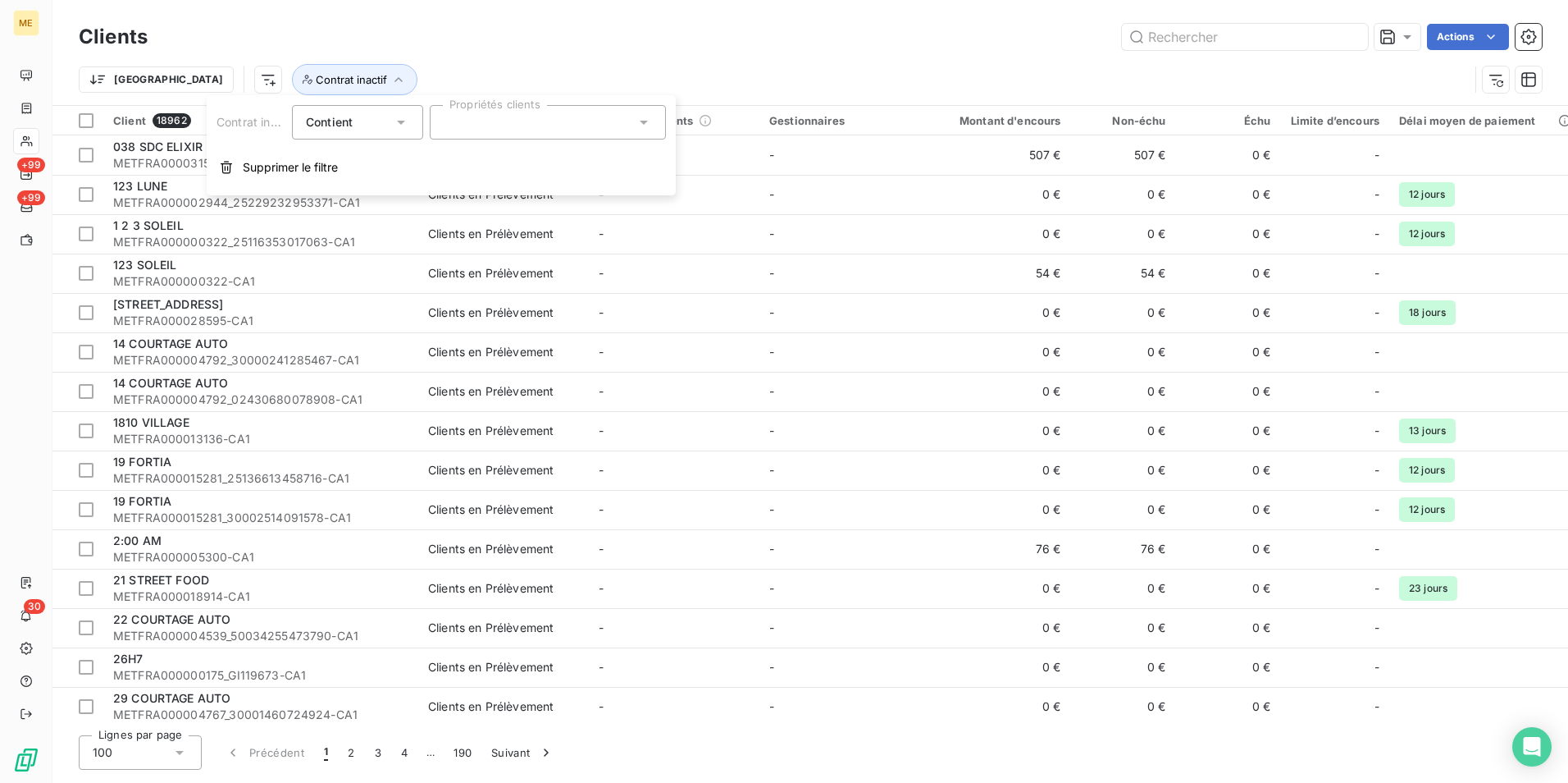
click at [477, 125] on div at bounding box center [547, 121] width 236 height 34
click at [316, 75] on span "Contrat inactif" at bounding box center [351, 79] width 71 height 13
click at [316, 73] on span "Contrat inactif" at bounding box center [351, 79] width 71 height 13
click at [307, 167] on span "Supprimer le filtre" at bounding box center [290, 167] width 95 height 17
click at [201, 73] on html "ME +99 +99 30 Clients Actions Trier Filtrer Client 18962 Plan de relance Groupe…" at bounding box center [784, 392] width 1568 height 783
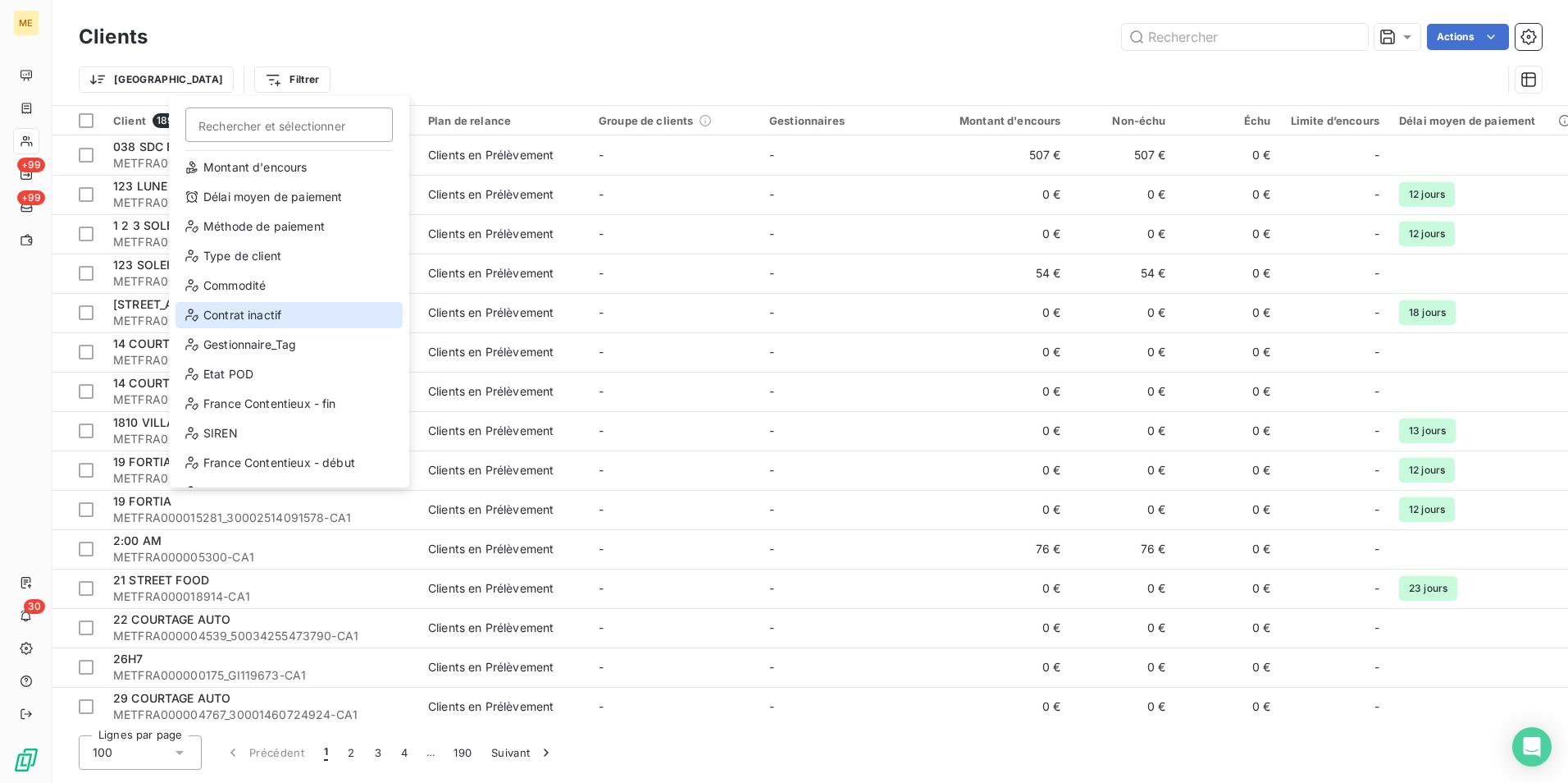
scroll to position [0, 0]
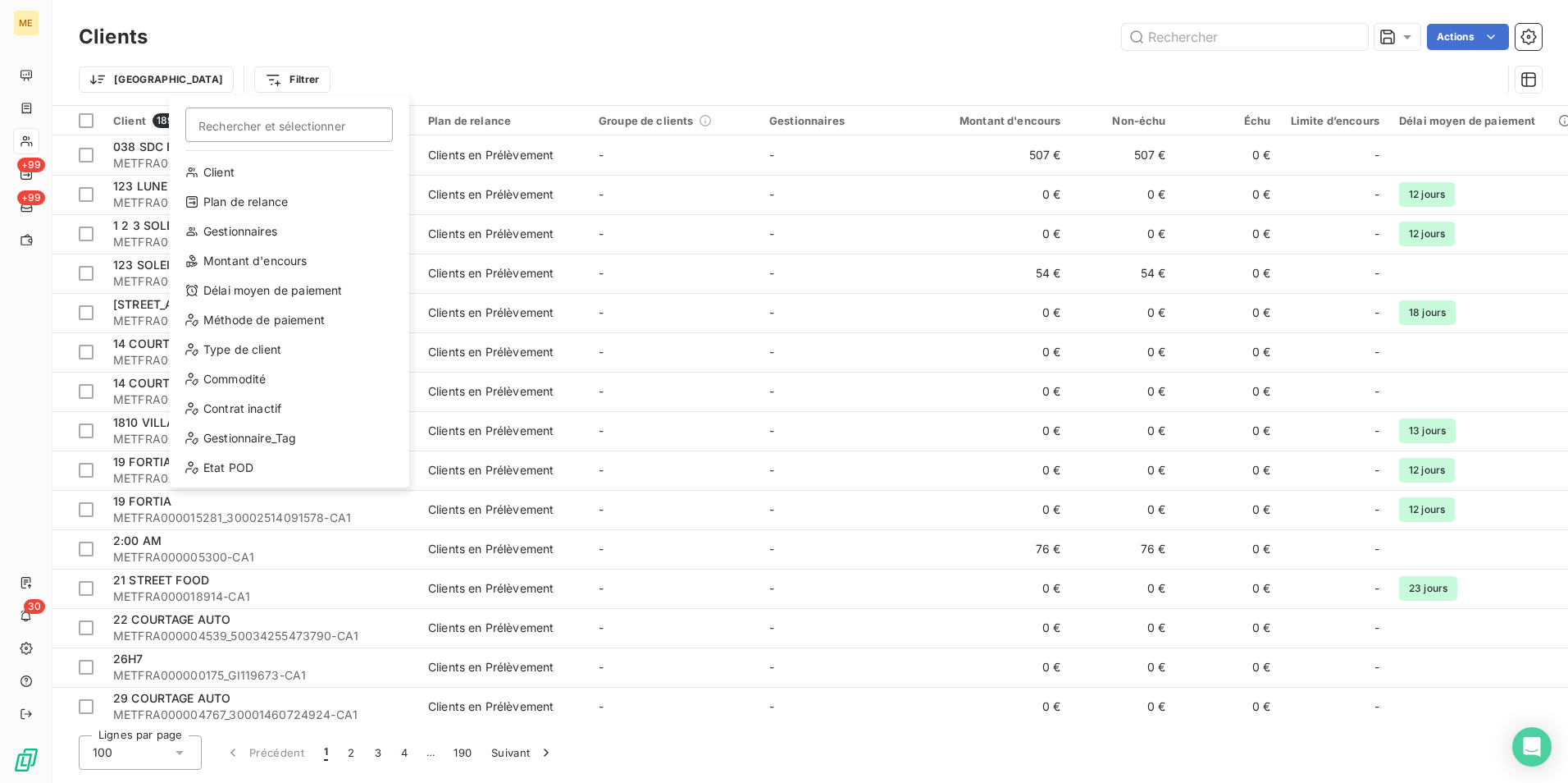
click at [531, 49] on html "ME +99 +99 30 Clients Actions Trier Filtrer Rechercher et sélectionner Client P…" at bounding box center [784, 392] width 1568 height 783
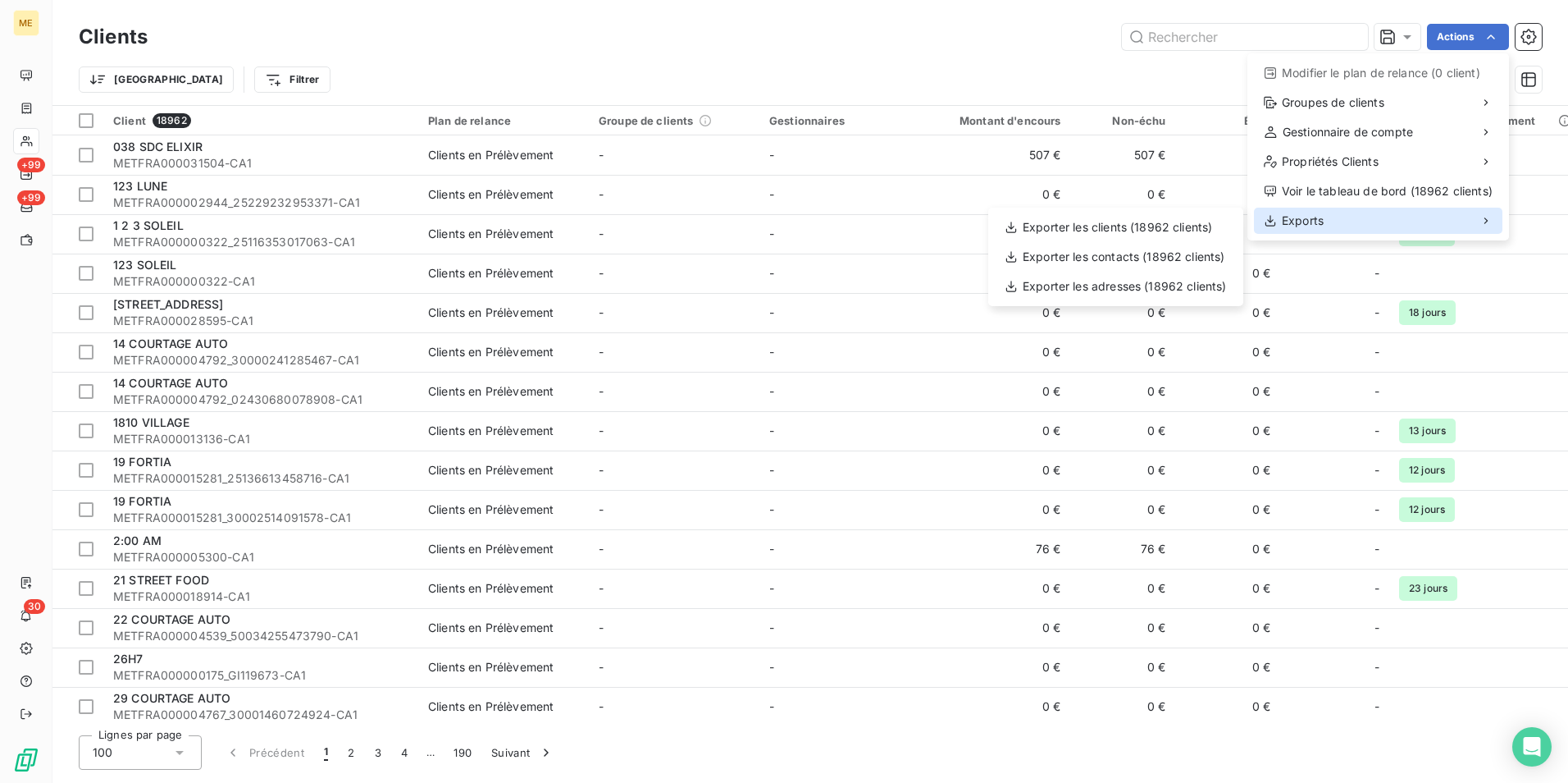
click at [1363, 213] on div "Exports" at bounding box center [1378, 220] width 248 height 26
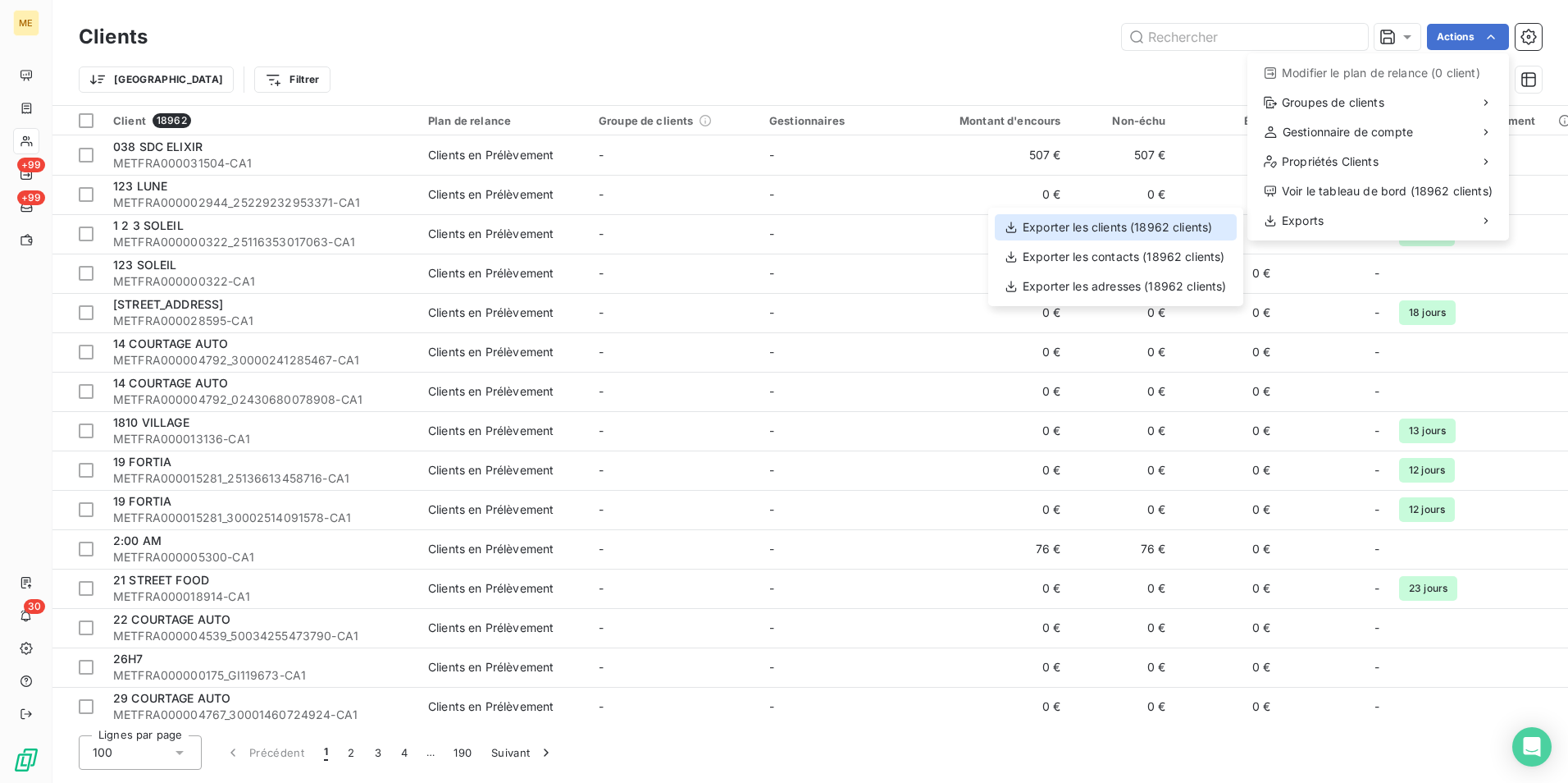
click at [1199, 222] on div "Exporter les clients (18962 clients)" at bounding box center [1115, 227] width 242 height 26
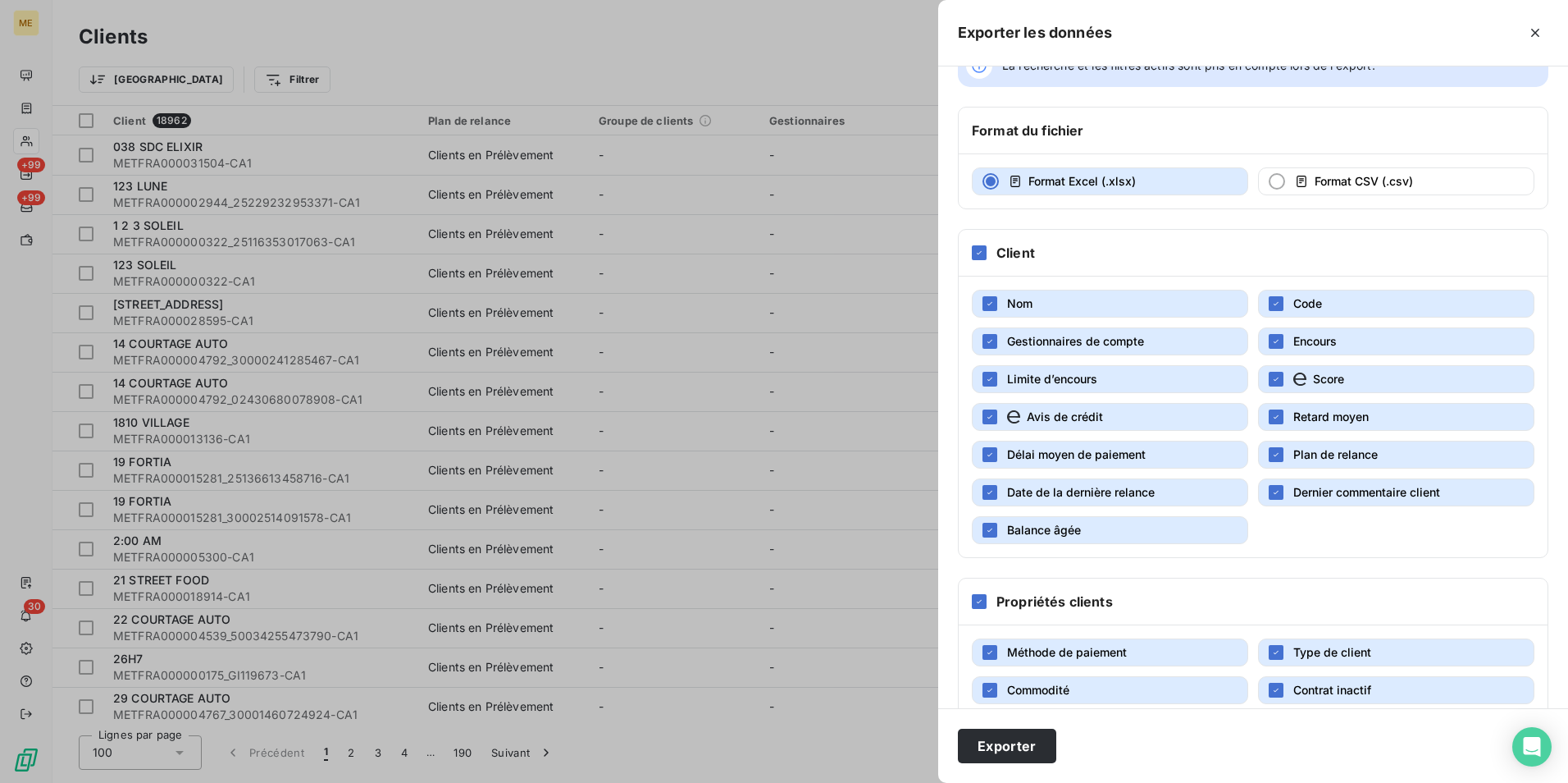
scroll to position [82, 0]
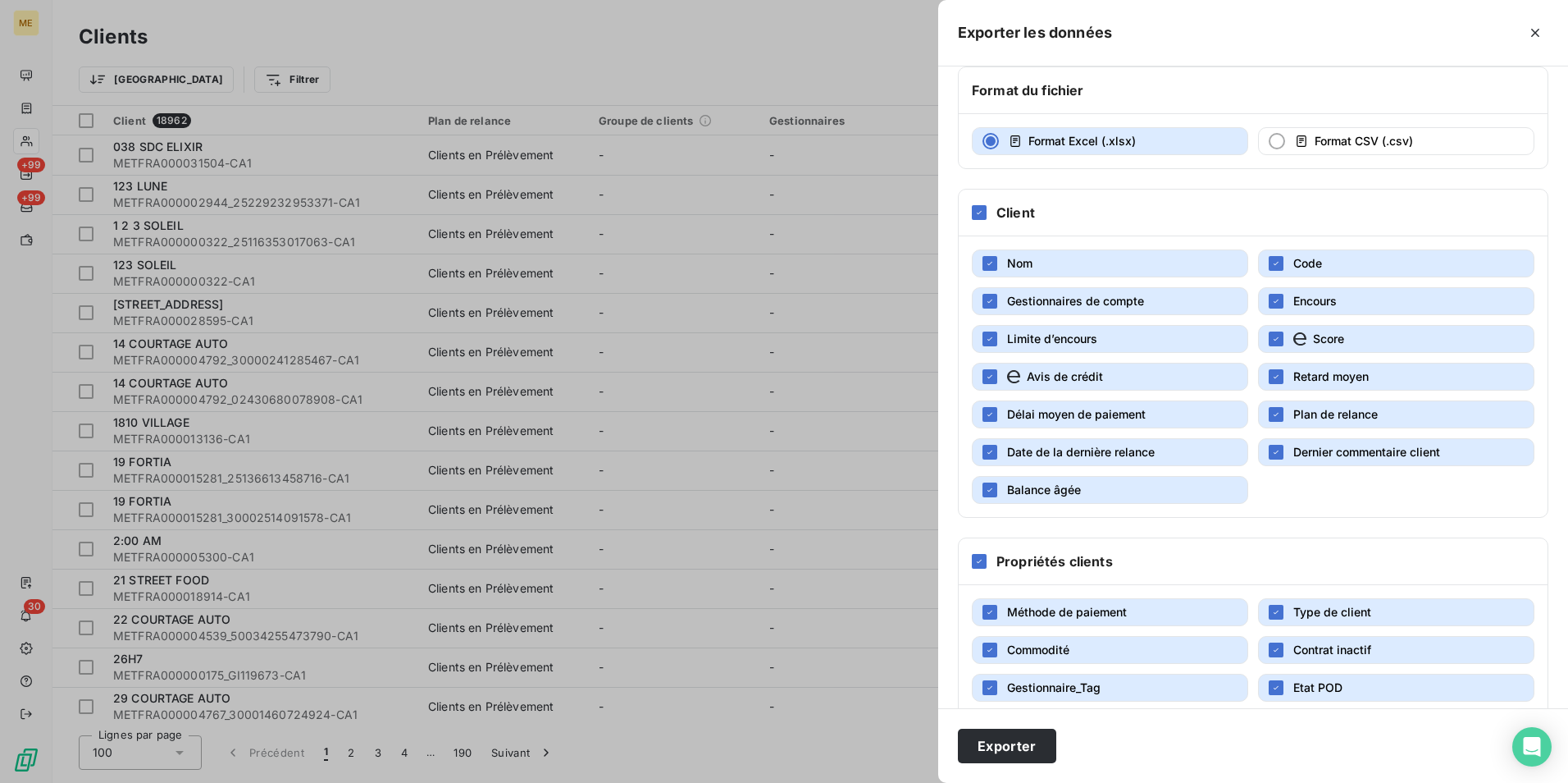
click at [1280, 340] on button "Score" at bounding box center [1396, 339] width 277 height 28
click at [1284, 377] on button "Retard moyen" at bounding box center [1396, 377] width 277 height 28
click at [1293, 409] on span "Plan de relance" at bounding box center [1335, 414] width 84 height 14
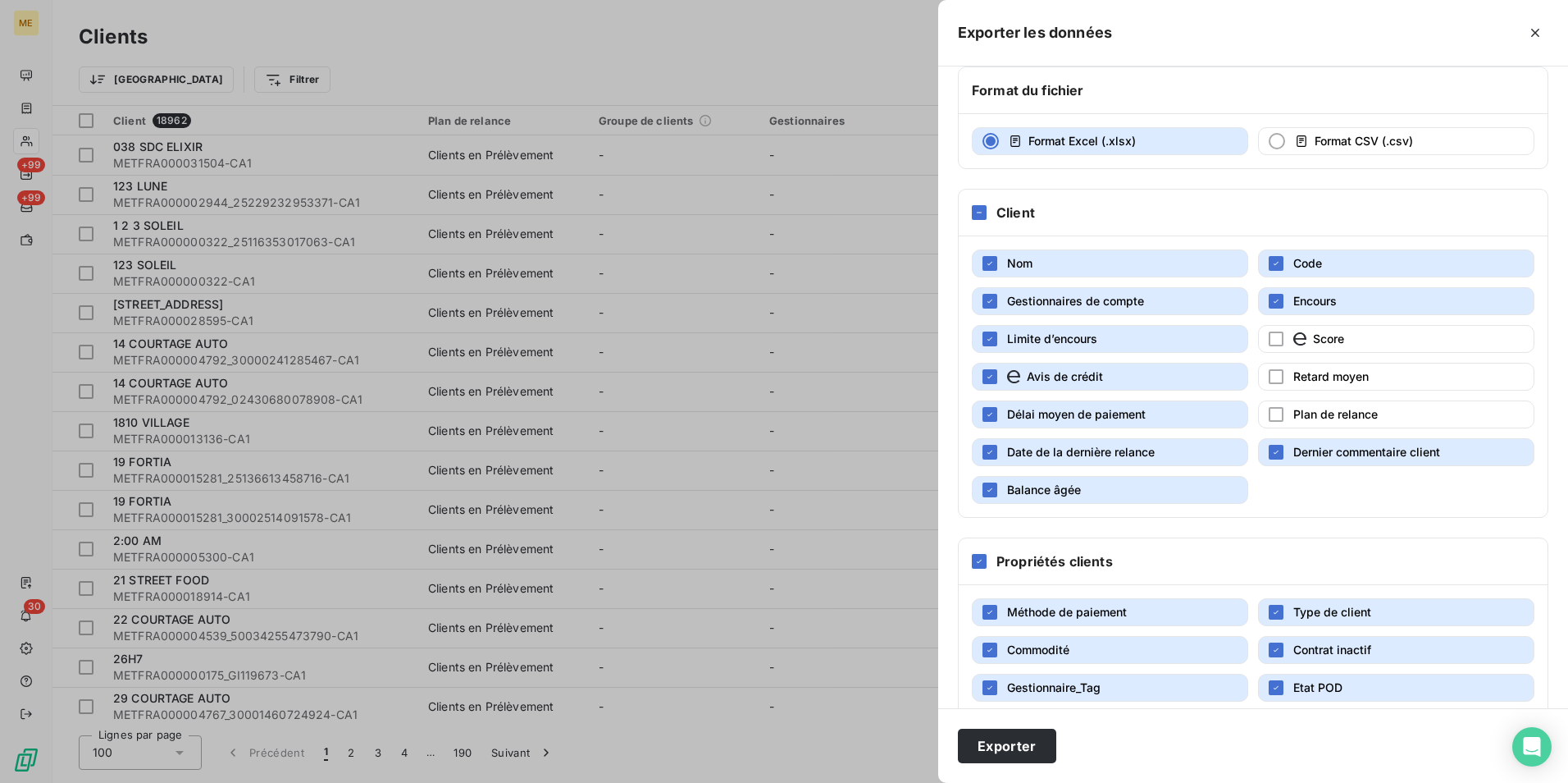
click at [1080, 405] on button "Délai moyen de paiement" at bounding box center [1110, 414] width 277 height 28
click at [1077, 373] on span "Avis de crédit" at bounding box center [1065, 376] width 76 height 14
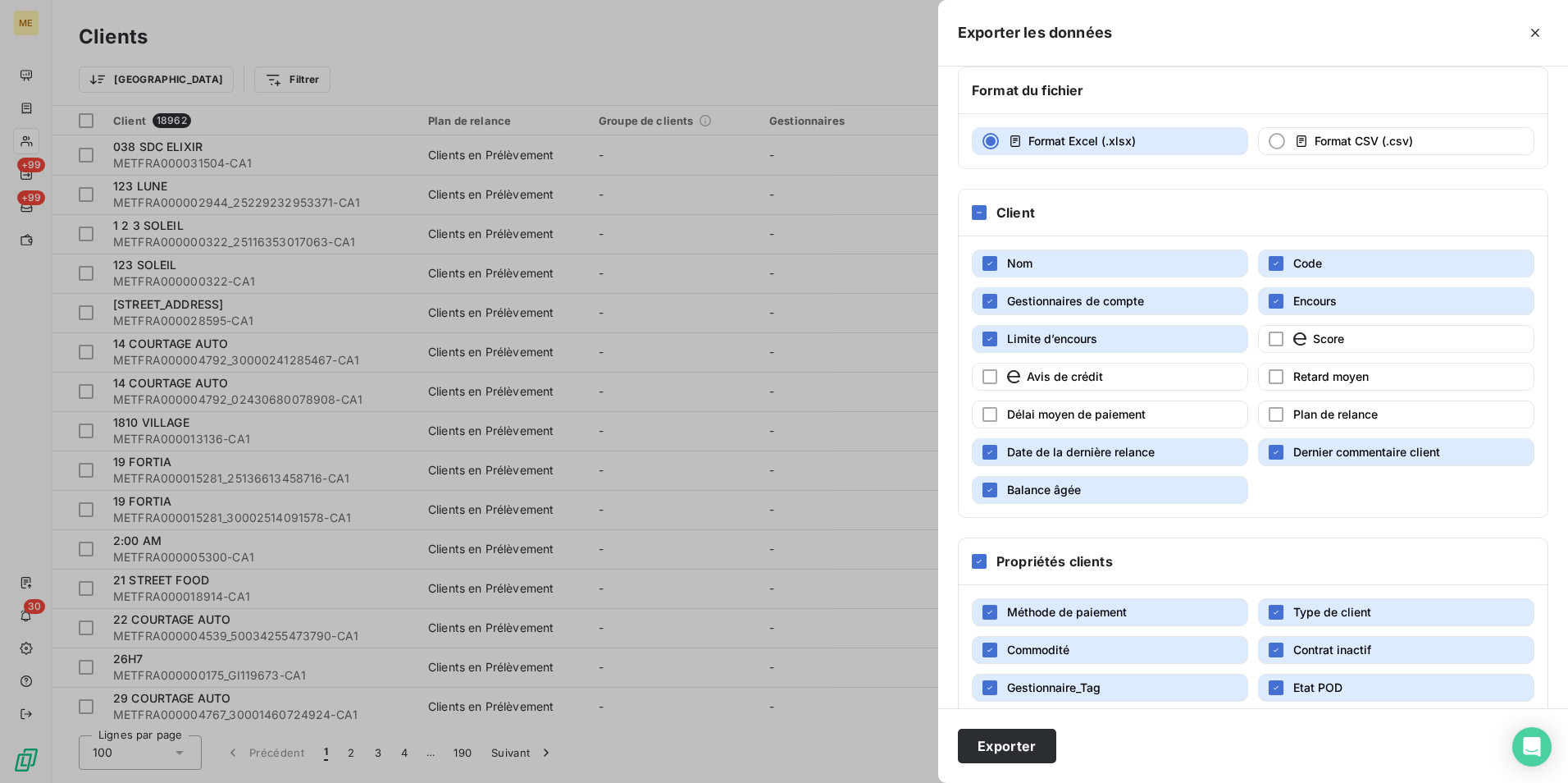
click at [1075, 340] on span "Limite d’encours" at bounding box center [1053, 339] width 90 height 14
click at [1113, 444] on span "Date de la dernière relance" at bounding box center [1081, 452] width 148 height 17
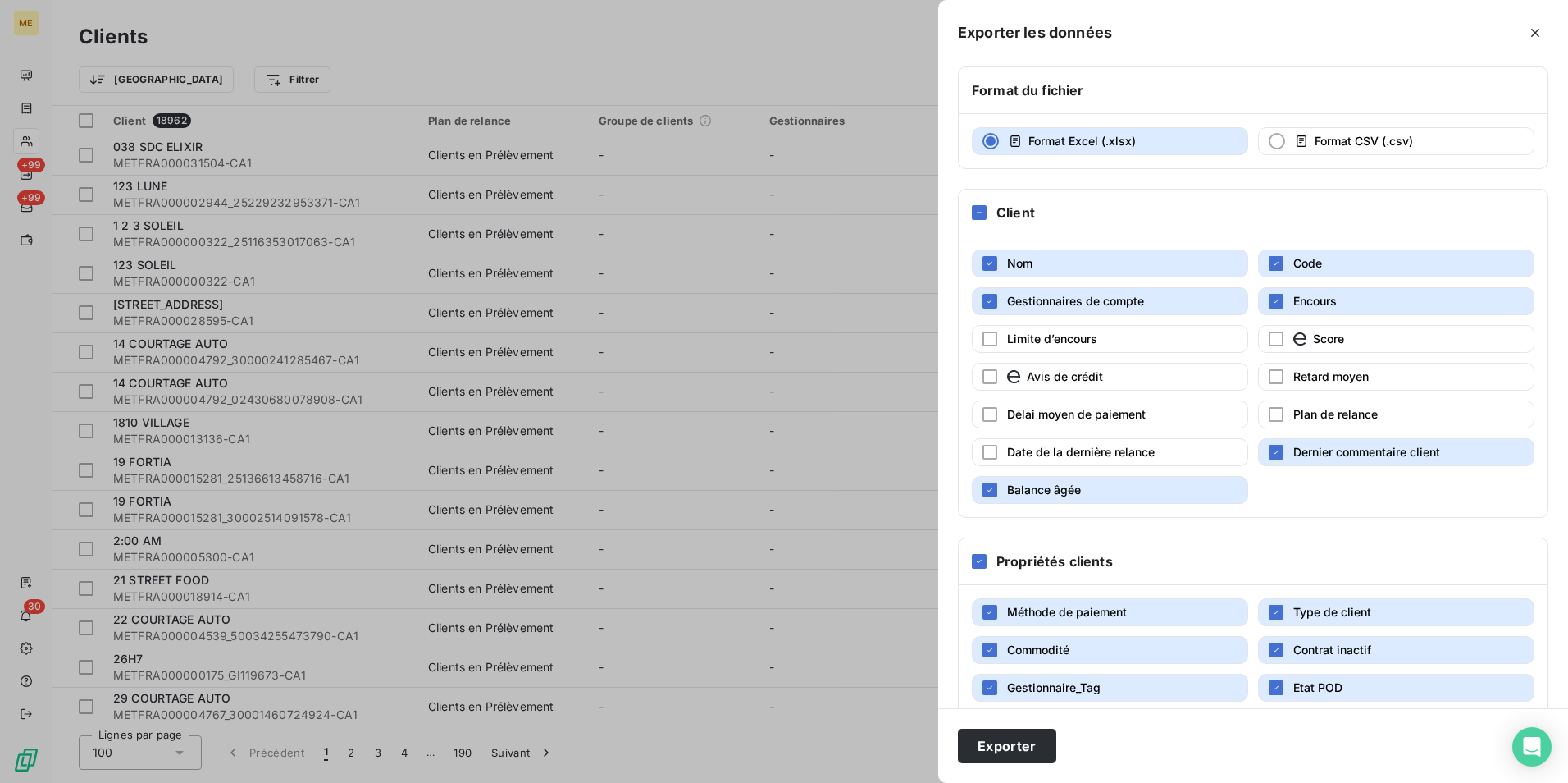
click at [1280, 446] on button "Dernier commentaire client" at bounding box center [1396, 452] width 277 height 28
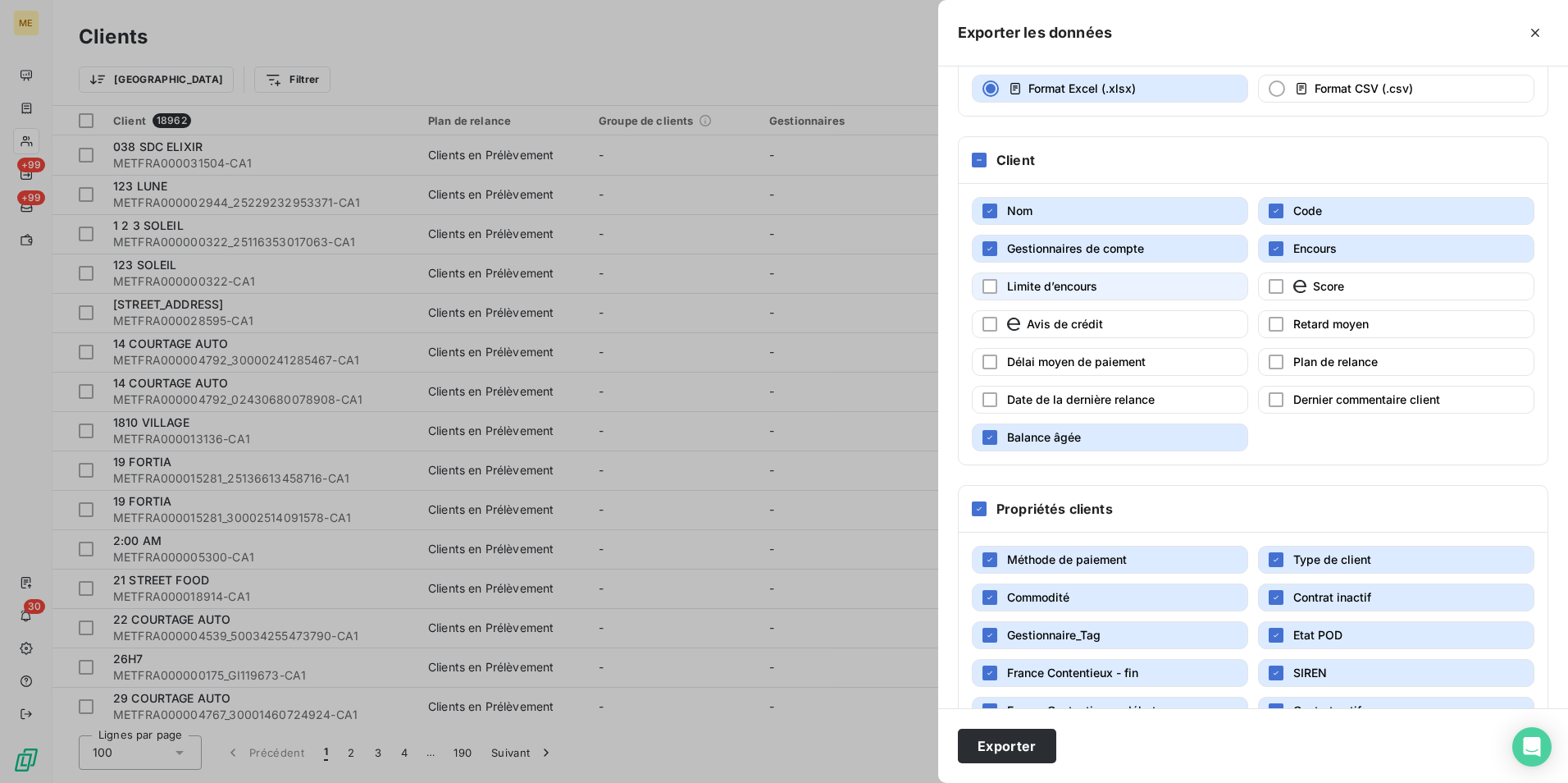
scroll to position [222, 0]
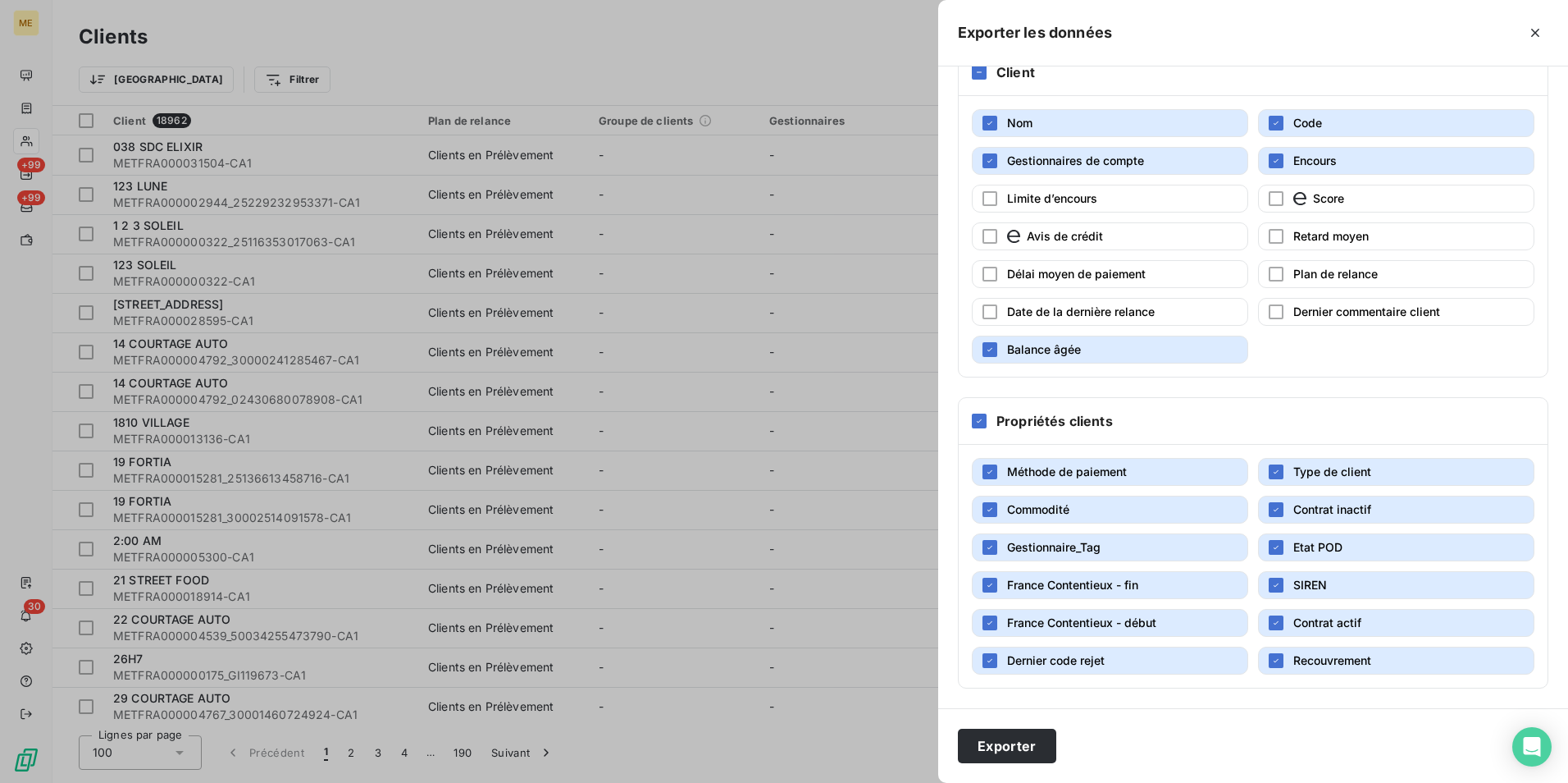
click at [1168, 160] on button "Gestionnaires de compte" at bounding box center [1110, 161] width 277 height 28
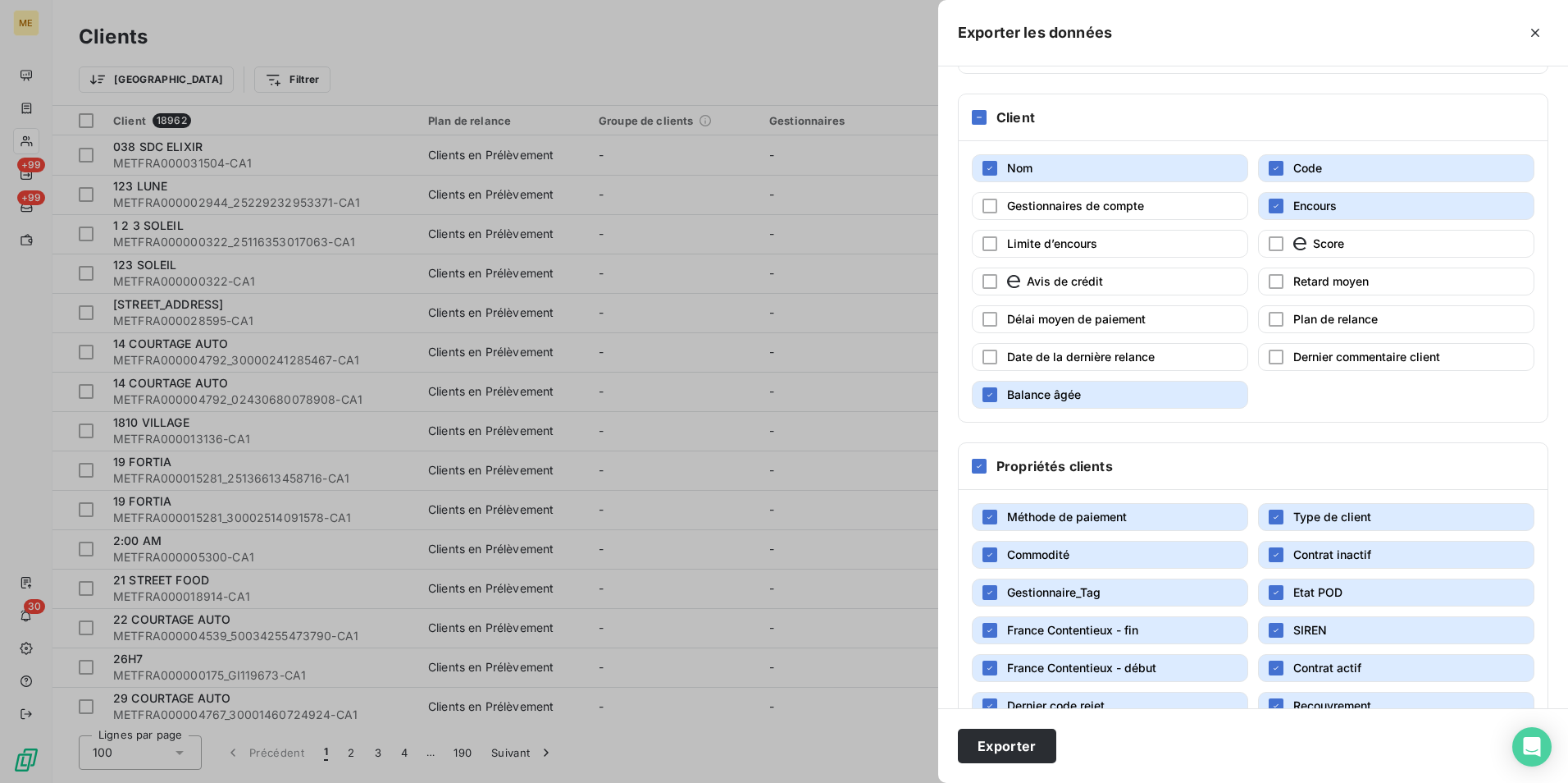
scroll to position [140, 0]
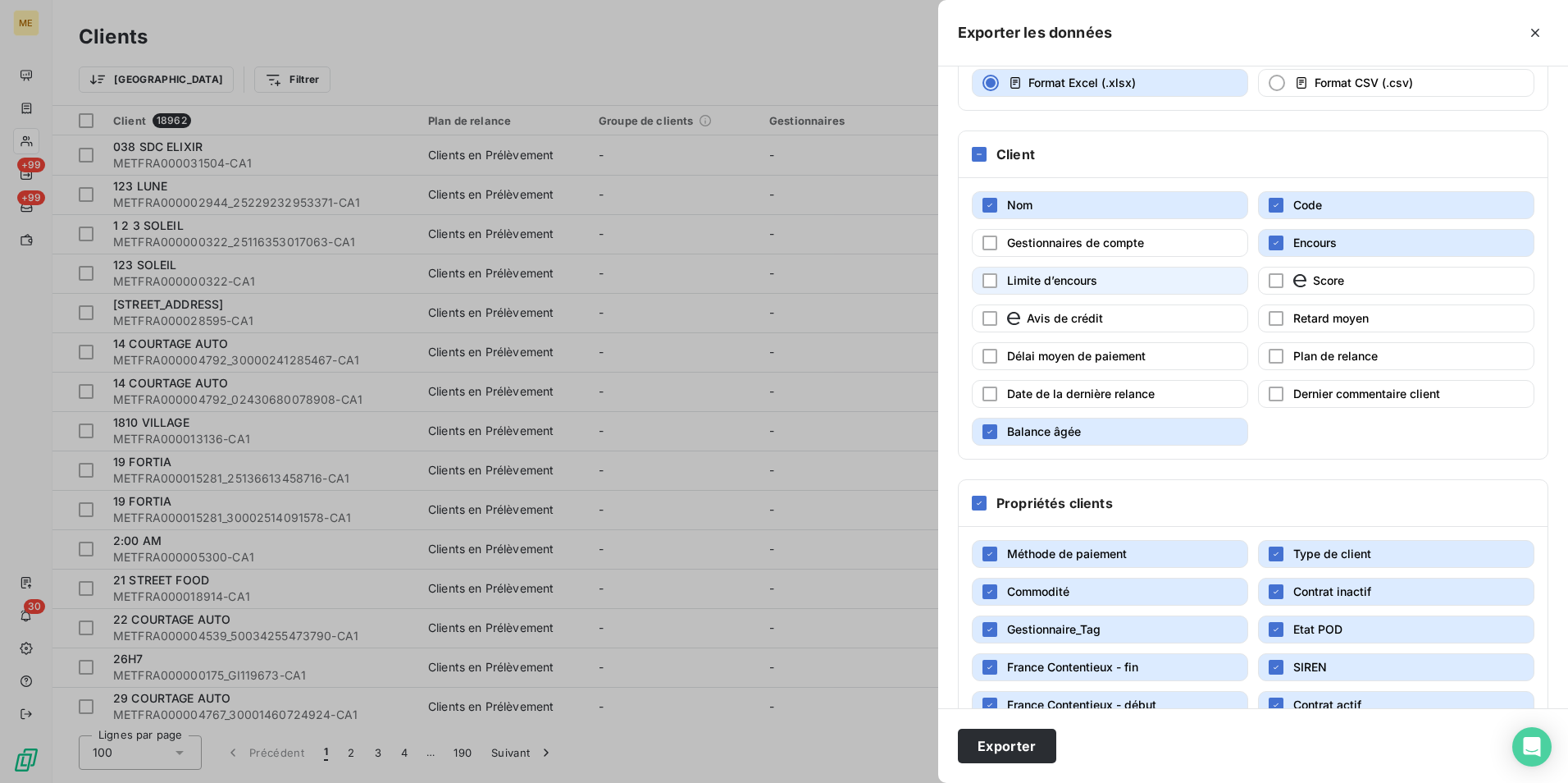
click at [1130, 282] on button "Limite d’encours" at bounding box center [1110, 280] width 277 height 28
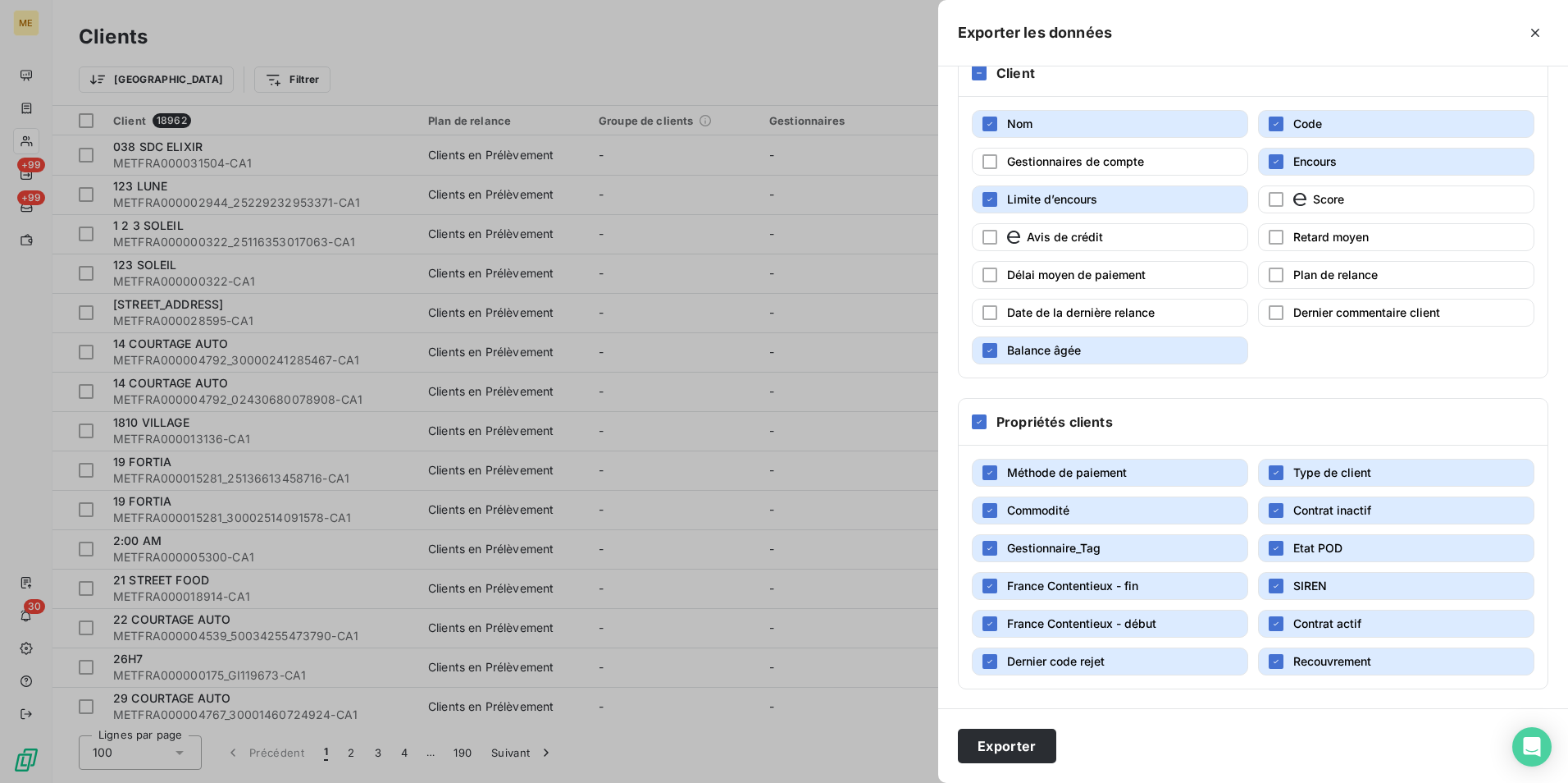
scroll to position [222, 0]
drag, startPoint x: 1411, startPoint y: 661, endPoint x: 1402, endPoint y: 666, distance: 10.3
click at [1411, 660] on button "Recouvrement" at bounding box center [1396, 661] width 277 height 28
click at [1052, 665] on span "Dernier code rejet" at bounding box center [1056, 660] width 98 height 14
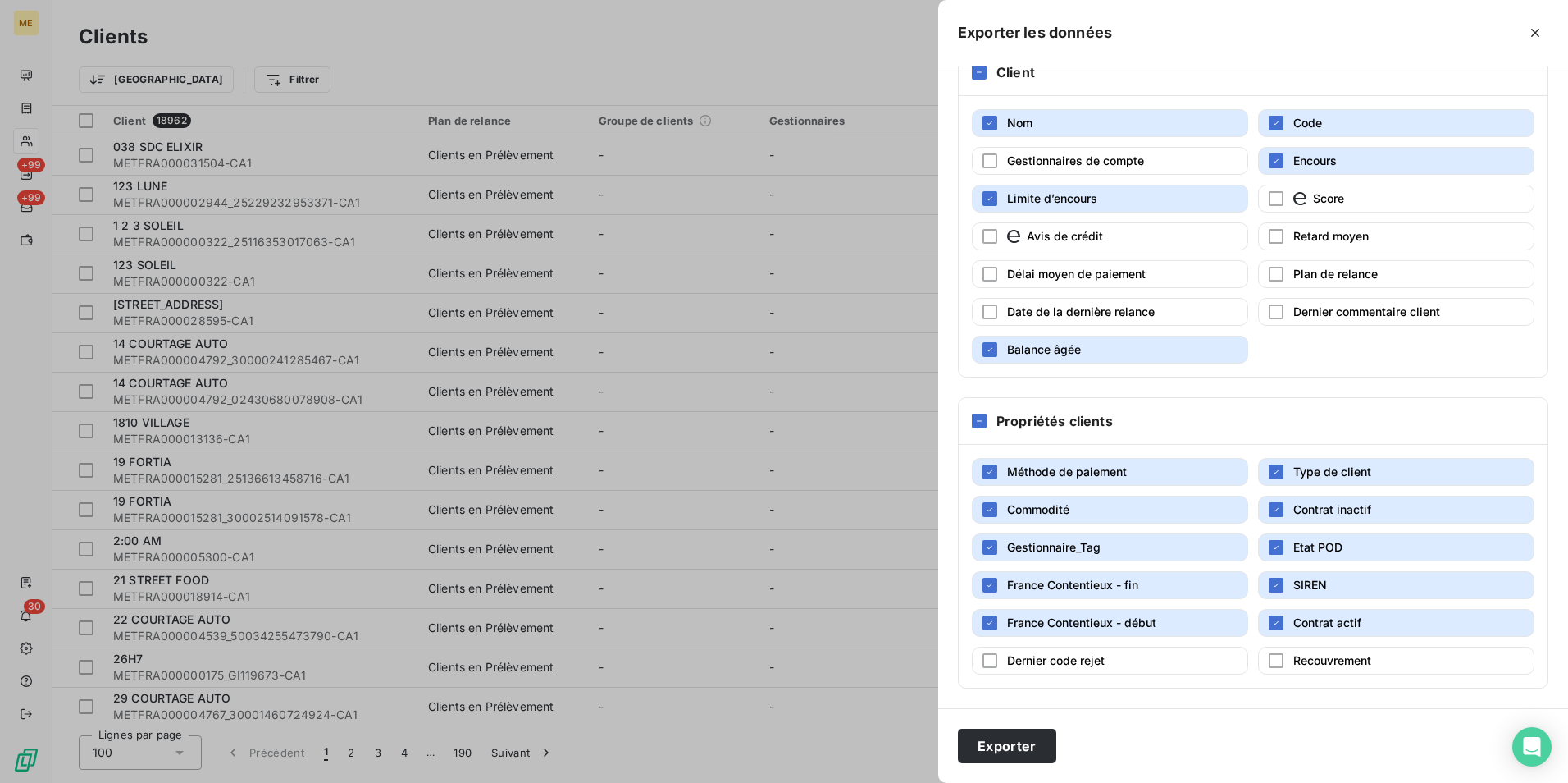
click at [1115, 612] on button "France Contentieux - début" at bounding box center [1110, 622] width 277 height 28
click at [1120, 581] on span "France Contentieux - fin" at bounding box center [1073, 584] width 131 height 14
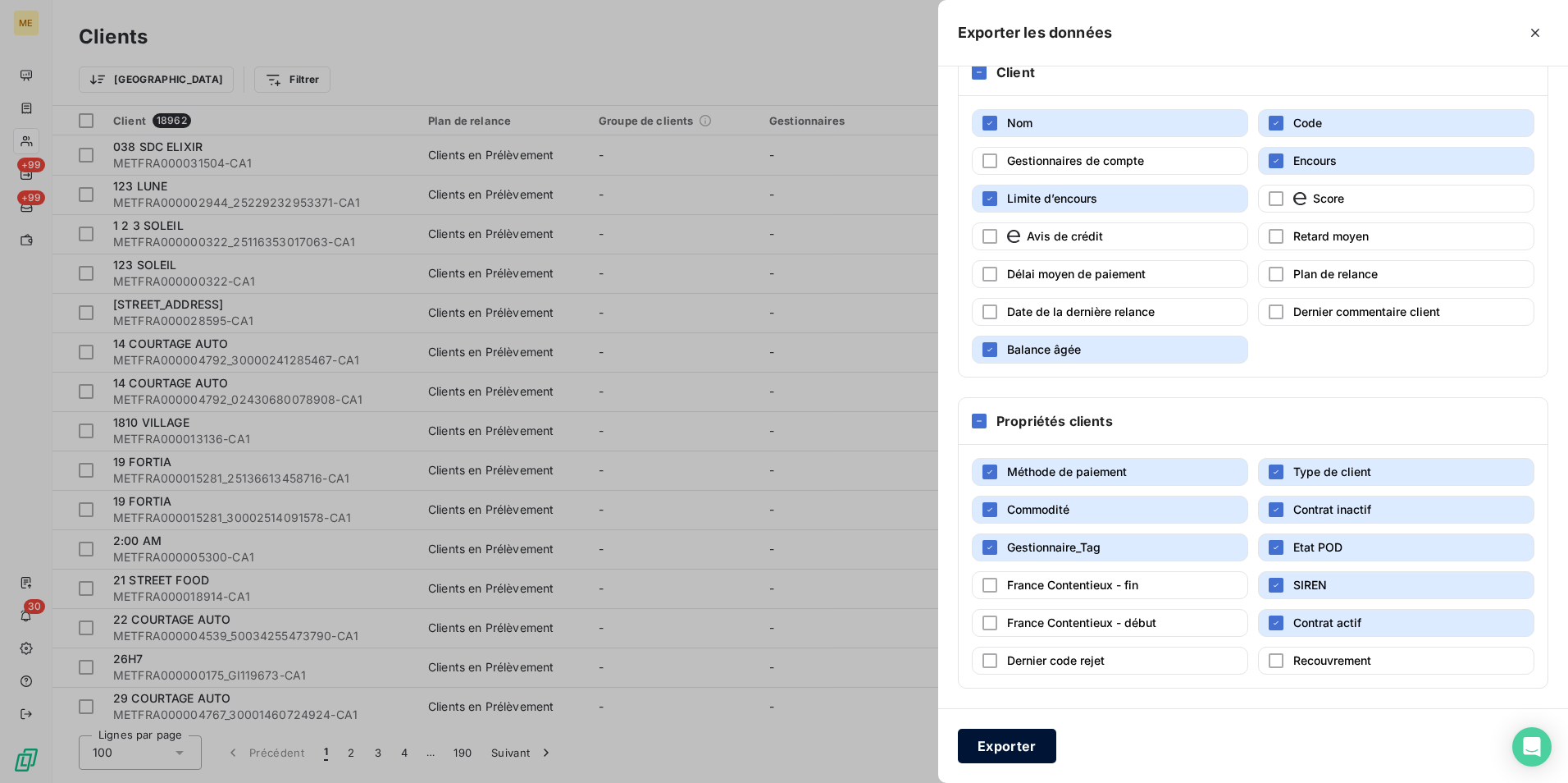
click at [1029, 742] on button "Exporter" at bounding box center [1007, 746] width 99 height 34
